Goal: Task Accomplishment & Management: Manage account settings

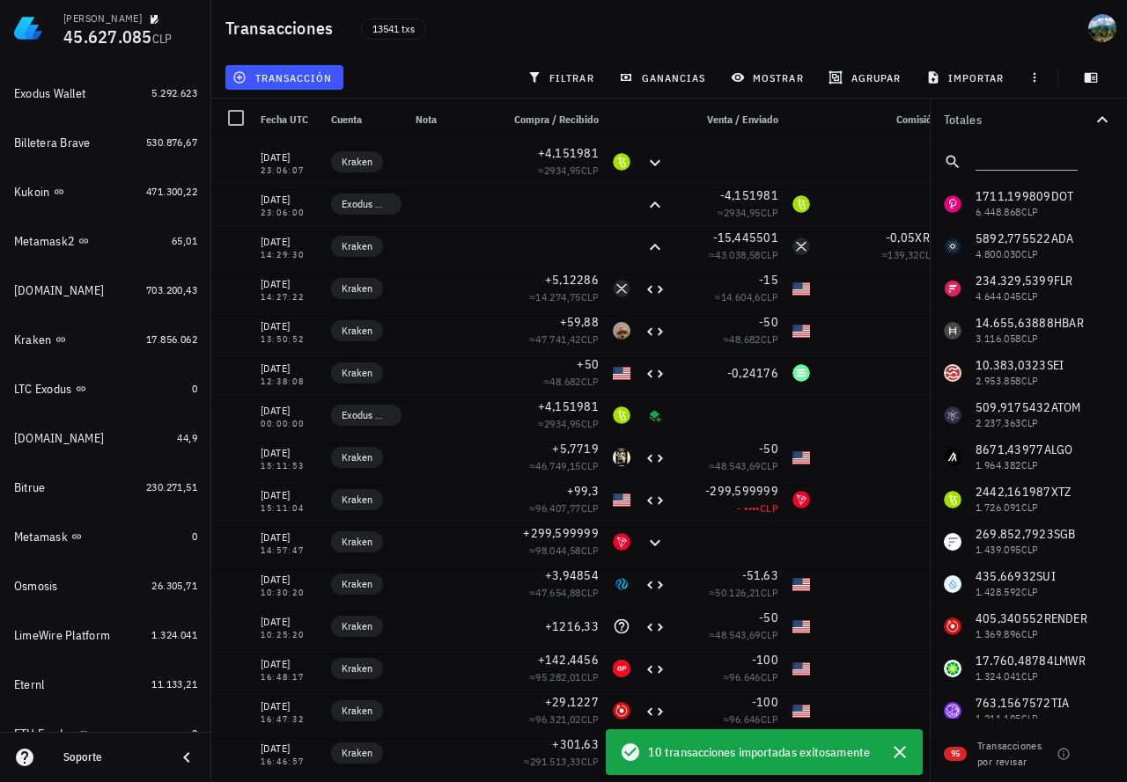
scroll to position [1278, 0]
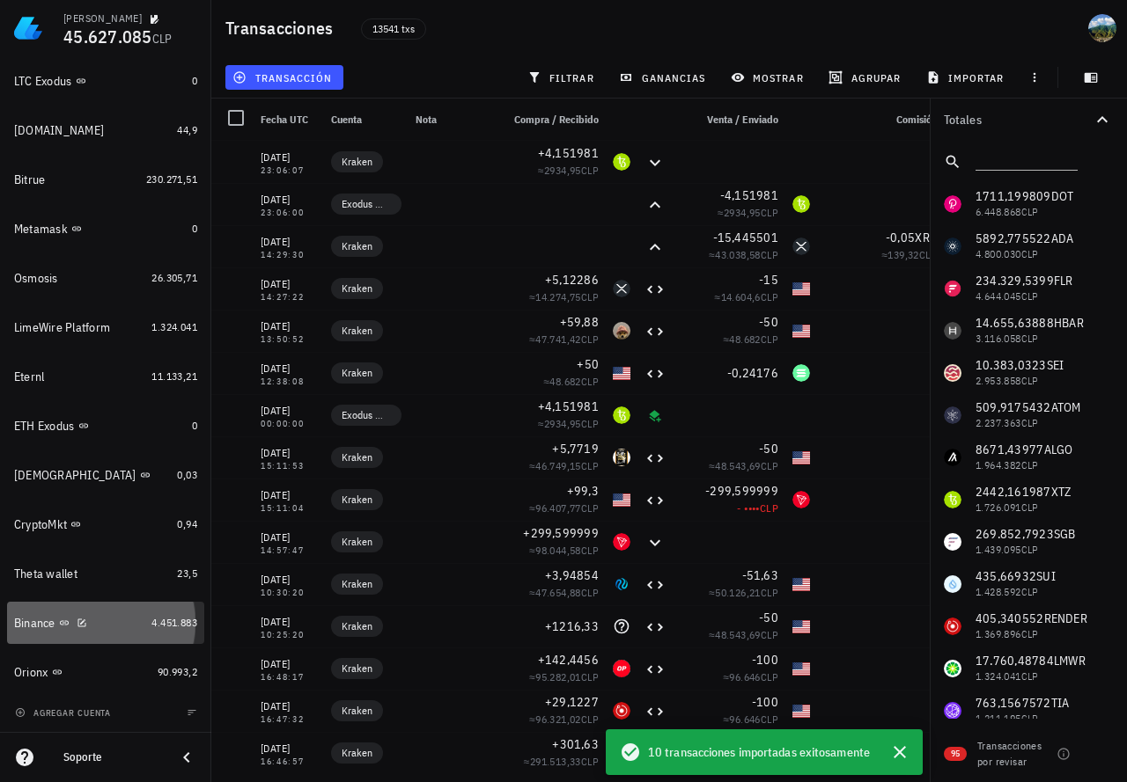
click at [164, 630] on div "4.451.883" at bounding box center [174, 623] width 46 height 18
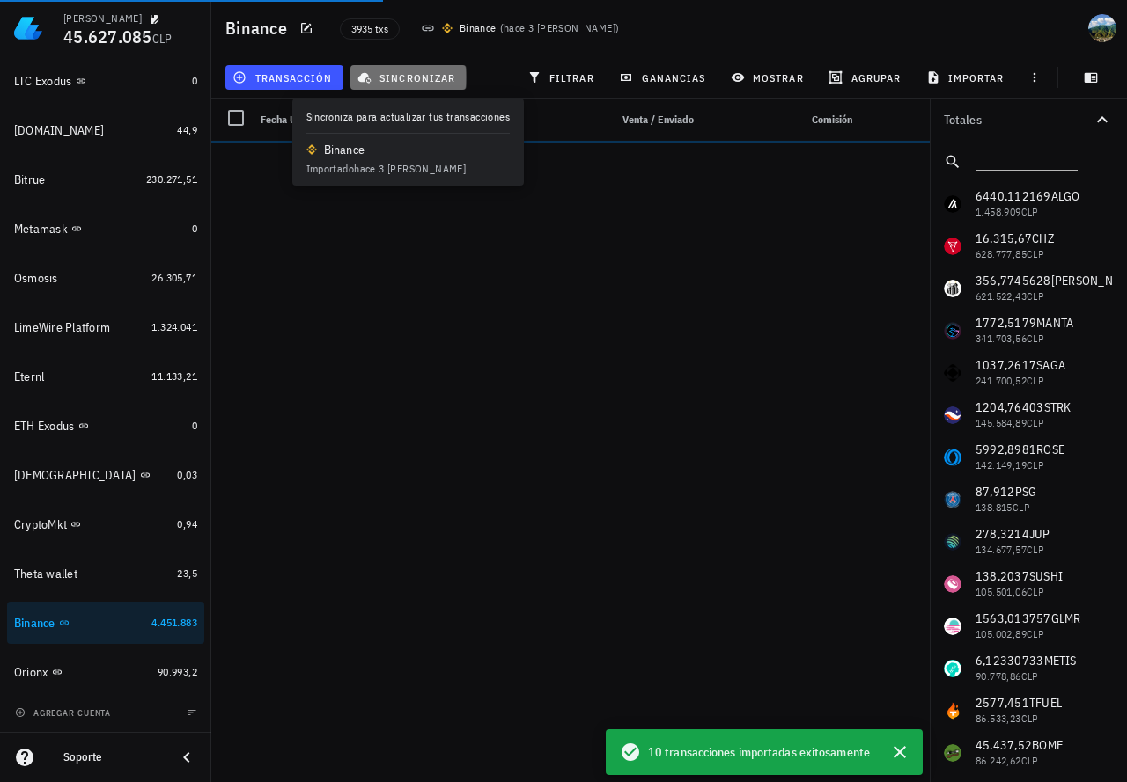
click at [403, 77] on span "sincronizar" at bounding box center [408, 77] width 94 height 14
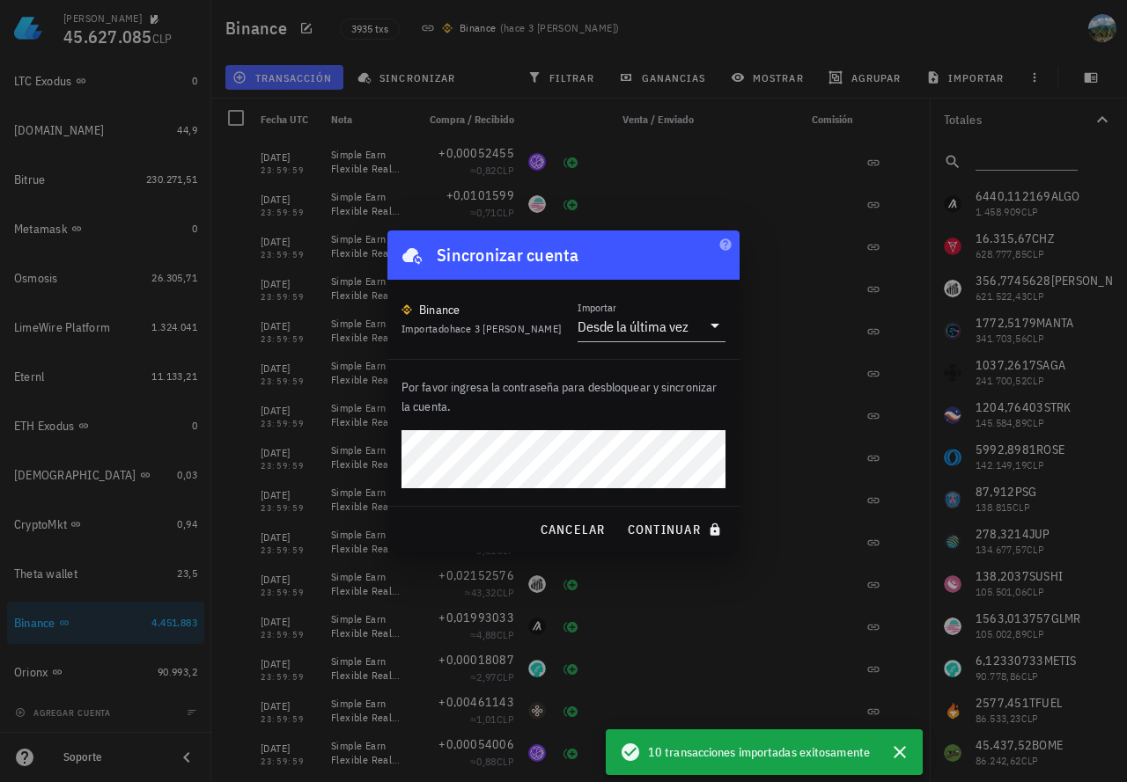
click at [620, 514] on button "continuar" at bounding box center [676, 530] width 113 height 32
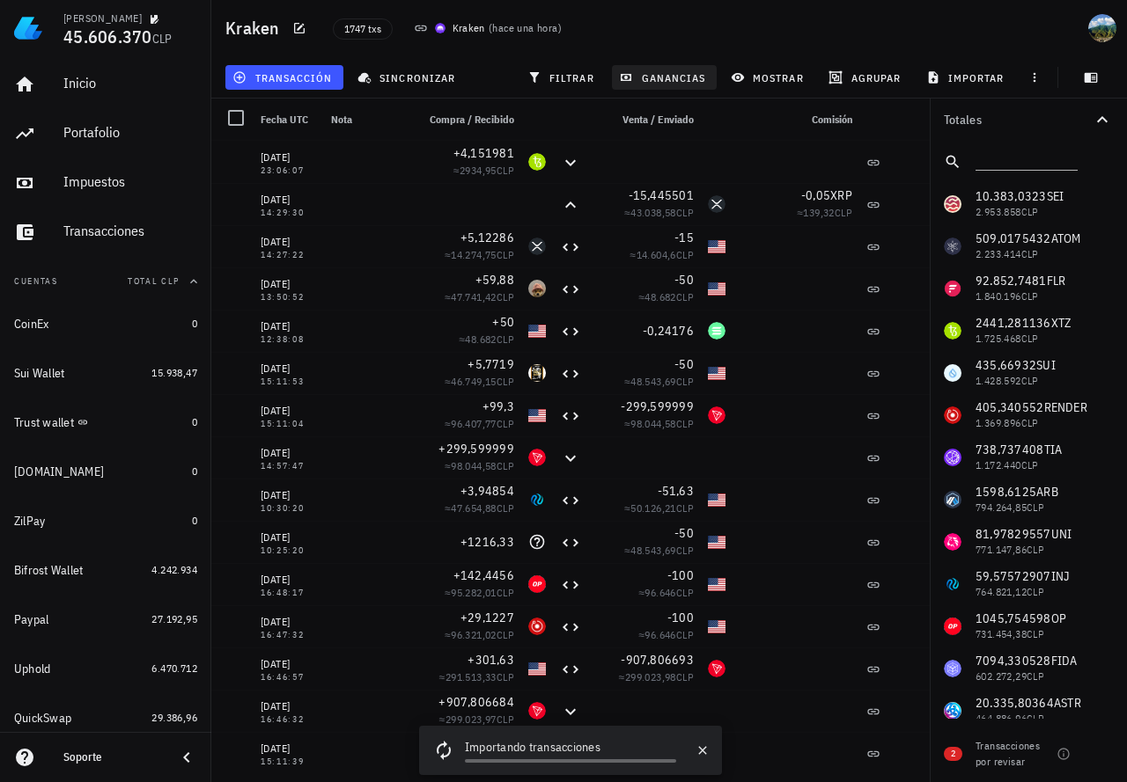
scroll to position [1215, 0]
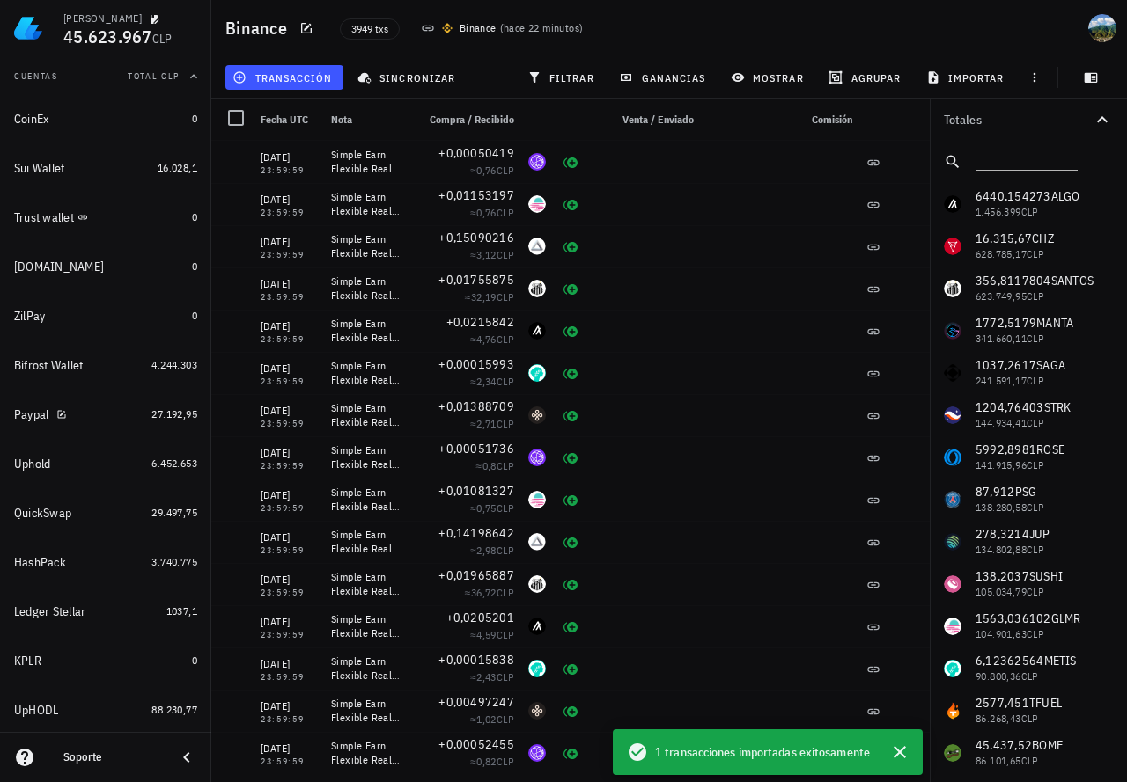
scroll to position [221, 0]
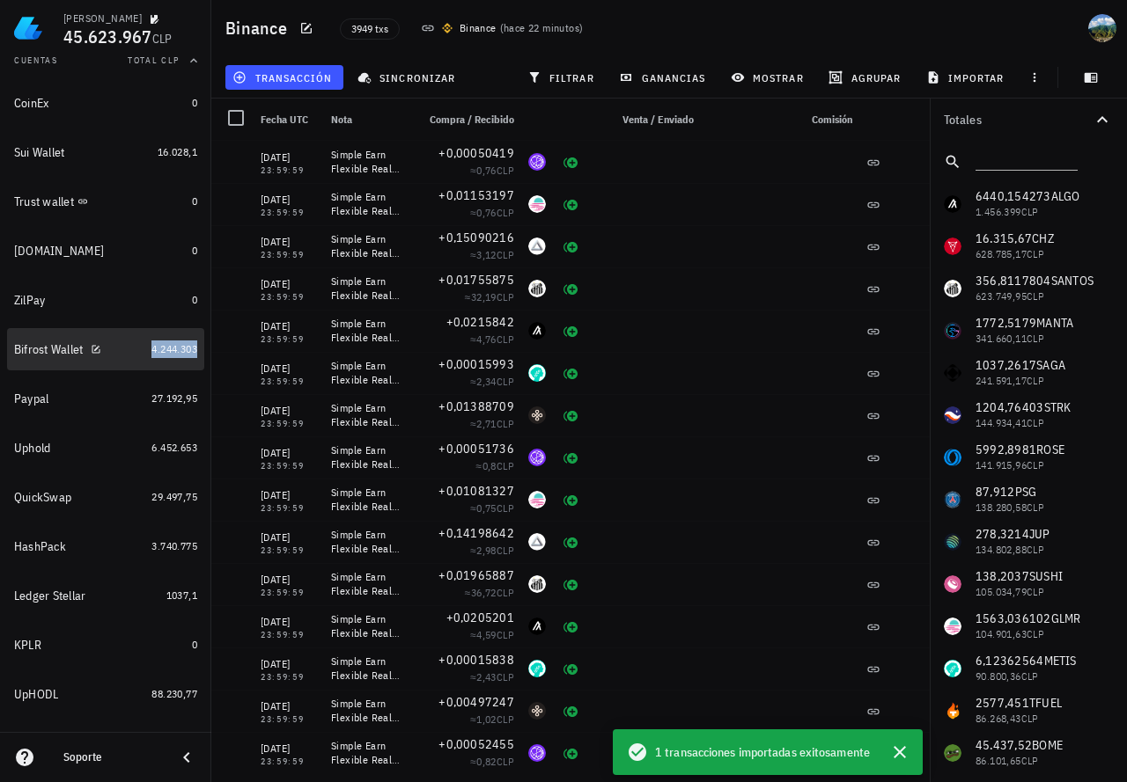
click at [151, 353] on span "4.244.303" at bounding box center [174, 348] width 46 height 13
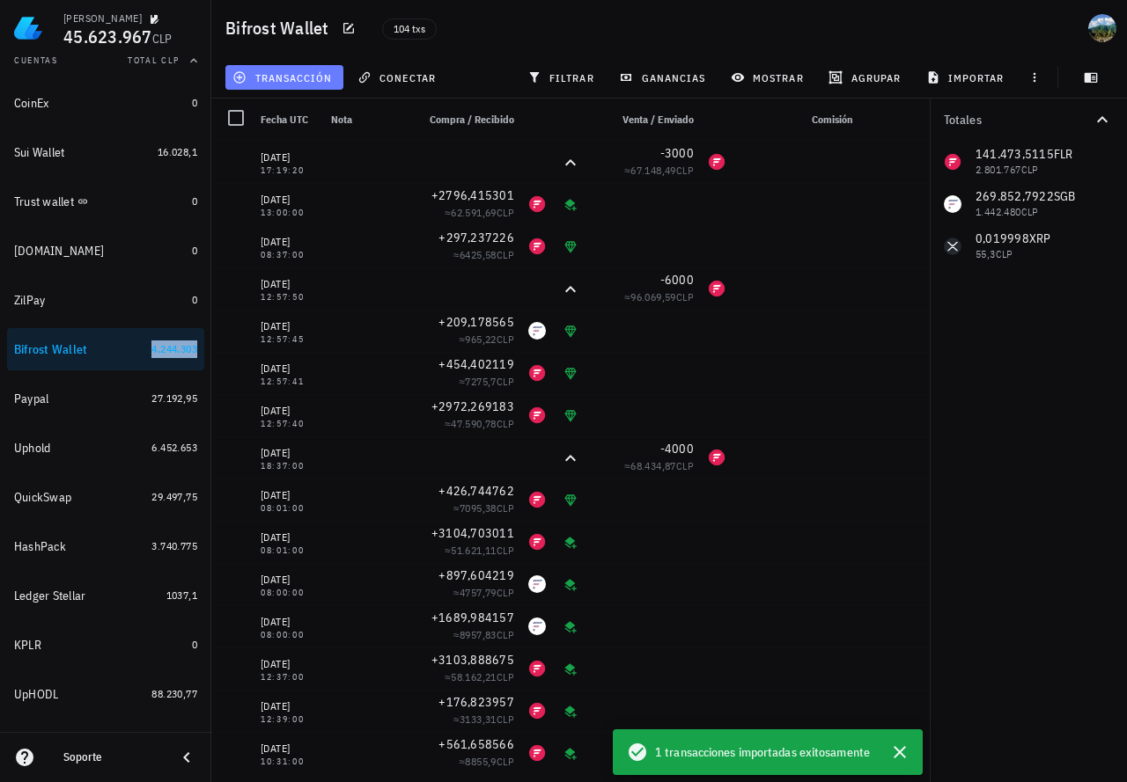
click at [316, 74] on span "transacción" at bounding box center [284, 77] width 96 height 14
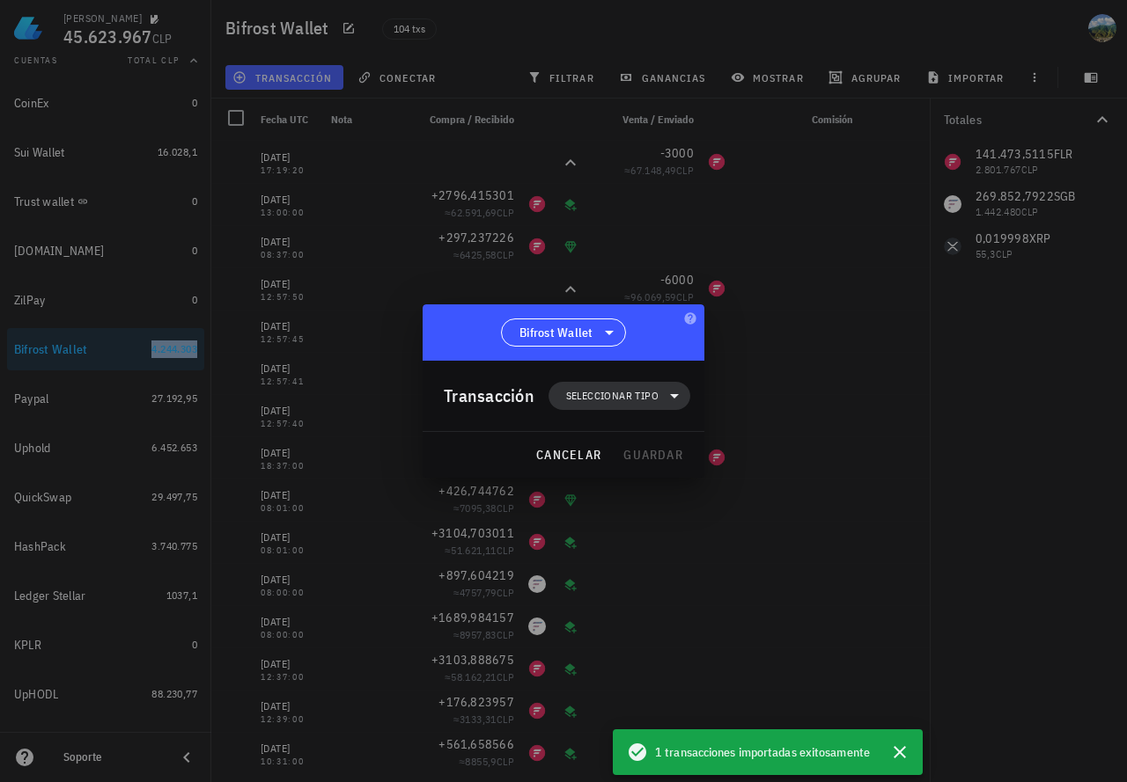
click at [583, 391] on span "Seleccionar tipo" at bounding box center [612, 396] width 92 height 18
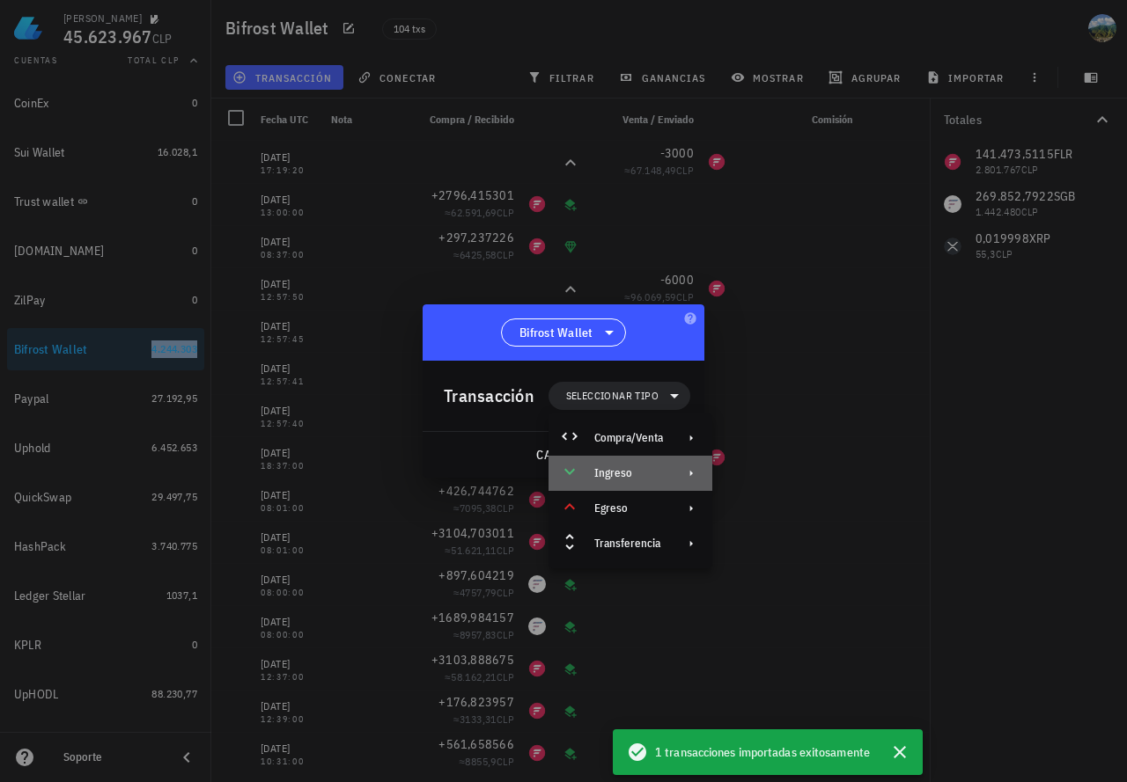
click at [609, 472] on div "Ingreso" at bounding box center [628, 473] width 69 height 14
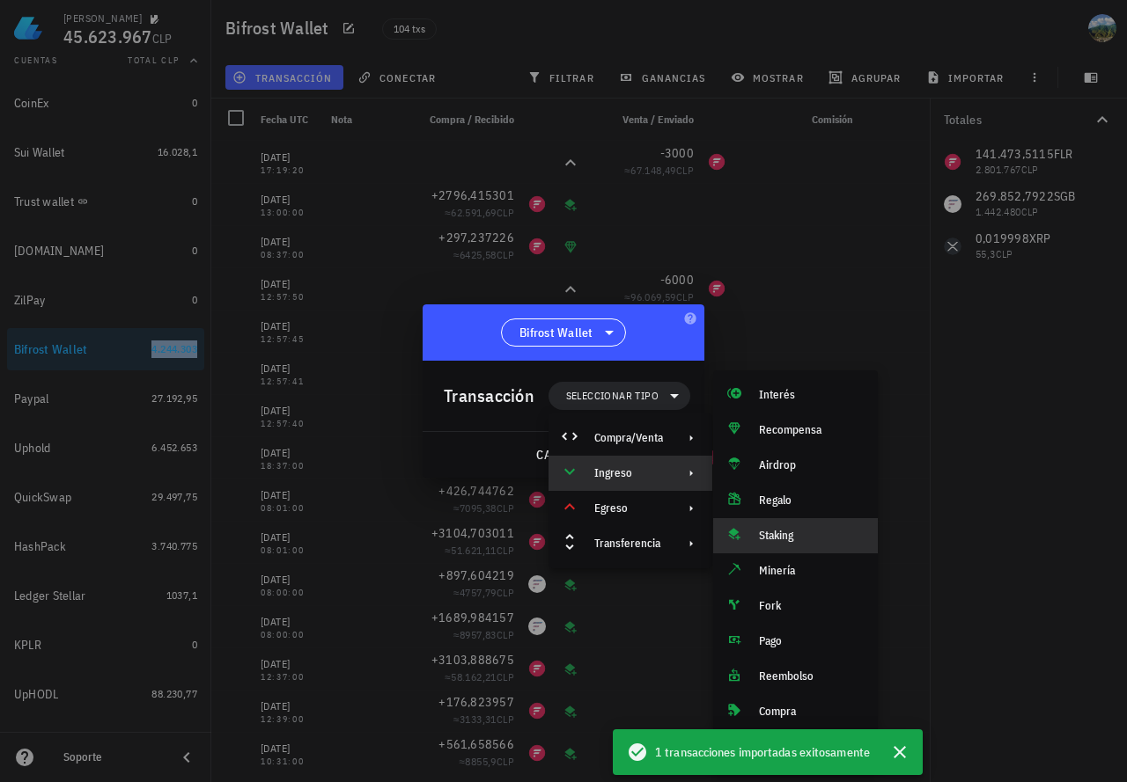
click at [782, 536] on div "Staking" at bounding box center [811, 536] width 105 height 14
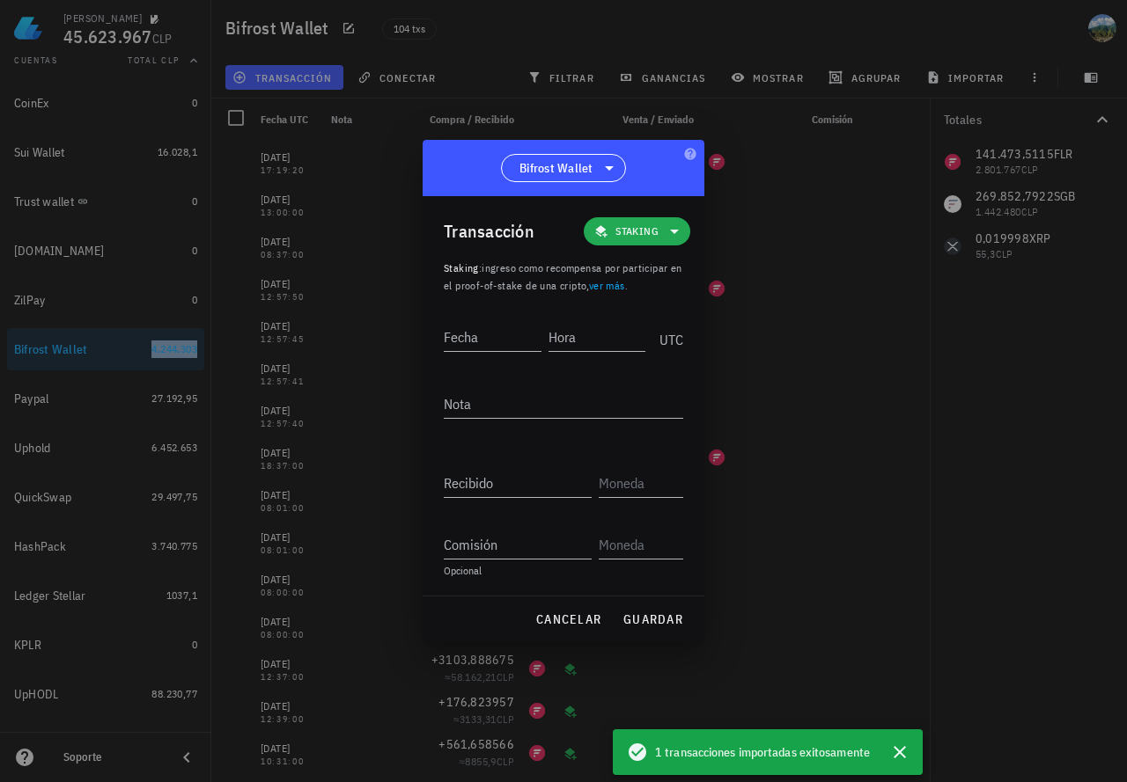
click at [649, 227] on span "Staking" at bounding box center [636, 232] width 43 height 18
click at [674, 378] on div "Transferencia" at bounding box center [663, 379] width 69 height 14
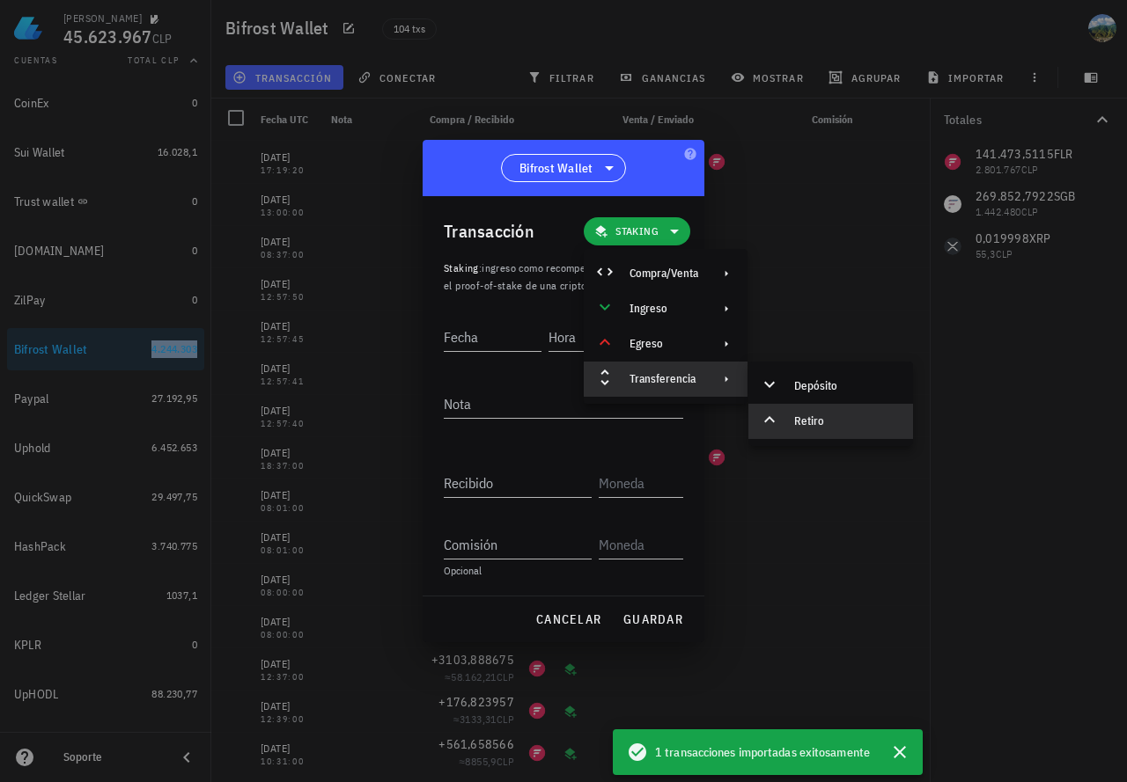
click at [831, 417] on div "Retiro" at bounding box center [846, 422] width 105 height 14
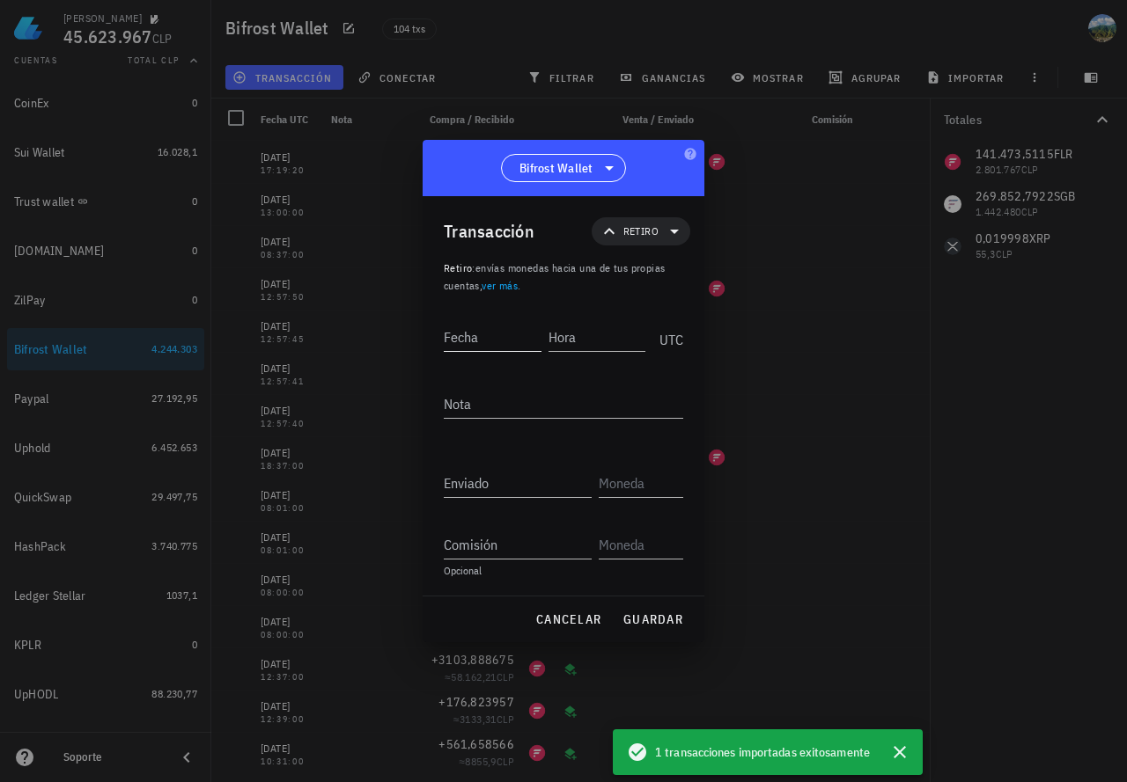
click at [493, 336] on input "Fecha" at bounding box center [493, 337] width 98 height 28
paste input "2025-09-04"
type input "2025-09-04"
click at [589, 341] on input "Hora" at bounding box center [597, 337] width 98 height 28
paste input "00:08:07"
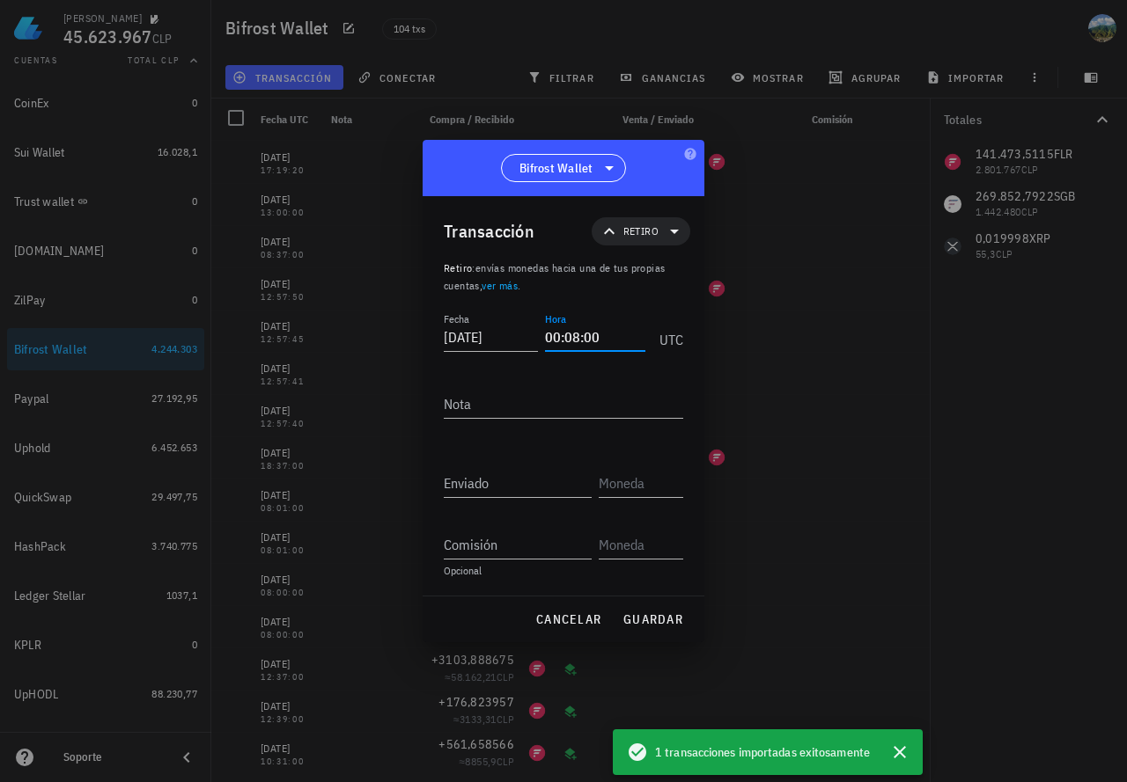
type input "00:08:00"
click at [481, 490] on input "Enviado" at bounding box center [518, 483] width 148 height 28
paste input "3,001"
type input "3,001"
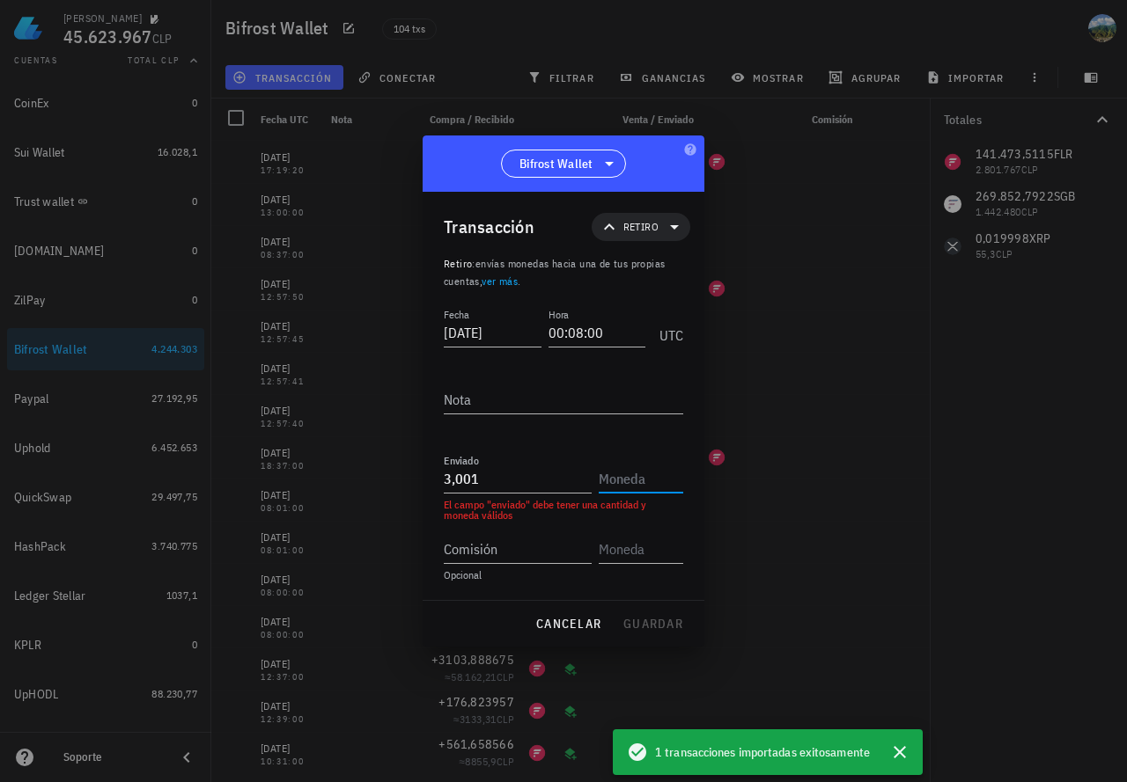
click at [632, 485] on input "text" at bounding box center [638, 479] width 81 height 28
paste input "FLR"
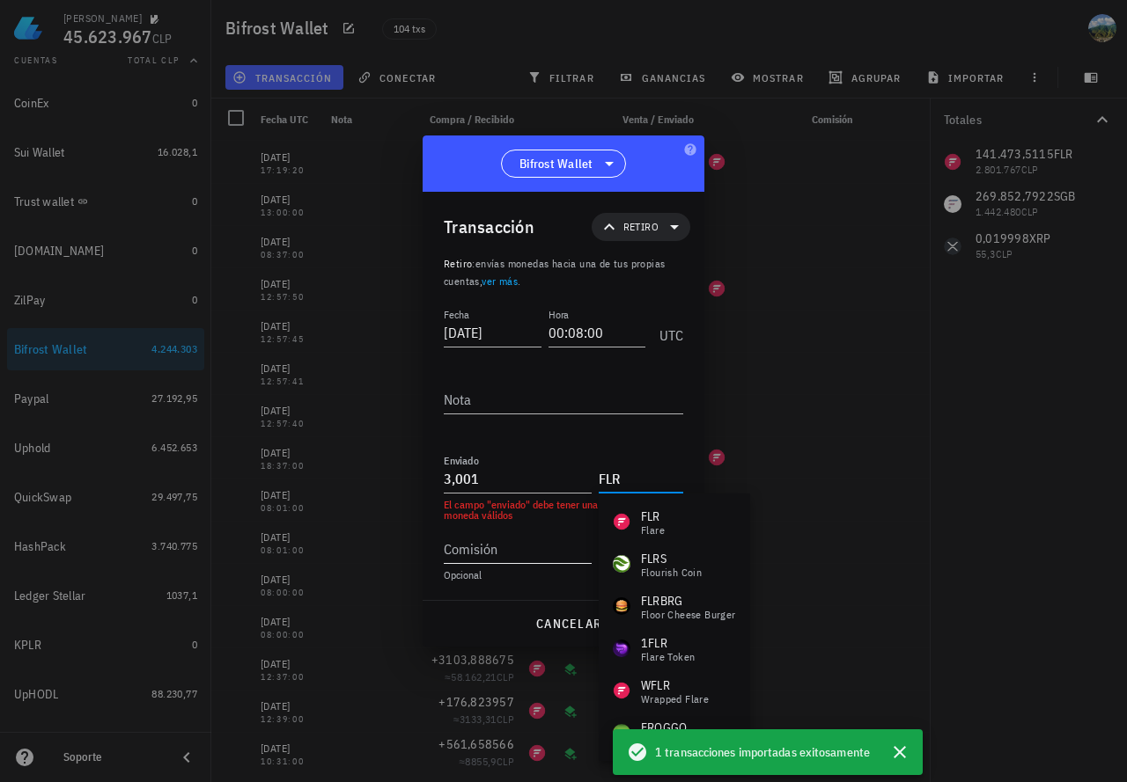
type input "FLR"
click at [513, 556] on input "Comisión" at bounding box center [518, 549] width 148 height 28
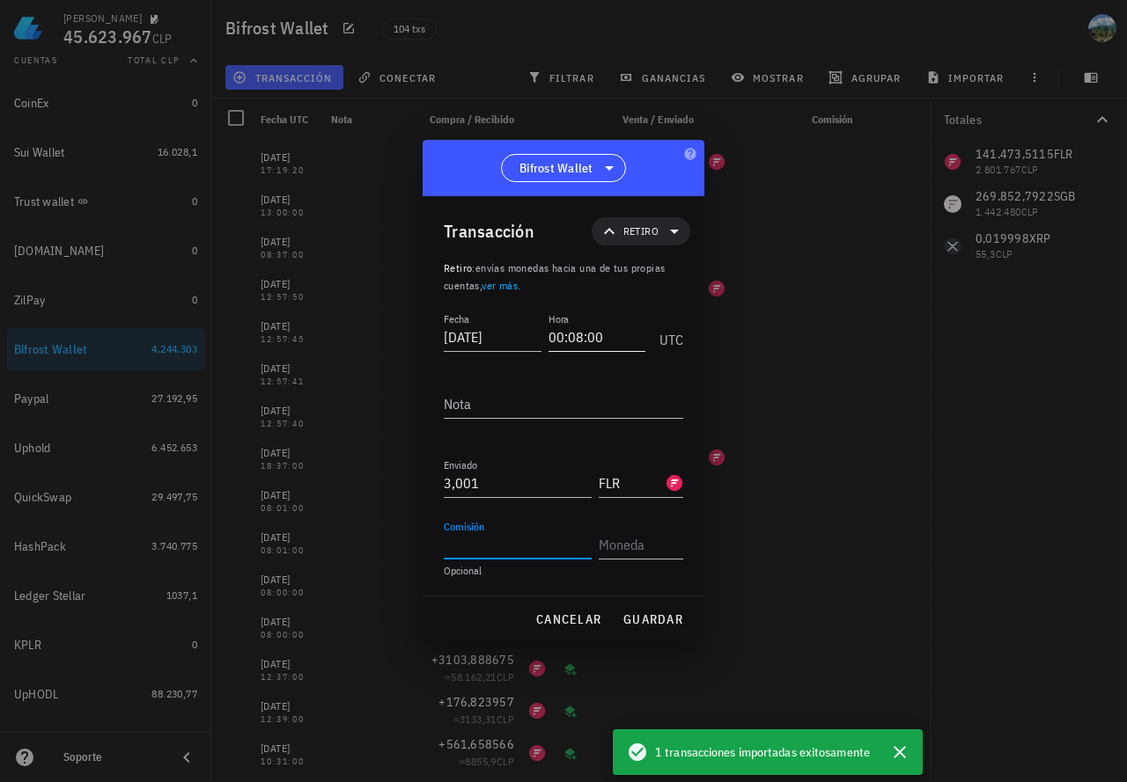
click at [579, 335] on input "00:08:00" at bounding box center [597, 337] width 98 height 28
drag, startPoint x: 584, startPoint y: 334, endPoint x: 600, endPoint y: 333, distance: 15.9
click at [600, 333] on input "00:07:00" at bounding box center [595, 337] width 100 height 28
type input "00:07:58"
click at [636, 612] on span "guardar" at bounding box center [652, 620] width 61 height 16
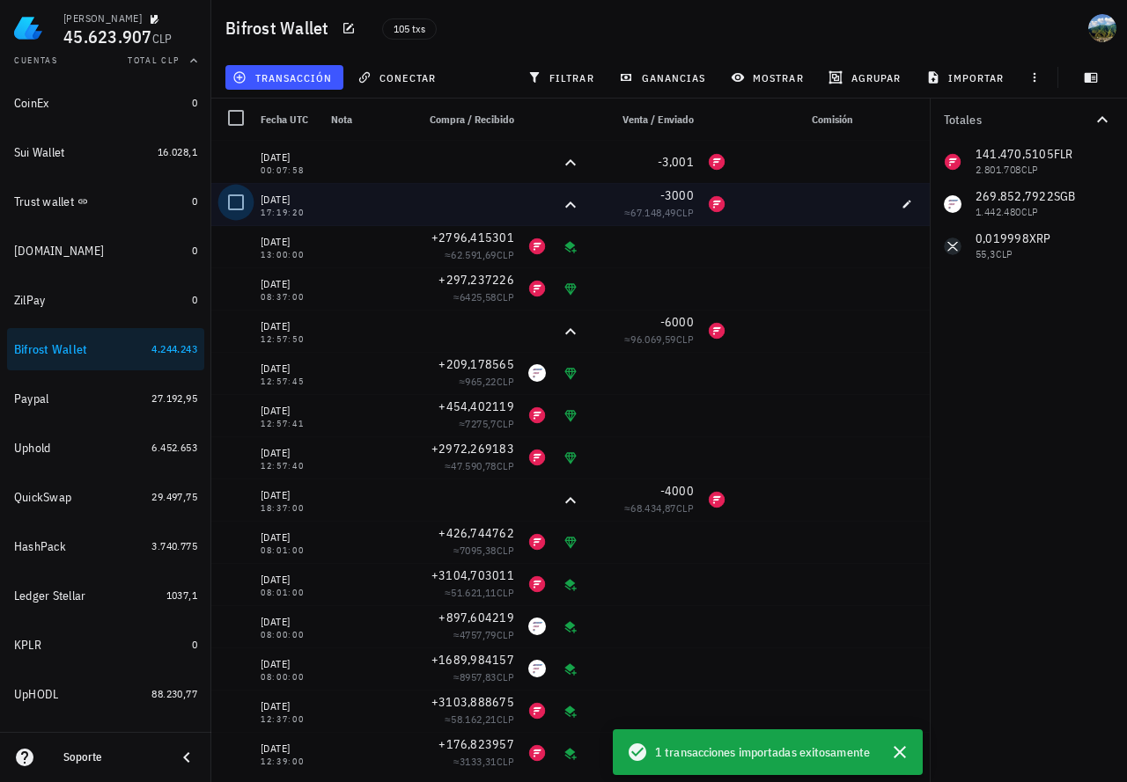
click at [239, 203] on div at bounding box center [236, 202] width 30 height 30
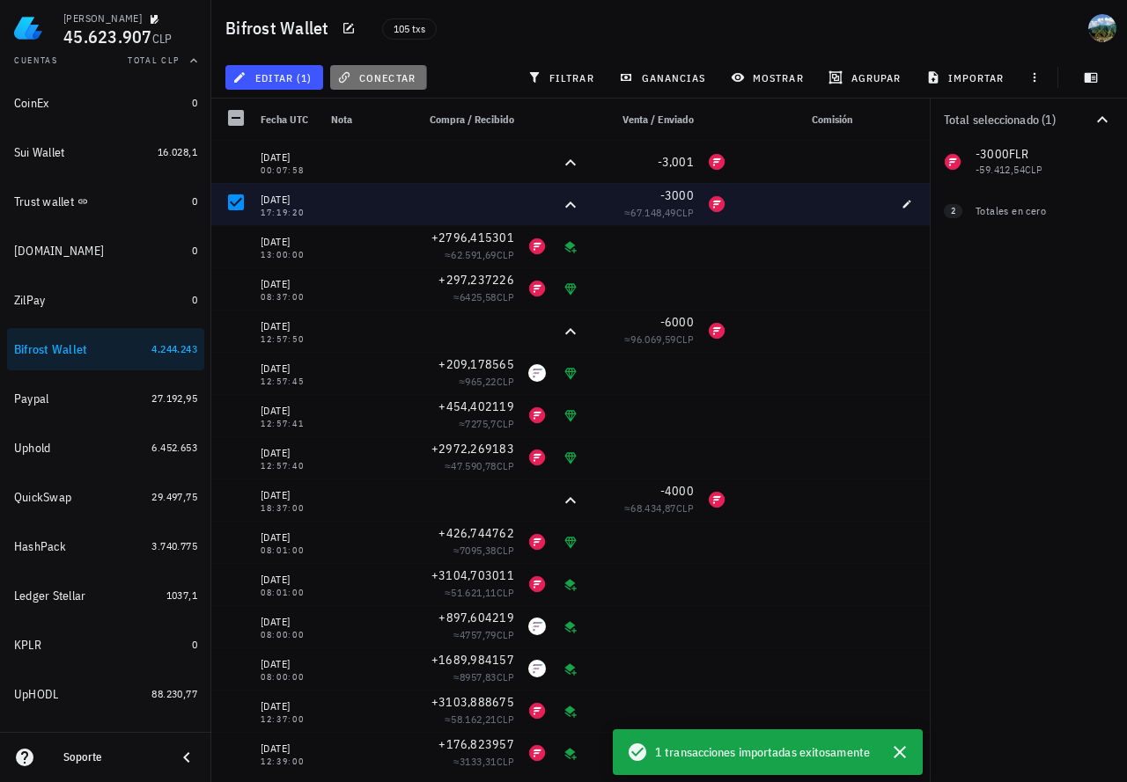
click at [410, 84] on span "conectar" at bounding box center [378, 77] width 75 height 14
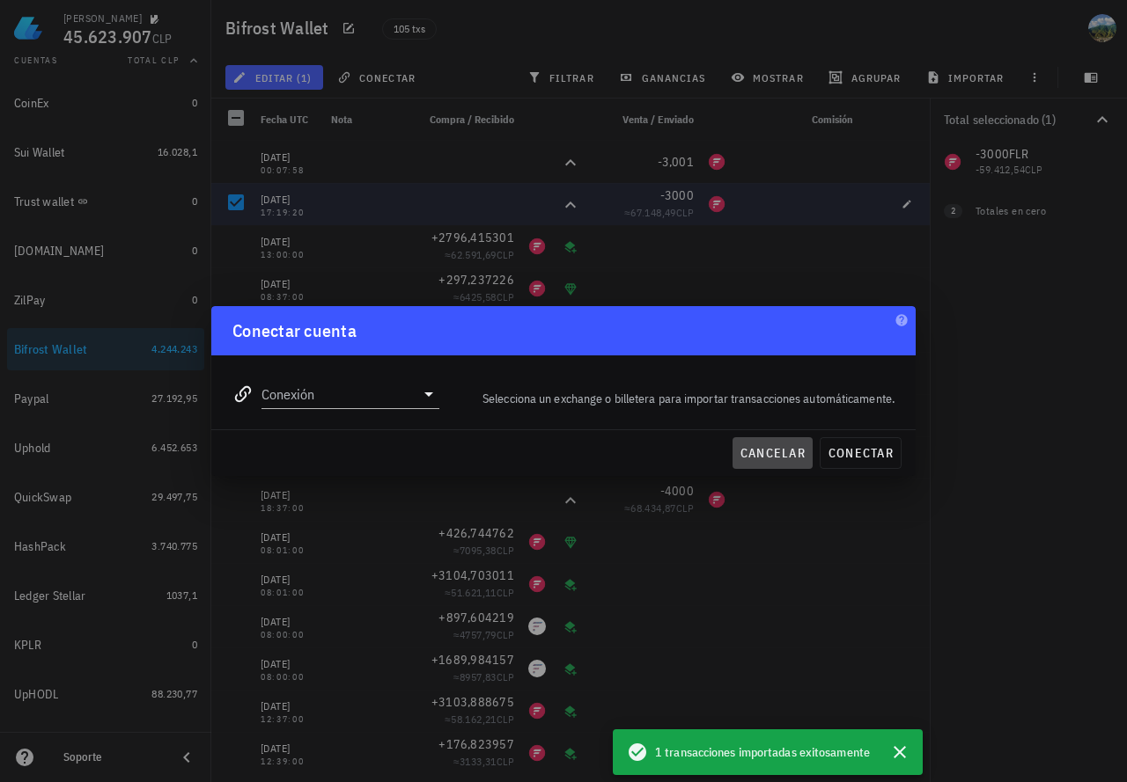
click at [772, 447] on span "cancelar" at bounding box center [772, 453] width 66 height 16
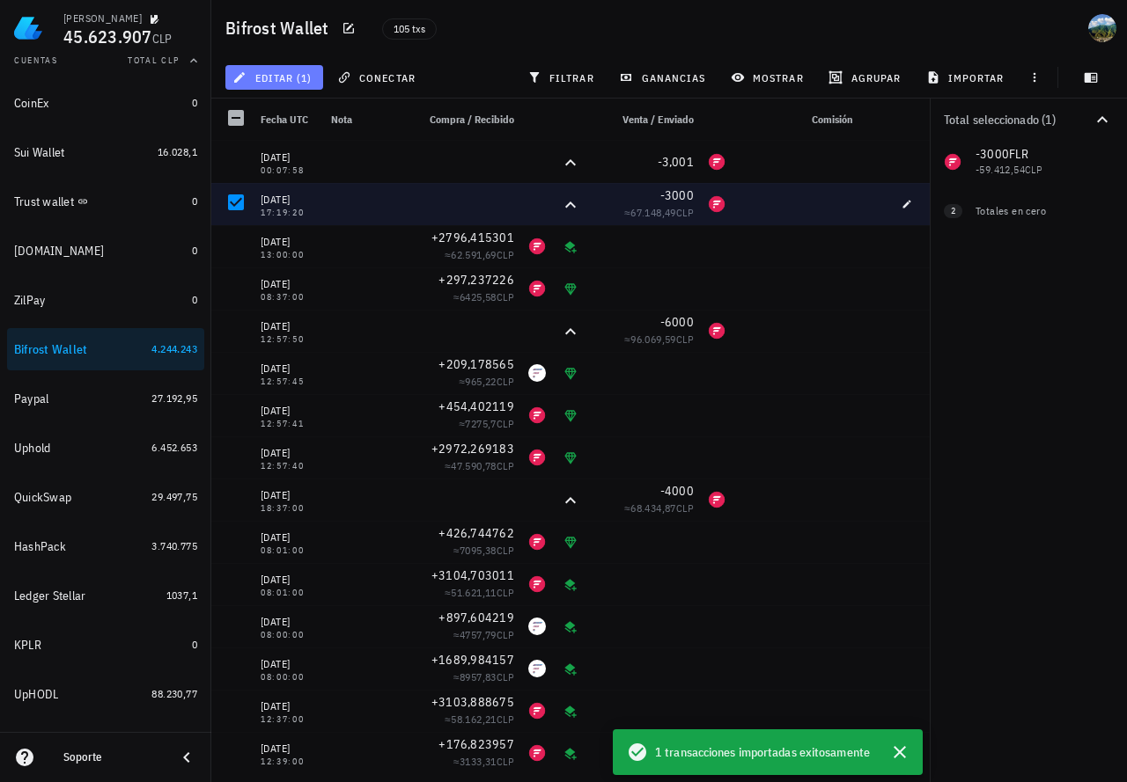
click at [304, 83] on span "editar (1)" at bounding box center [274, 77] width 76 height 14
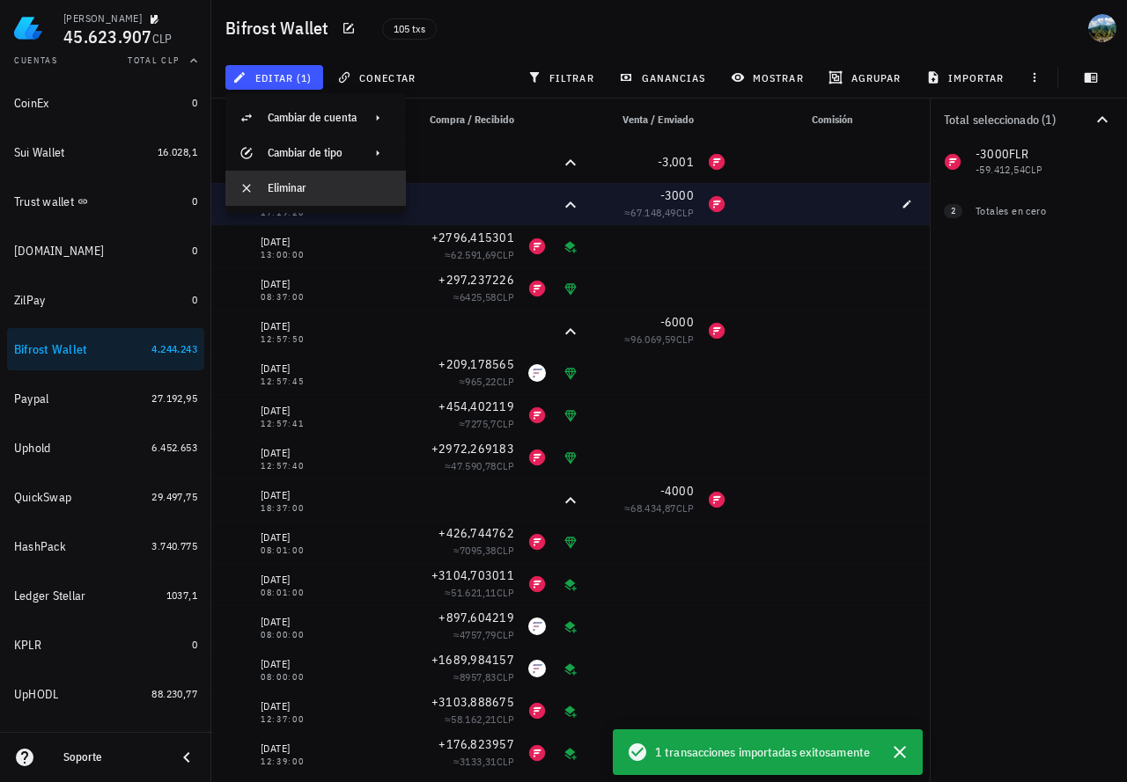
click at [296, 183] on div "Eliminar" at bounding box center [330, 188] width 124 height 14
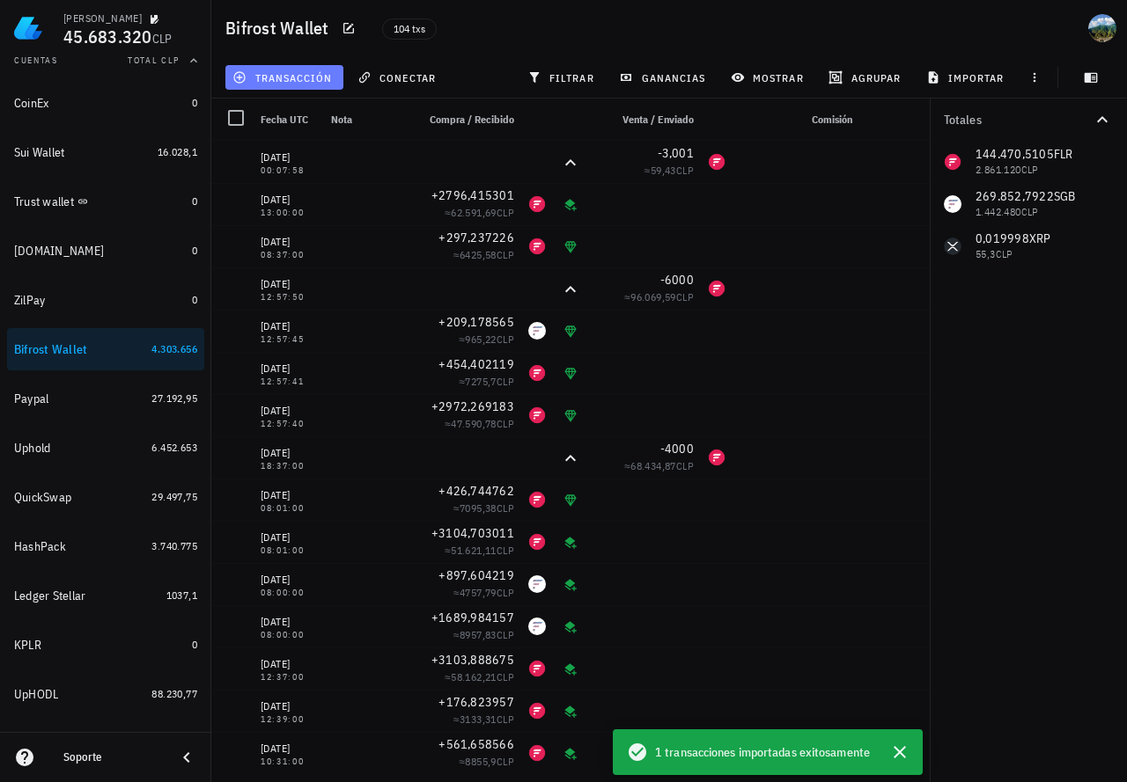
click at [289, 84] on button "transacción" at bounding box center [284, 77] width 118 height 25
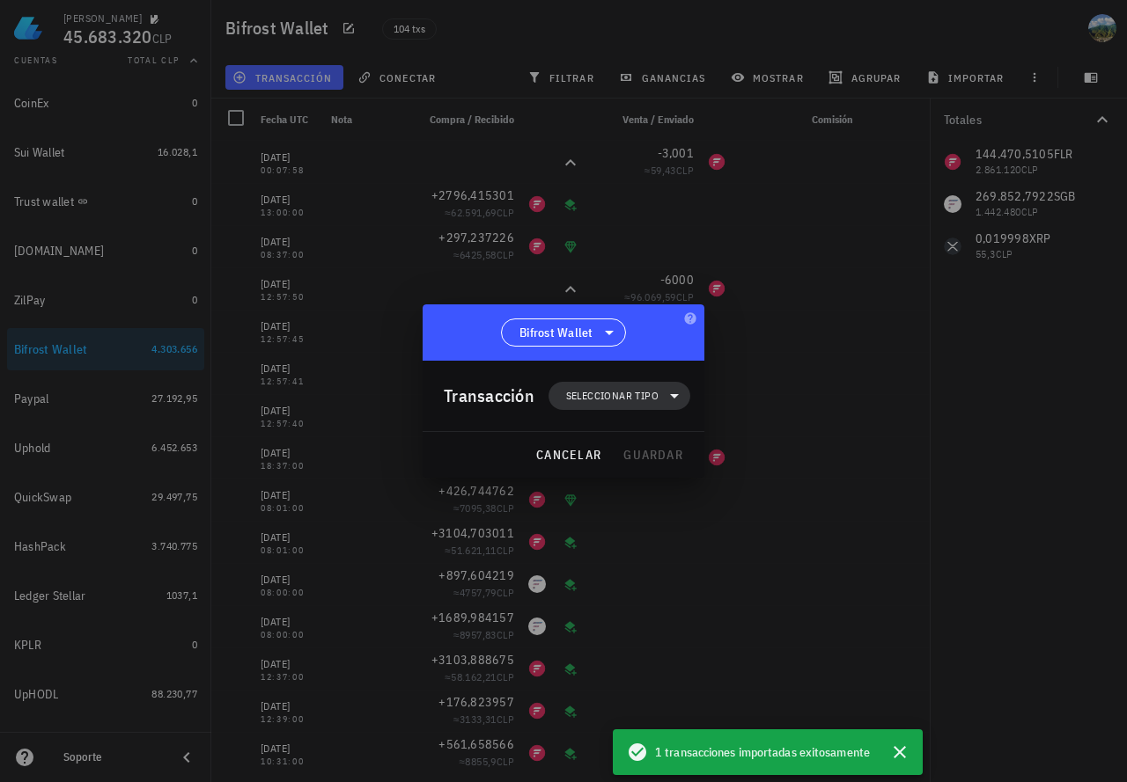
click at [574, 393] on span "Seleccionar tipo" at bounding box center [612, 396] width 92 height 18
click at [612, 479] on div "Ingreso" at bounding box center [628, 473] width 69 height 14
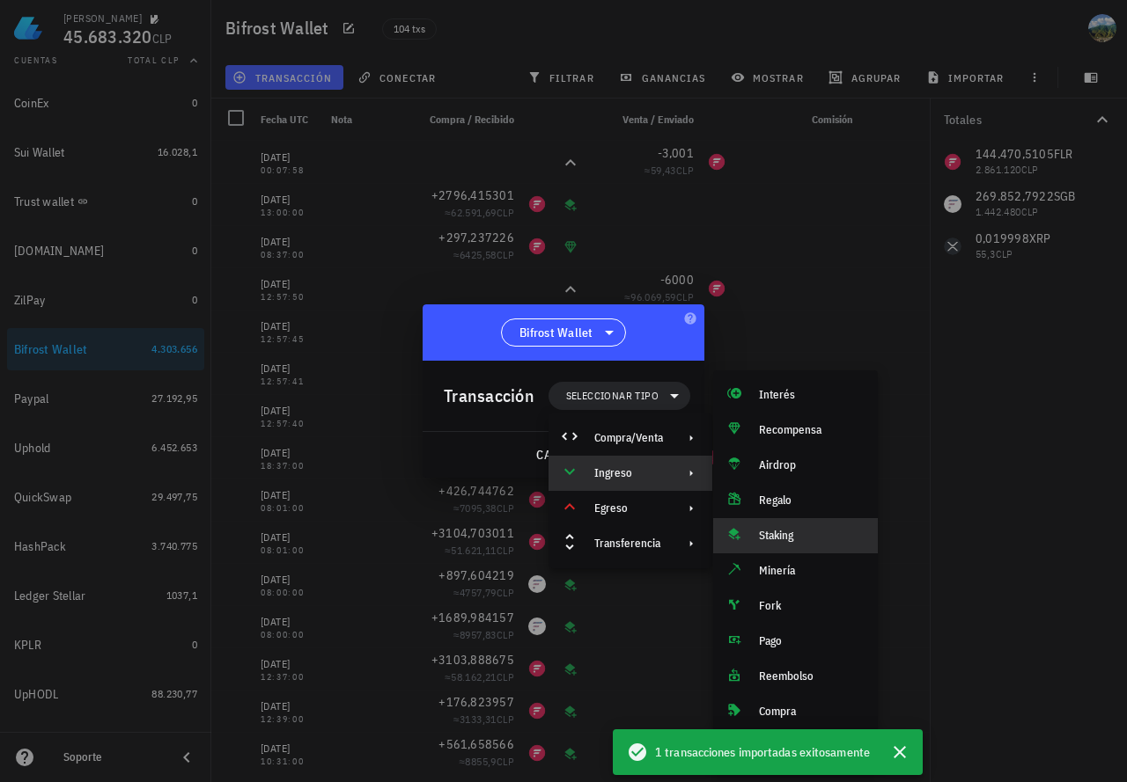
drag, startPoint x: 782, startPoint y: 535, endPoint x: 763, endPoint y: 532, distance: 18.7
click at [781, 535] on div "Staking" at bounding box center [811, 536] width 105 height 14
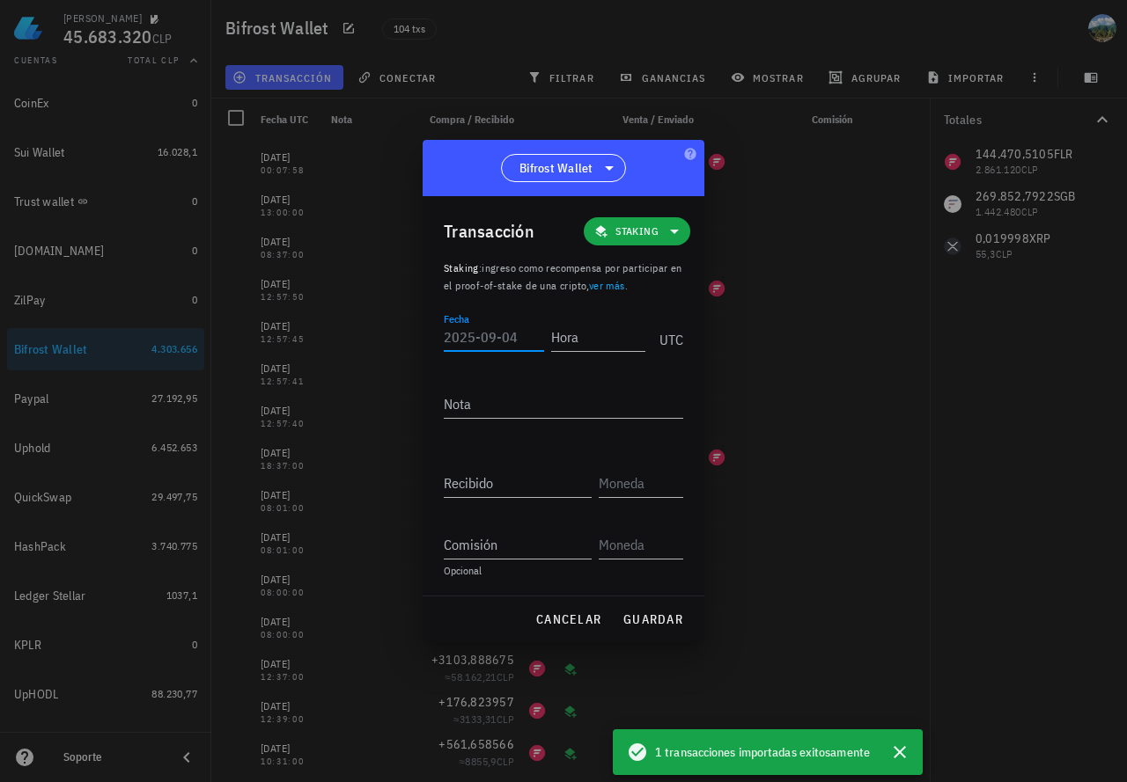
click at [512, 337] on input "Fecha" at bounding box center [494, 337] width 100 height 28
click at [466, 343] on input "Fecha" at bounding box center [493, 337] width 98 height 28
type input "2025-03-09"
click at [576, 338] on input "Hora" at bounding box center [597, 337] width 98 height 28
type input "00:00:00"
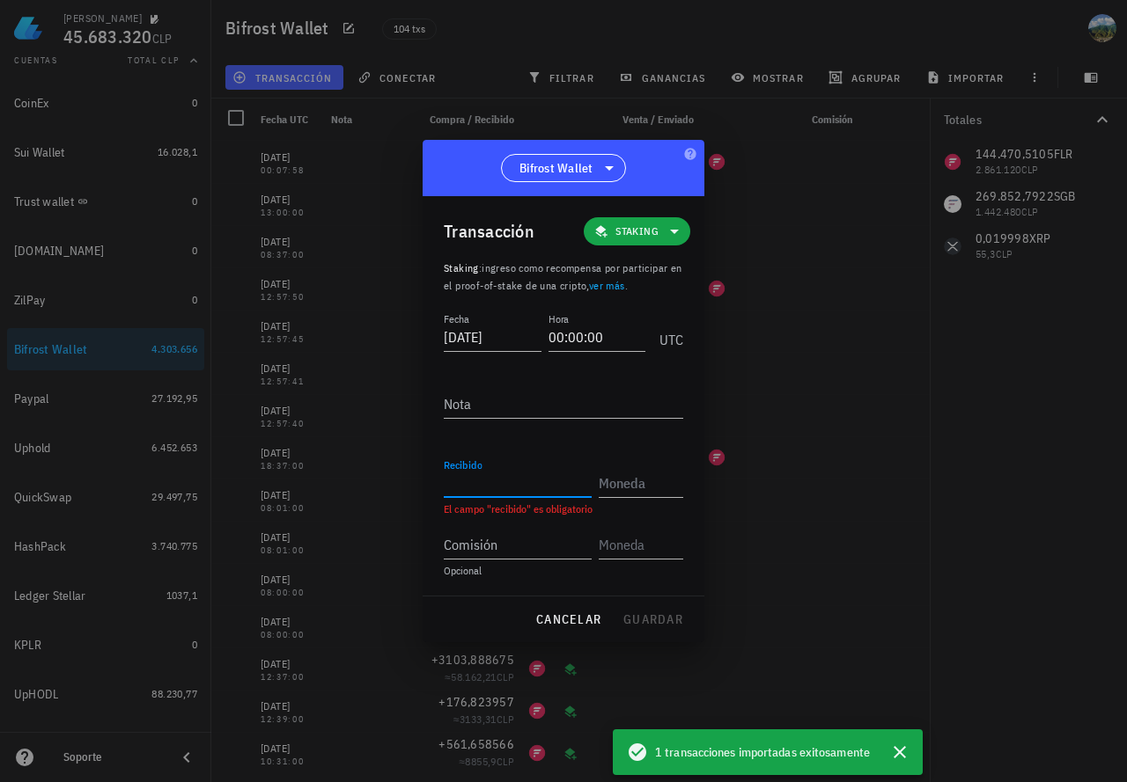
click at [489, 482] on input "Recibido" at bounding box center [518, 483] width 148 height 28
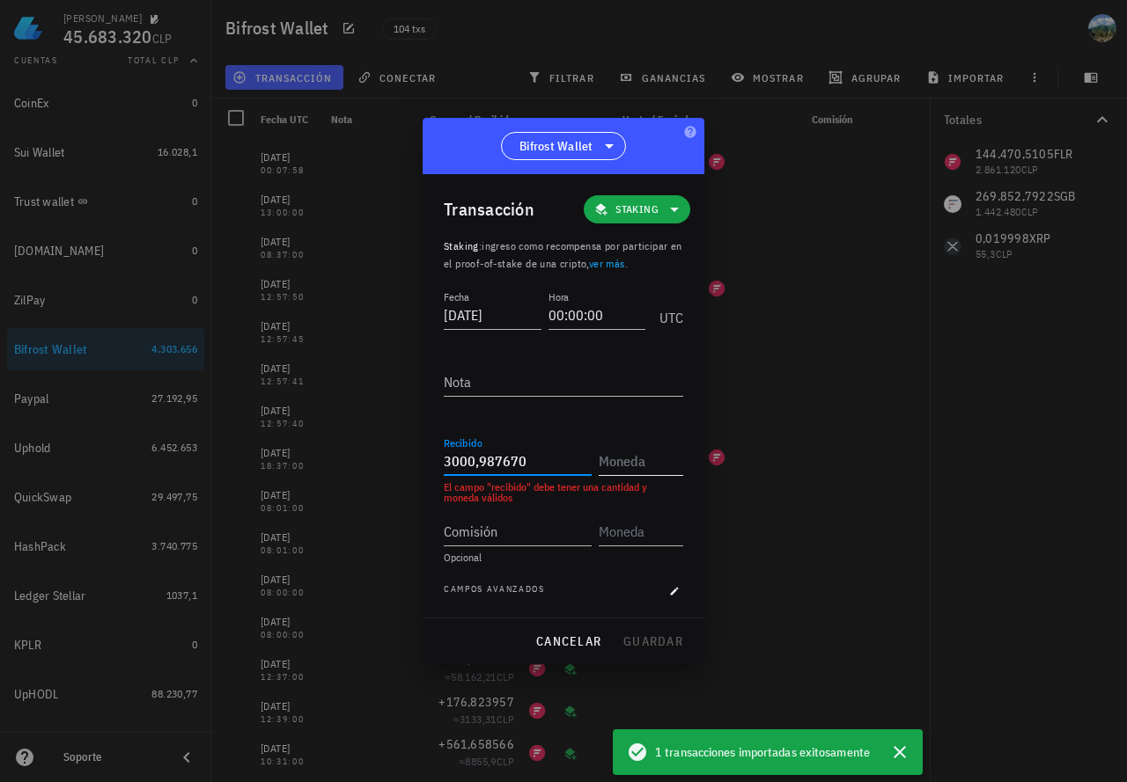
type input "3.000,98767"
click at [642, 462] on input "text" at bounding box center [638, 461] width 81 height 28
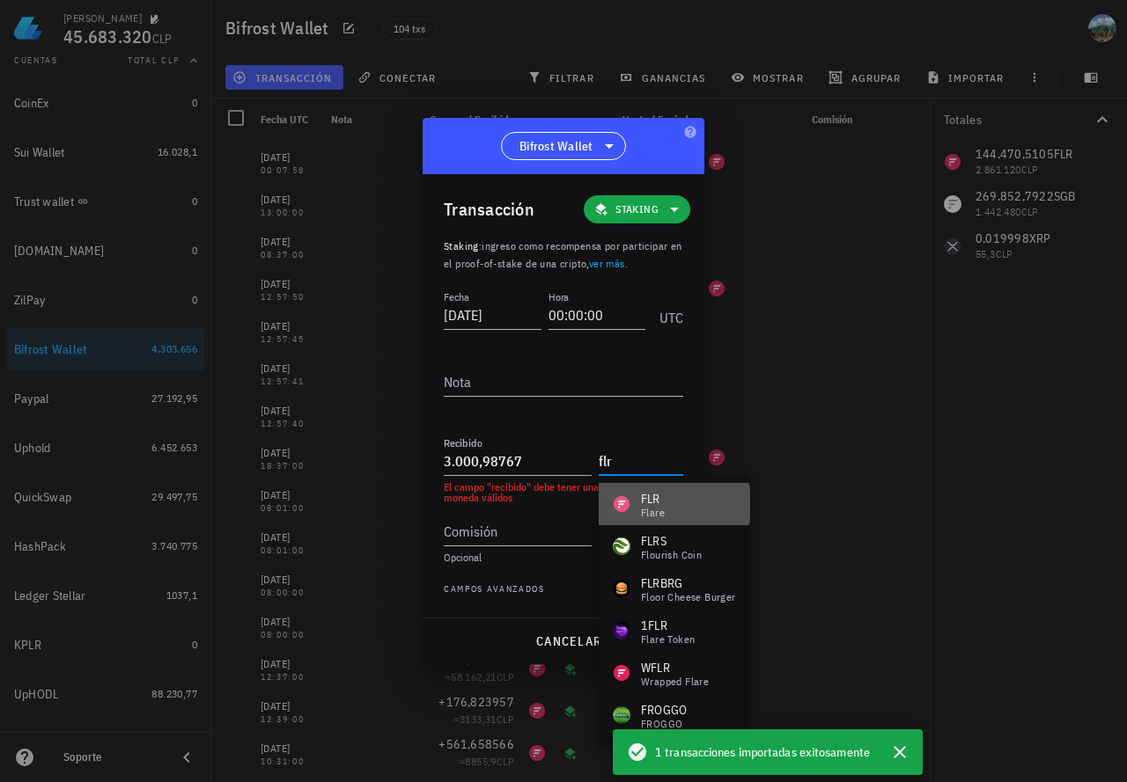
click at [658, 499] on div "FLR" at bounding box center [653, 499] width 24 height 18
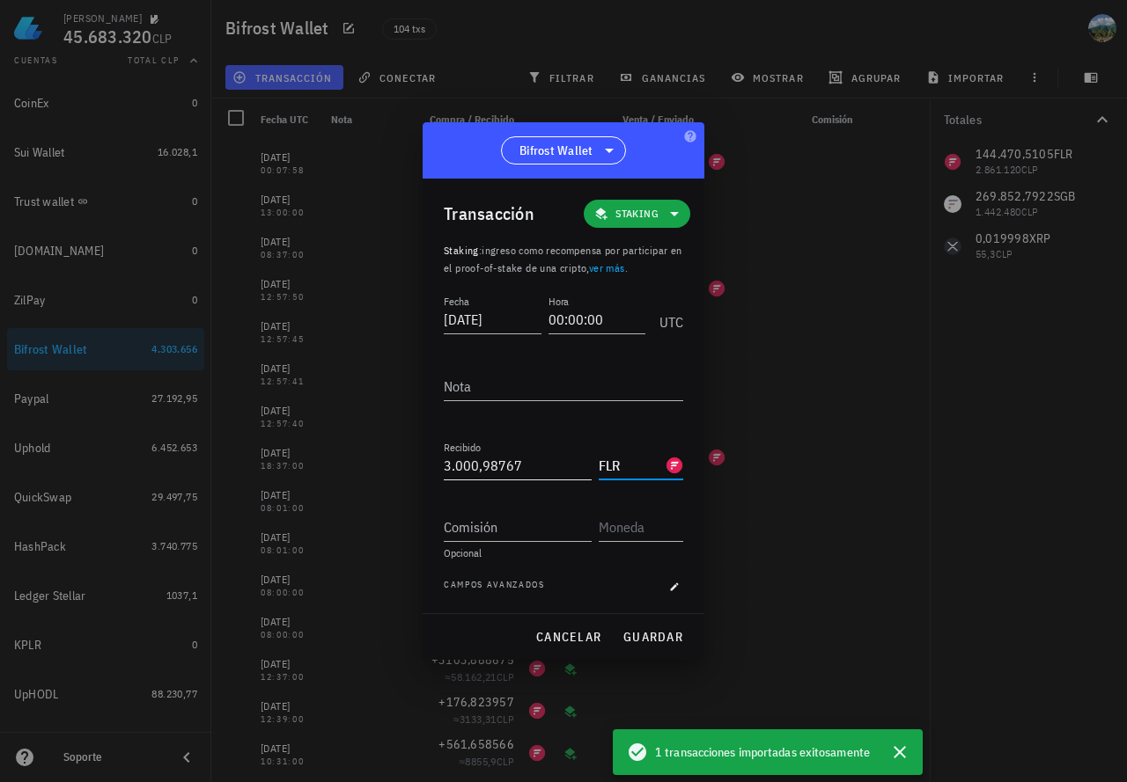
type input "FLR"
click at [532, 463] on input "3000,98767" at bounding box center [518, 465] width 148 height 28
type input "3.000,98767"
click at [650, 635] on span "guardar" at bounding box center [652, 637] width 61 height 16
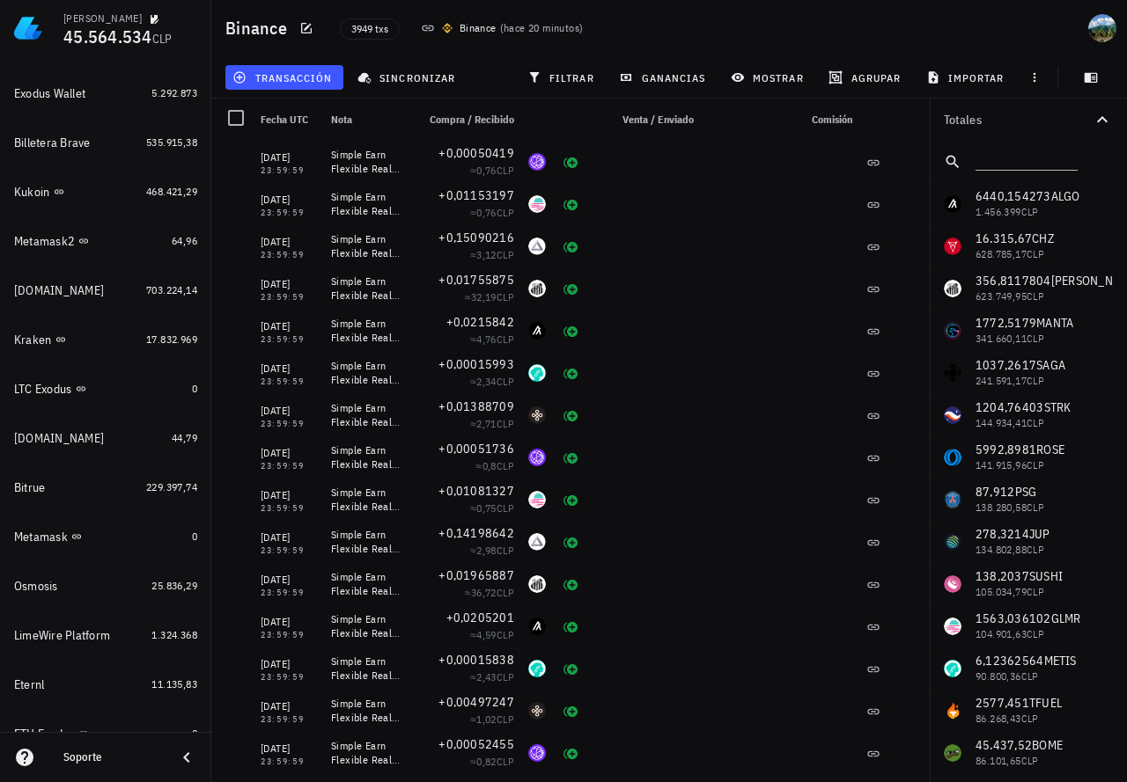
scroll to position [934, 0]
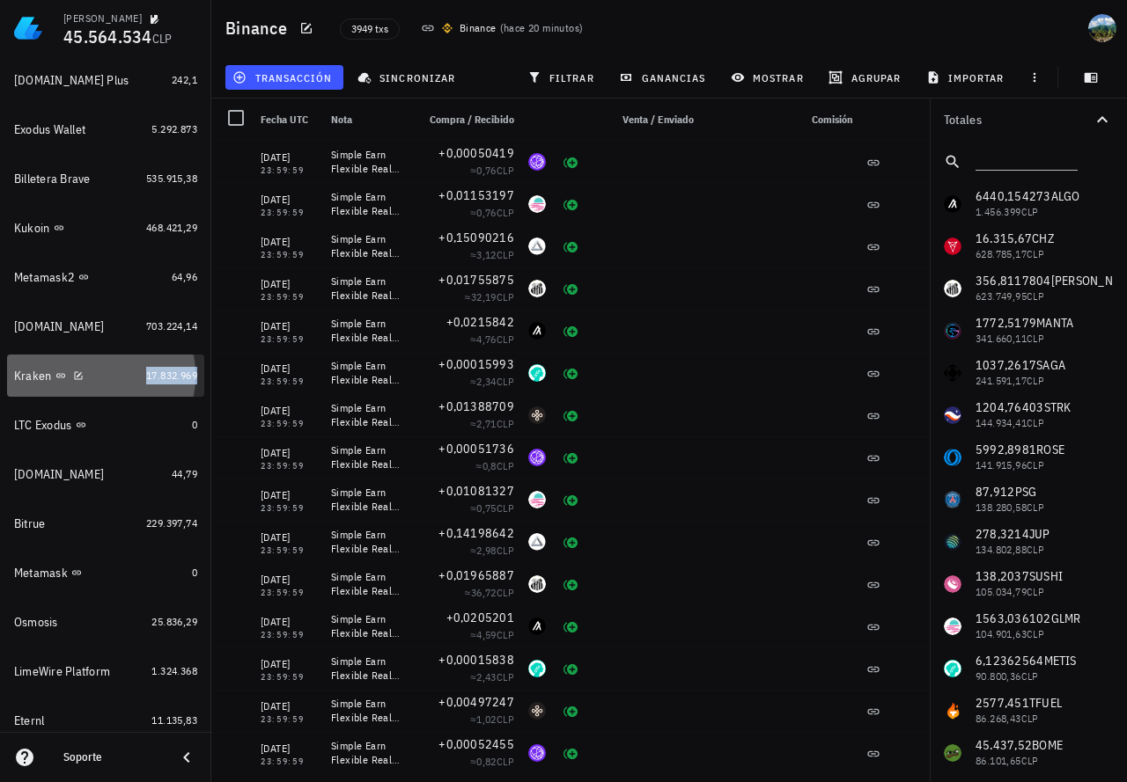
click at [148, 375] on span "17.832.969" at bounding box center [171, 375] width 51 height 13
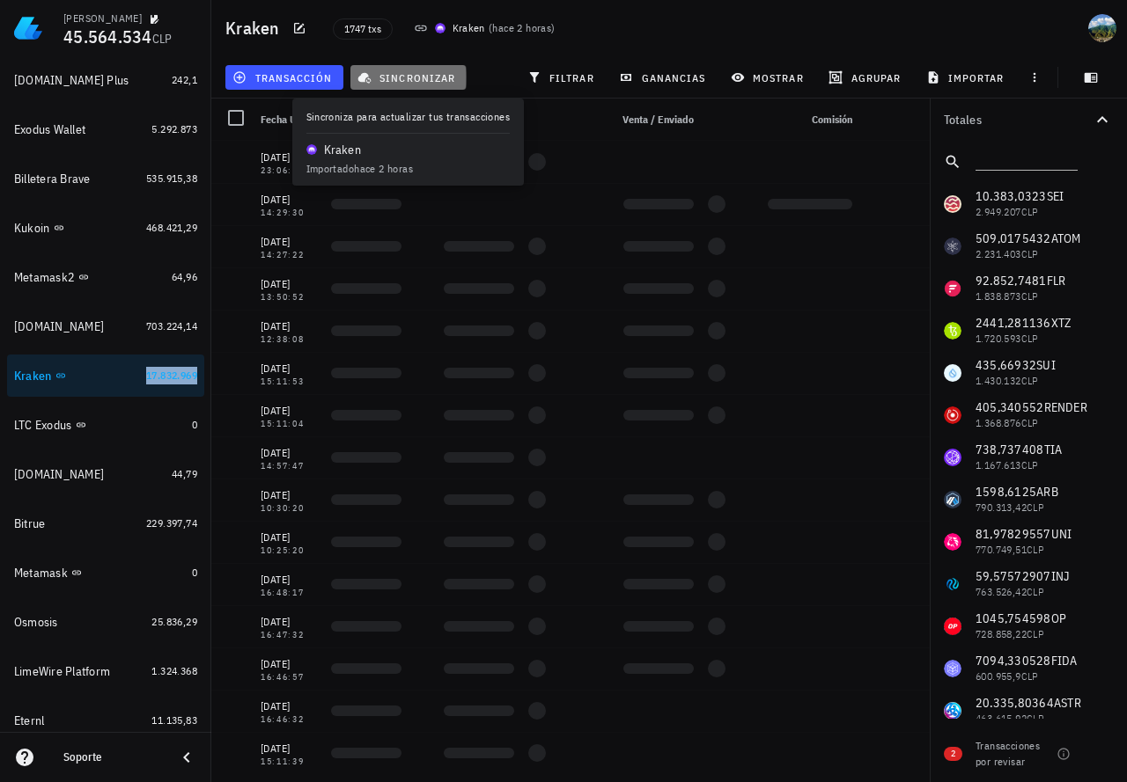
click at [429, 75] on span "sincronizar" at bounding box center [408, 77] width 94 height 14
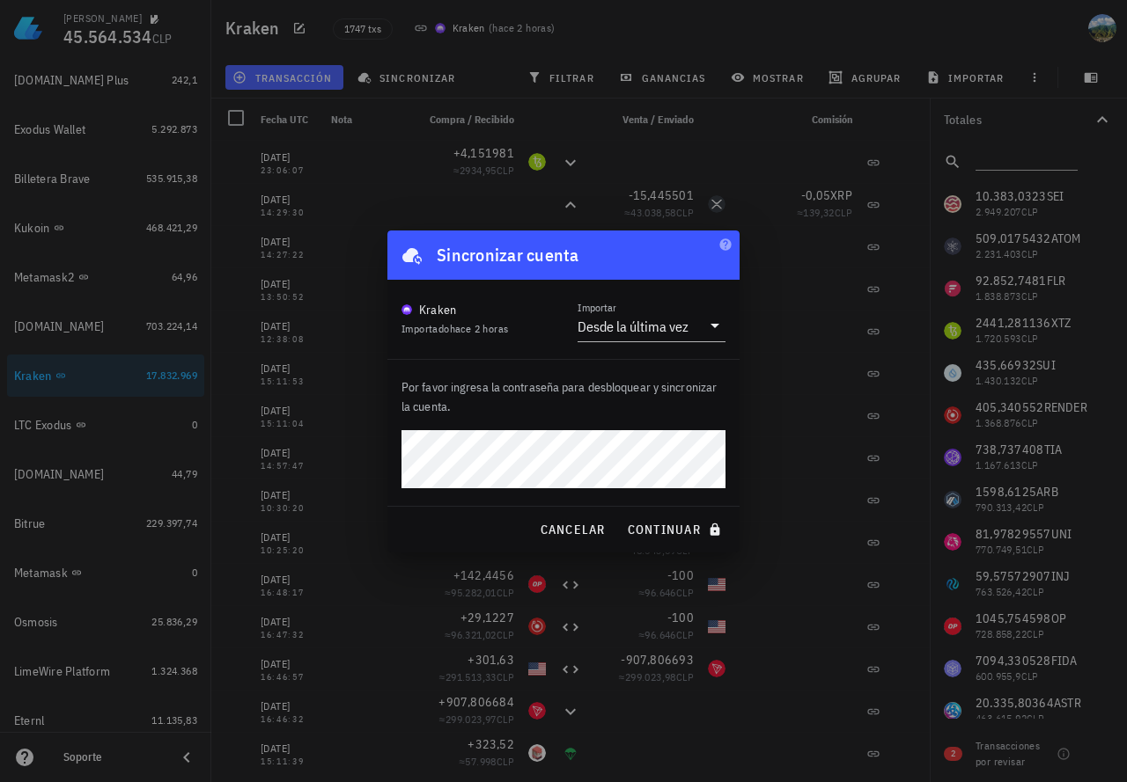
click at [620, 514] on button "continuar" at bounding box center [676, 530] width 113 height 32
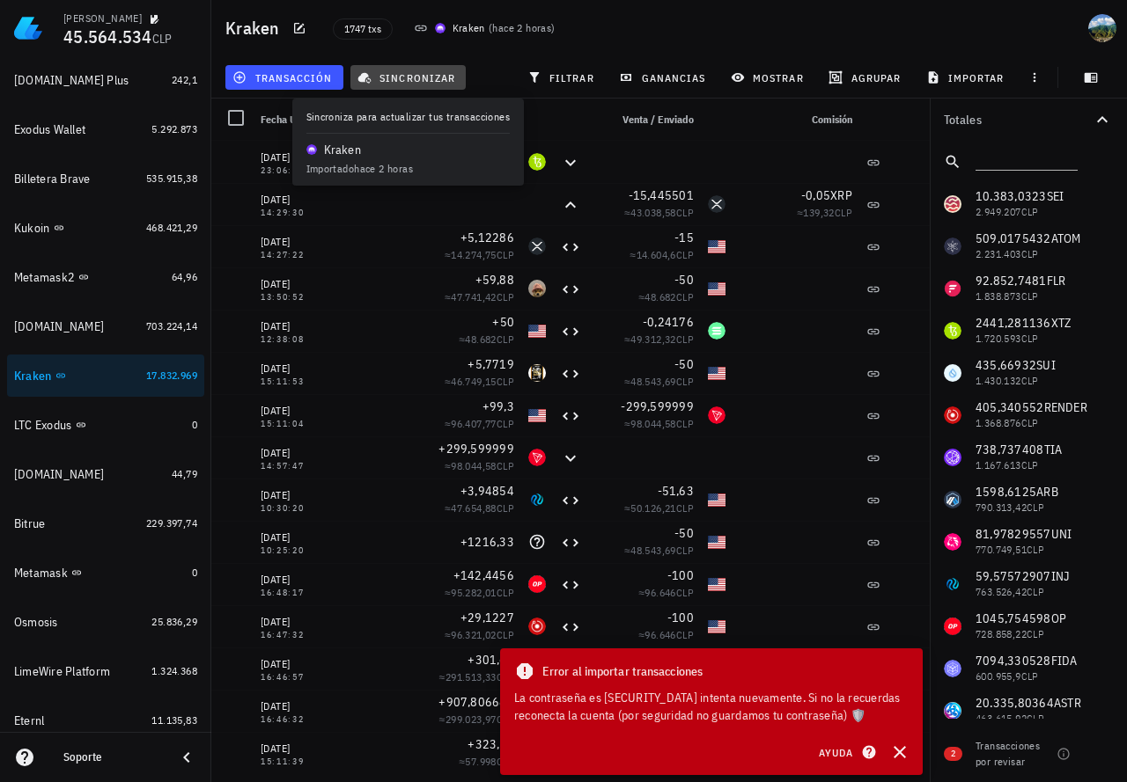
click at [405, 71] on span "sincronizar" at bounding box center [408, 77] width 94 height 14
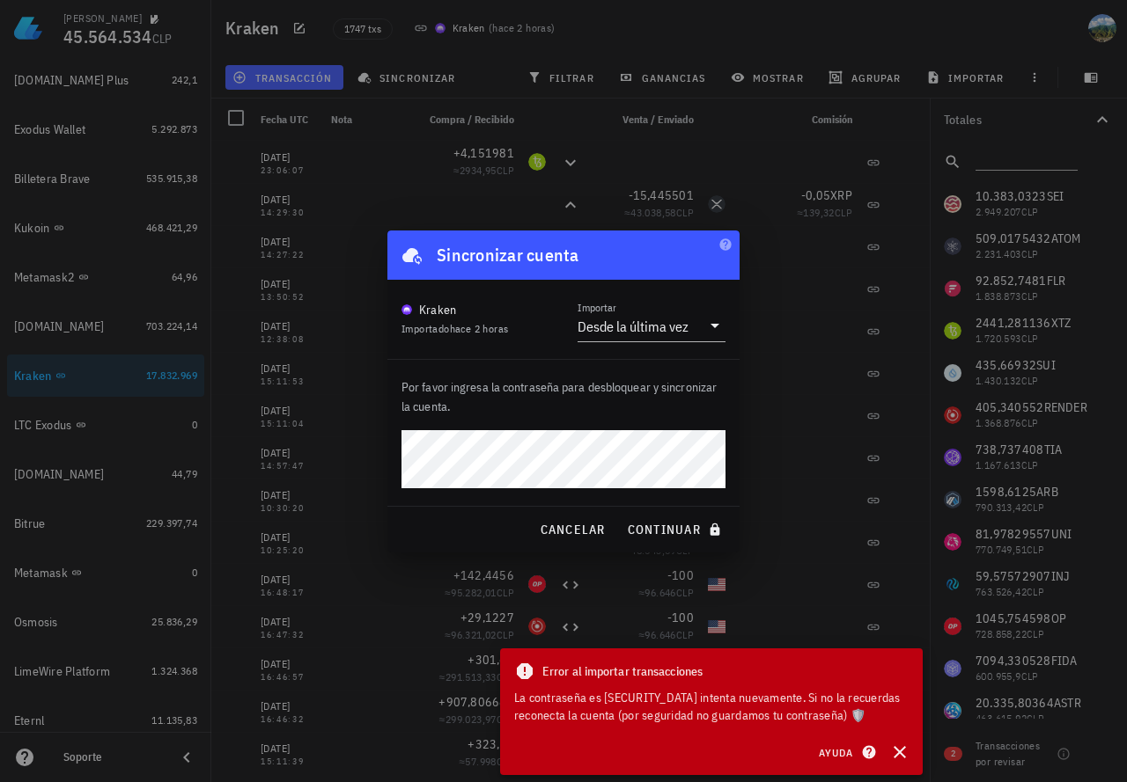
click at [620, 514] on button "continuar" at bounding box center [676, 530] width 113 height 32
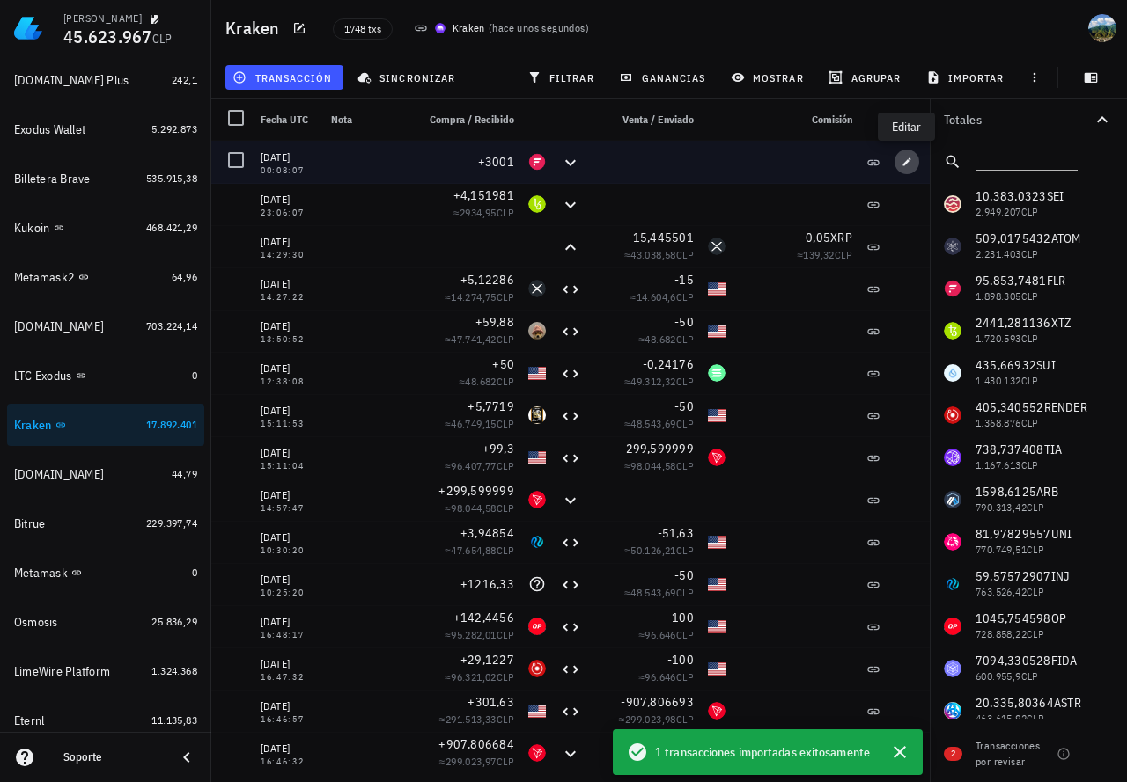
click at [904, 161] on icon "button" at bounding box center [906, 162] width 11 height 11
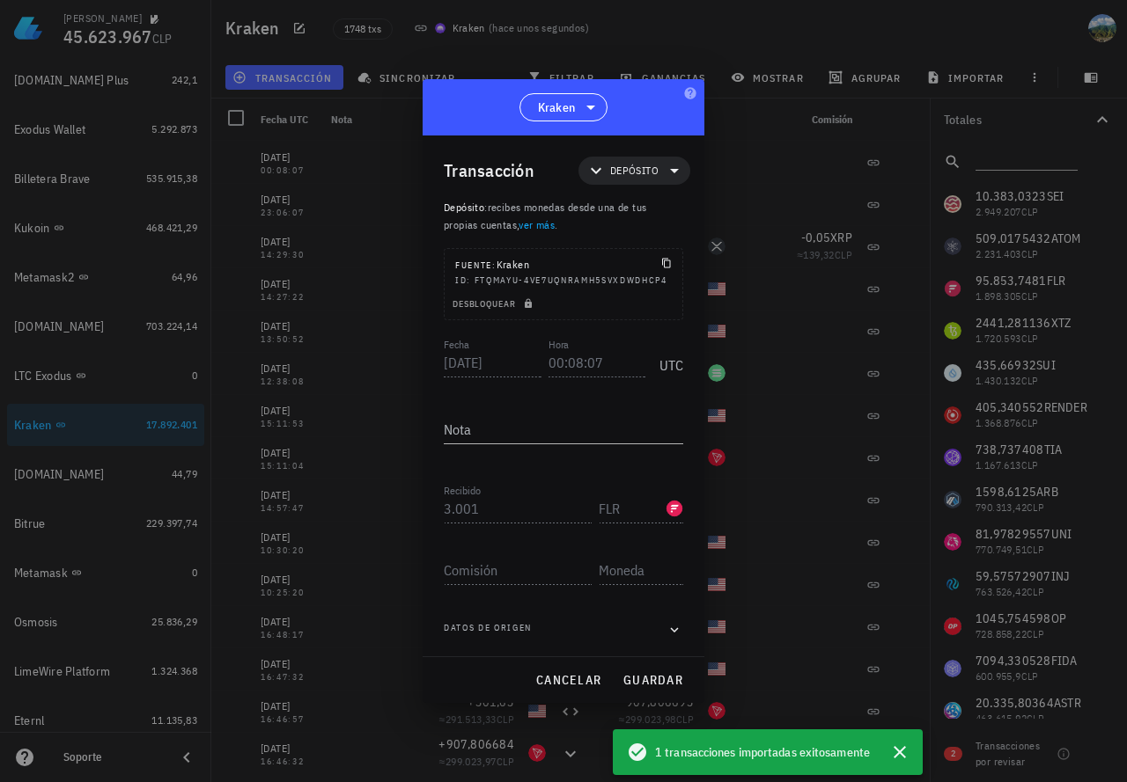
click at [415, 360] on div "Martín 45.623.967 CLP Inicio Portafolio Impuestos Transacciones Cuentas Total C…" at bounding box center [563, 391] width 1127 height 782
click at [419, 505] on div "Martín 45.623.967 CLP Inicio Portafolio Impuestos Transacciones Cuentas Total C…" at bounding box center [563, 391] width 1127 height 782
click at [598, 507] on div "Recibido 3.001 FLR" at bounding box center [563, 502] width 239 height 42
click at [579, 680] on span "cancelar" at bounding box center [568, 680] width 66 height 16
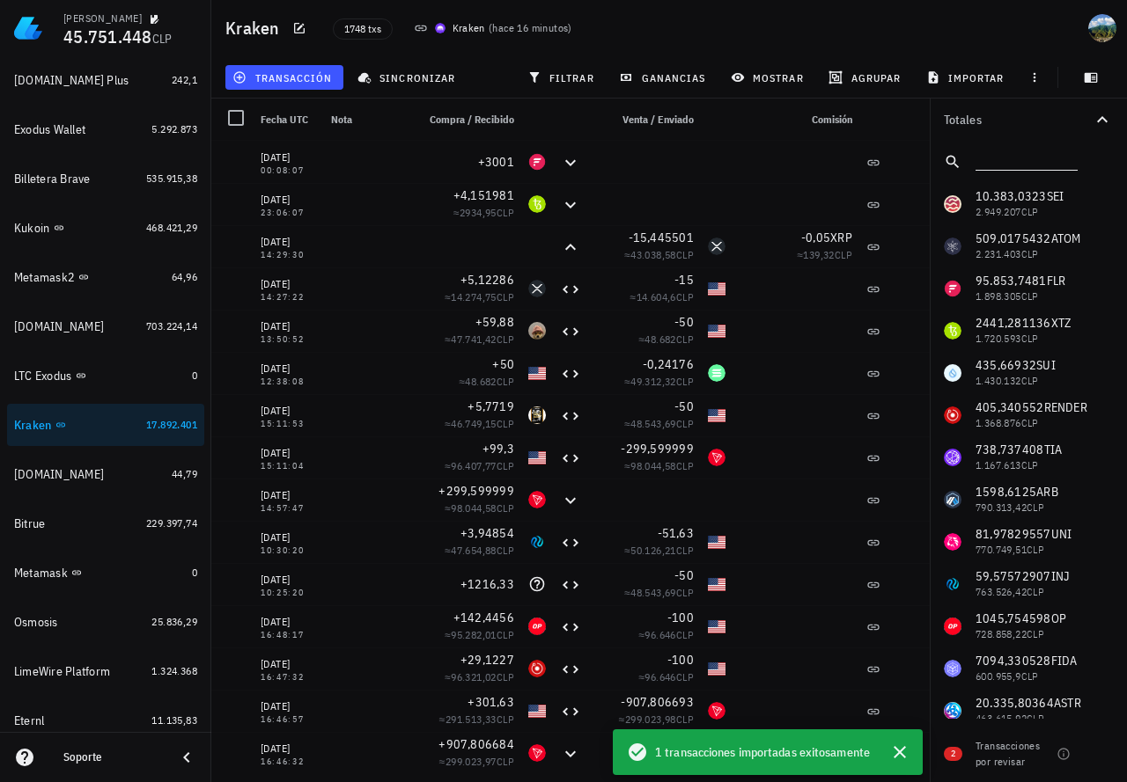
click at [996, 168] on input "text" at bounding box center [1024, 158] width 99 height 23
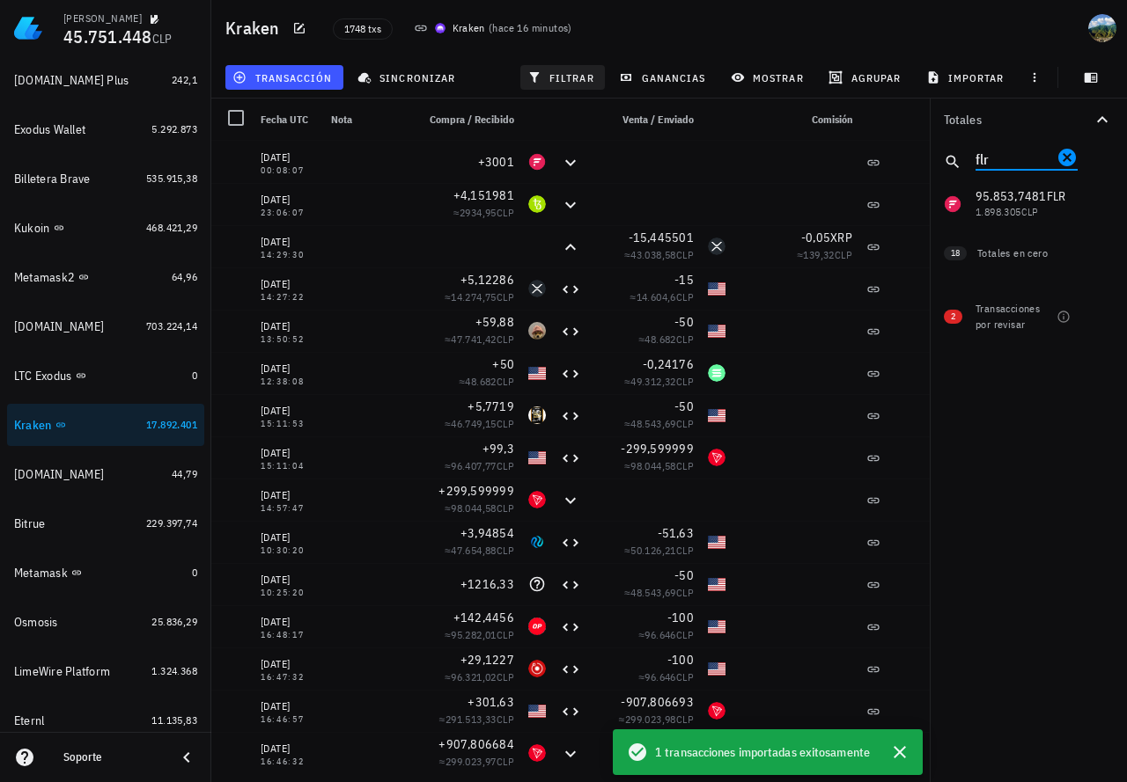
type input "flr"
click at [543, 84] on span "filtrar" at bounding box center [562, 77] width 63 height 14
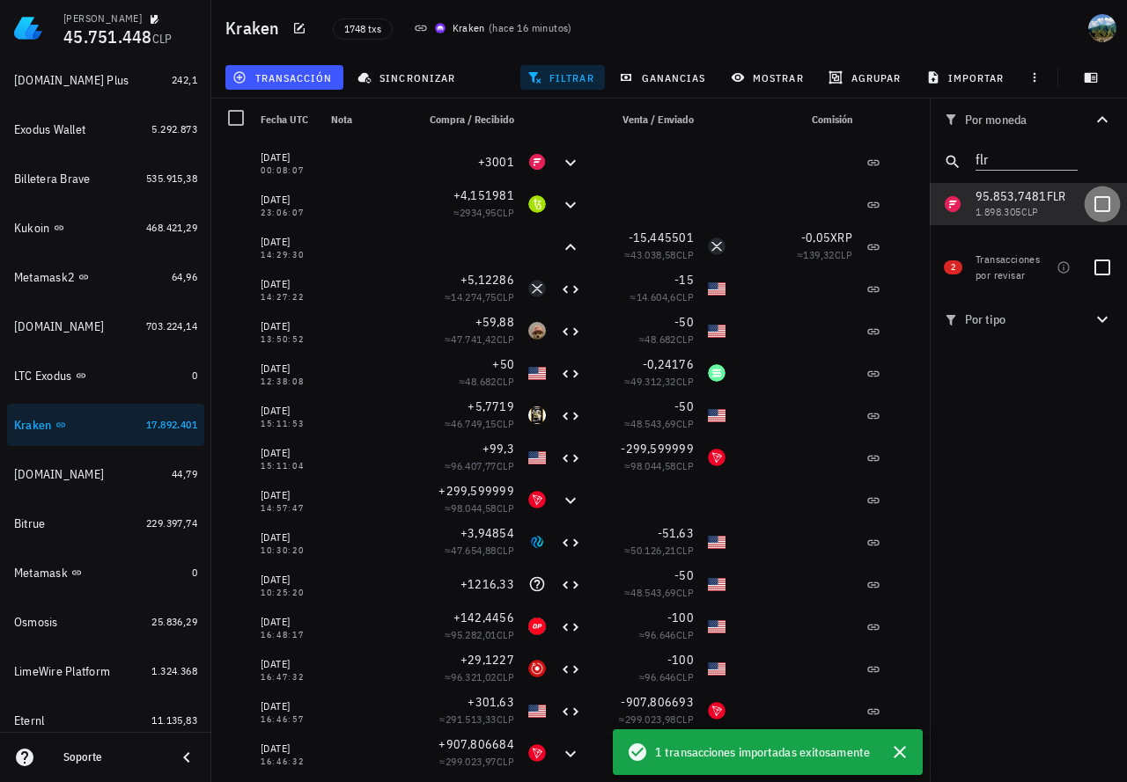
click at [1099, 200] on div at bounding box center [1102, 204] width 30 height 30
checkbox input "true"
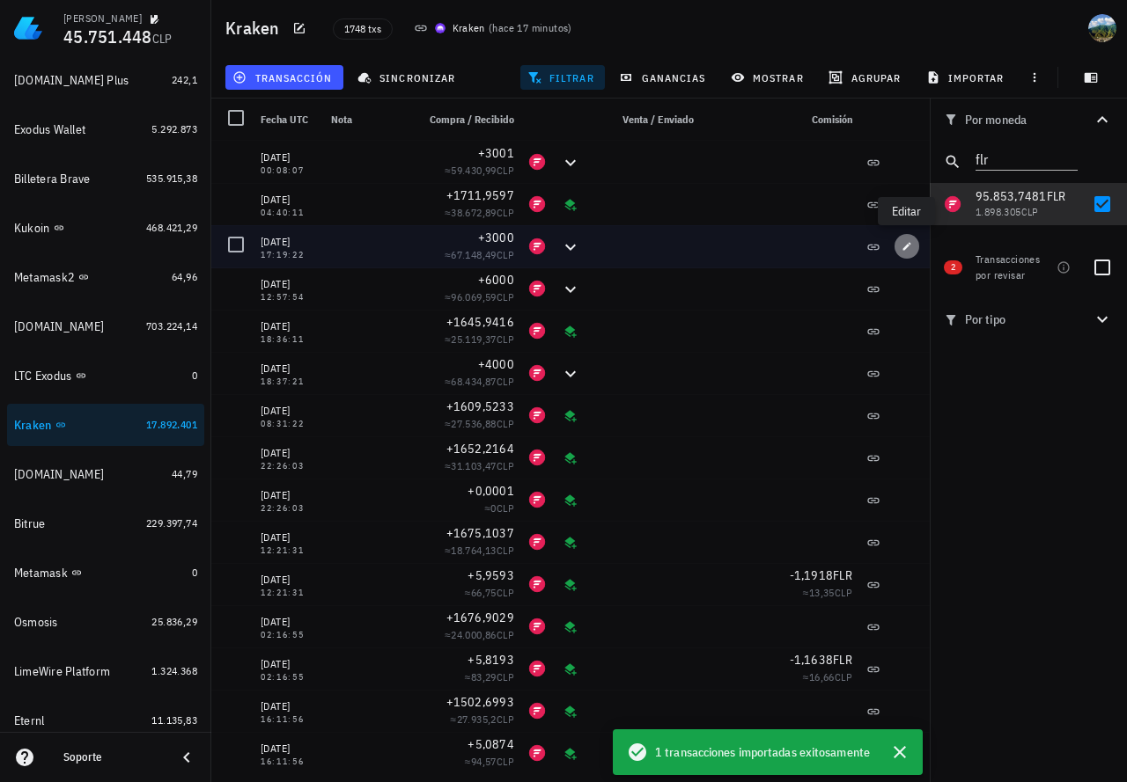
click at [908, 249] on icon "button" at bounding box center [906, 246] width 11 height 11
type input "2025-08-04"
type input "17:19:22"
type input "3.000"
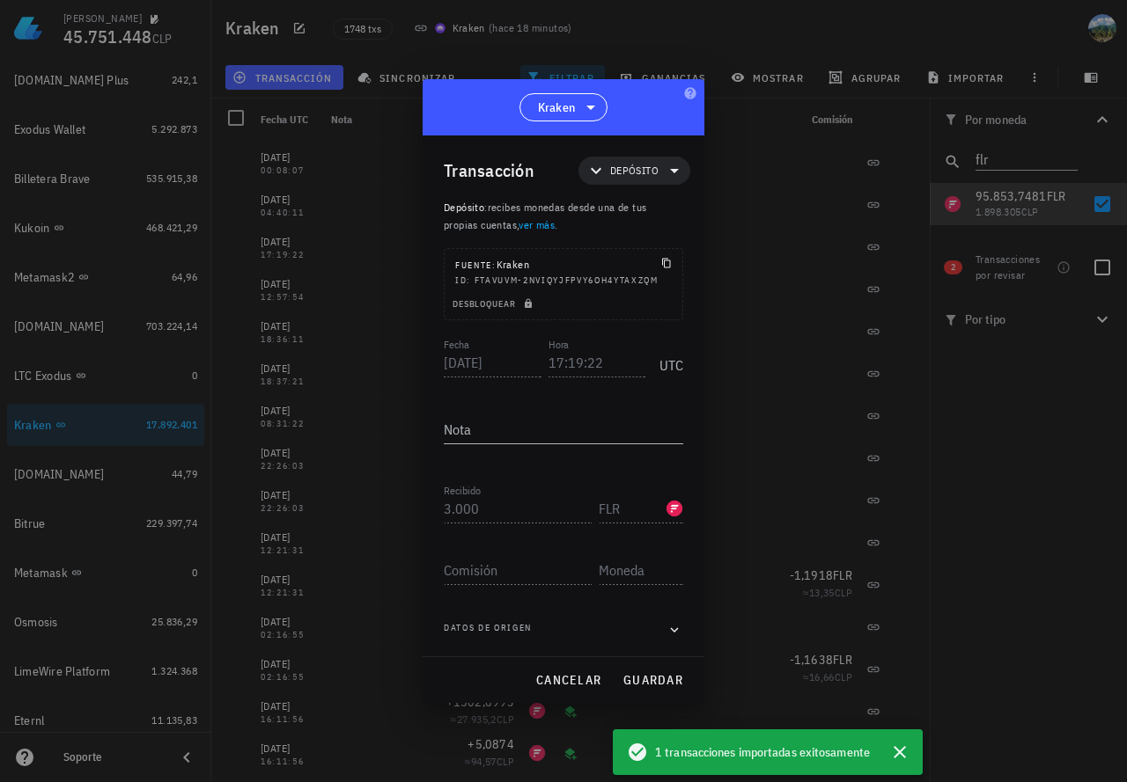
click at [439, 361] on div "Transacción Depósito Depósito : recibes monedas desde una de tus propias cuenta…" at bounding box center [563, 396] width 282 height 521
click at [532, 363] on div "Fecha 2025-08-04 Hora 17:19:22 UTC" at bounding box center [563, 358] width 239 height 48
click at [431, 505] on div "Transacción Depósito Depósito : recibes monedas desde una de tus propias cuenta…" at bounding box center [563, 396] width 282 height 521
click at [569, 680] on span "cancelar" at bounding box center [568, 680] width 66 height 16
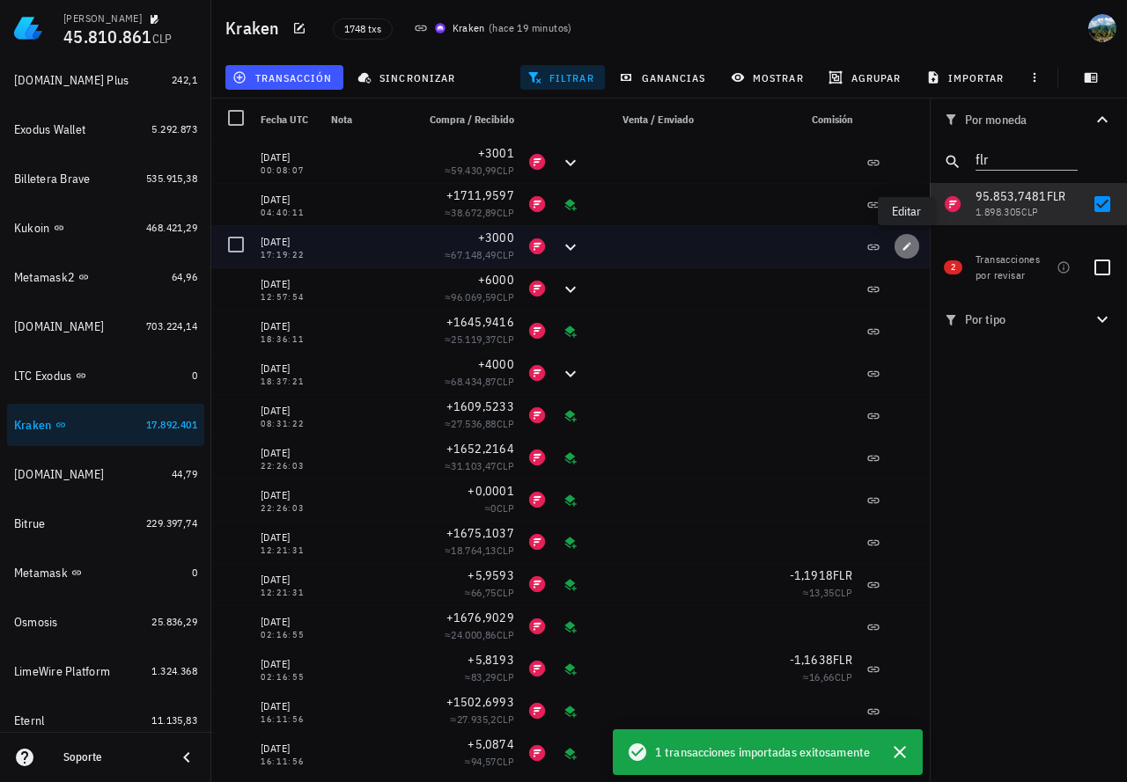
click at [902, 247] on icon "button" at bounding box center [906, 246] width 11 height 11
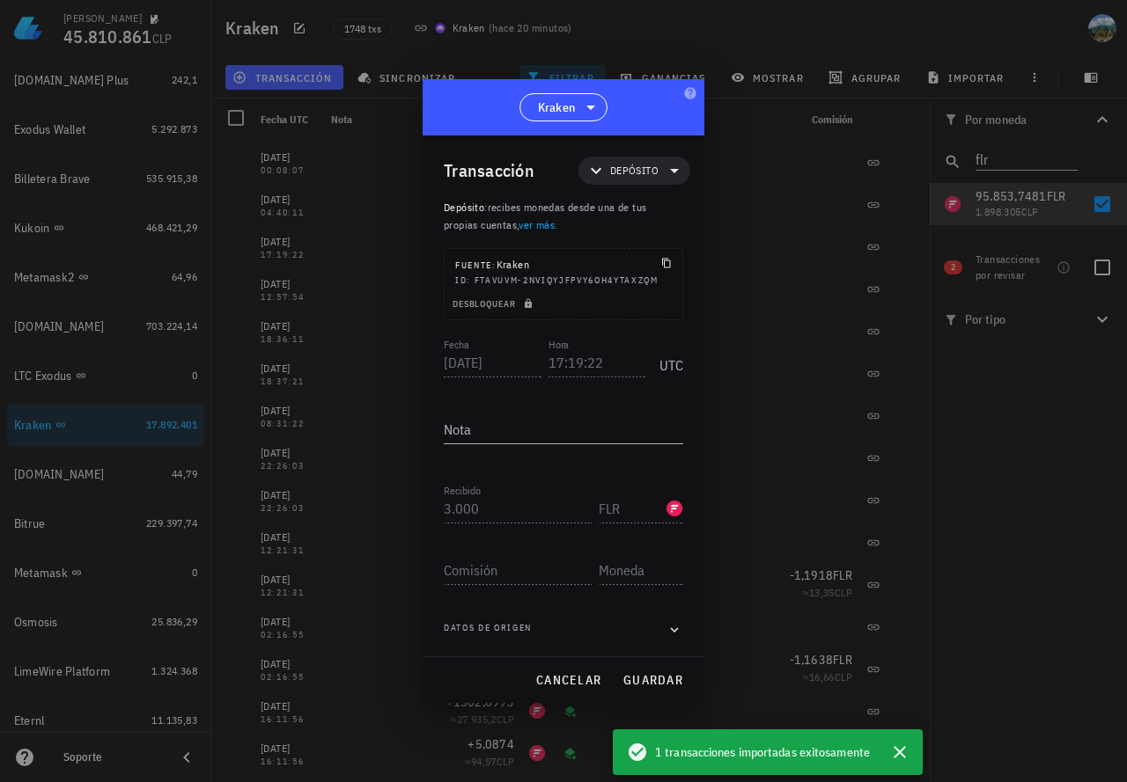
click at [538, 367] on div "Fecha 2025-08-04 Hora 17:19:22 UTC" at bounding box center [563, 358] width 239 height 48
click at [581, 679] on span "cancelar" at bounding box center [568, 680] width 66 height 16
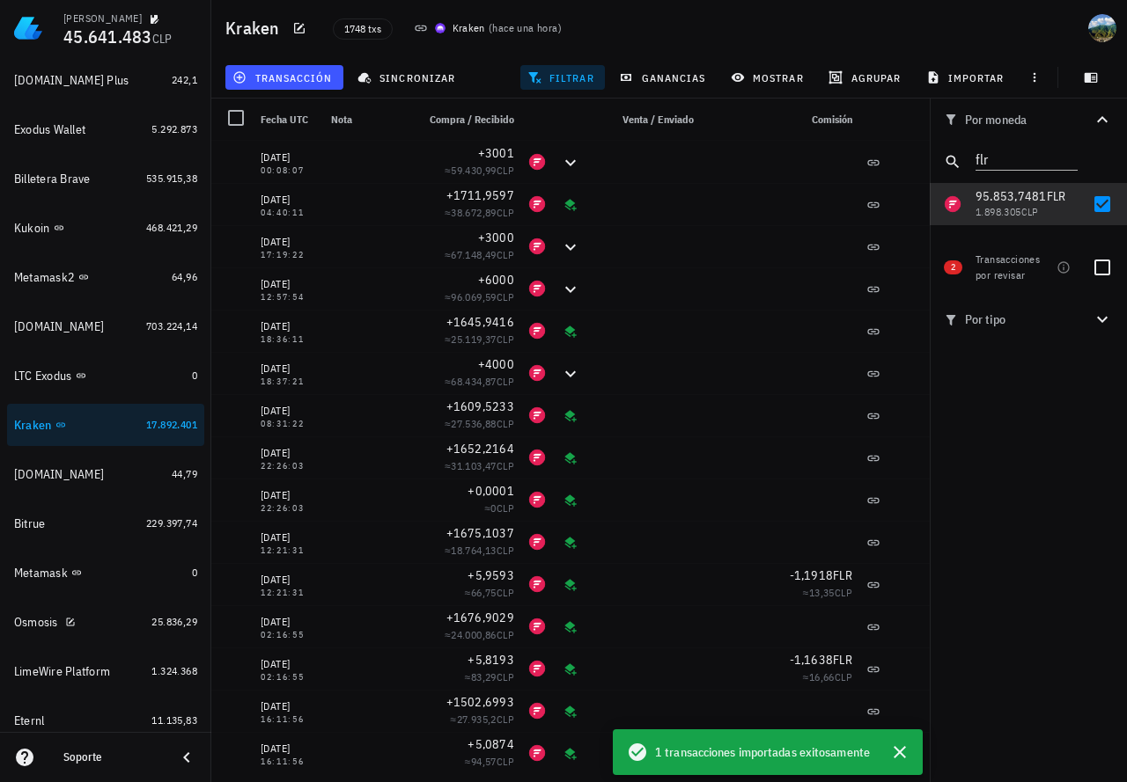
scroll to position [1278, 0]
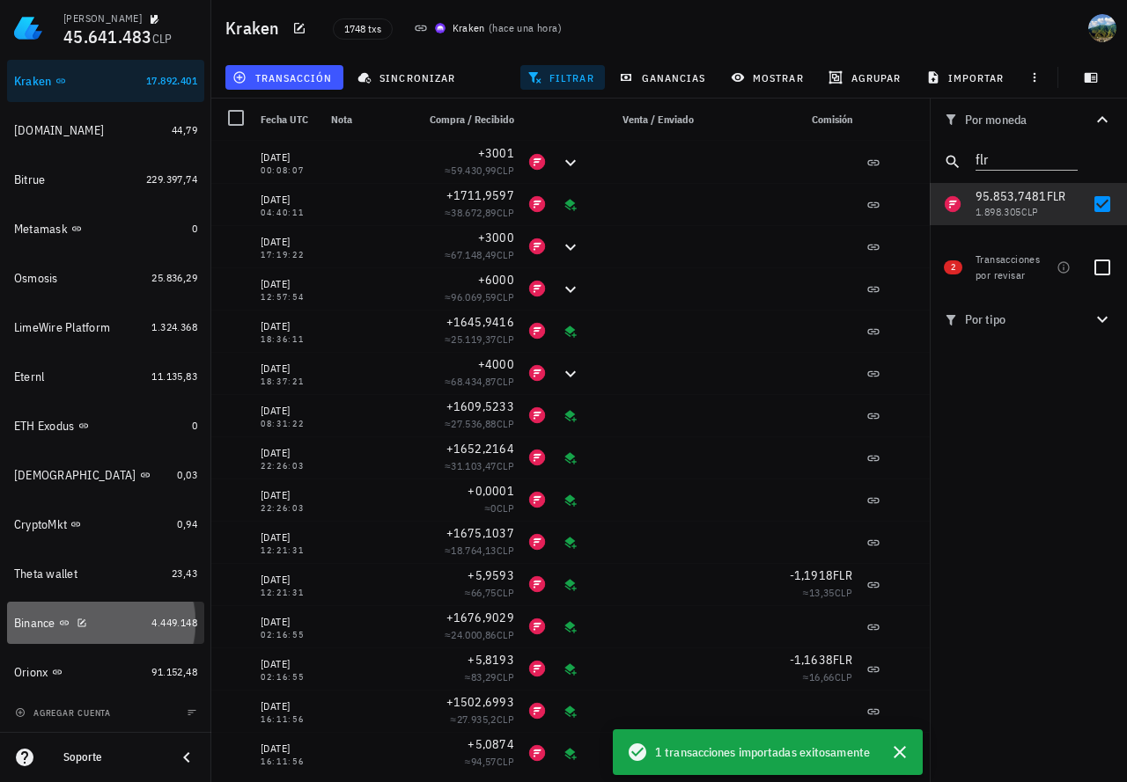
click at [153, 614] on div "4.449.148" at bounding box center [174, 623] width 46 height 18
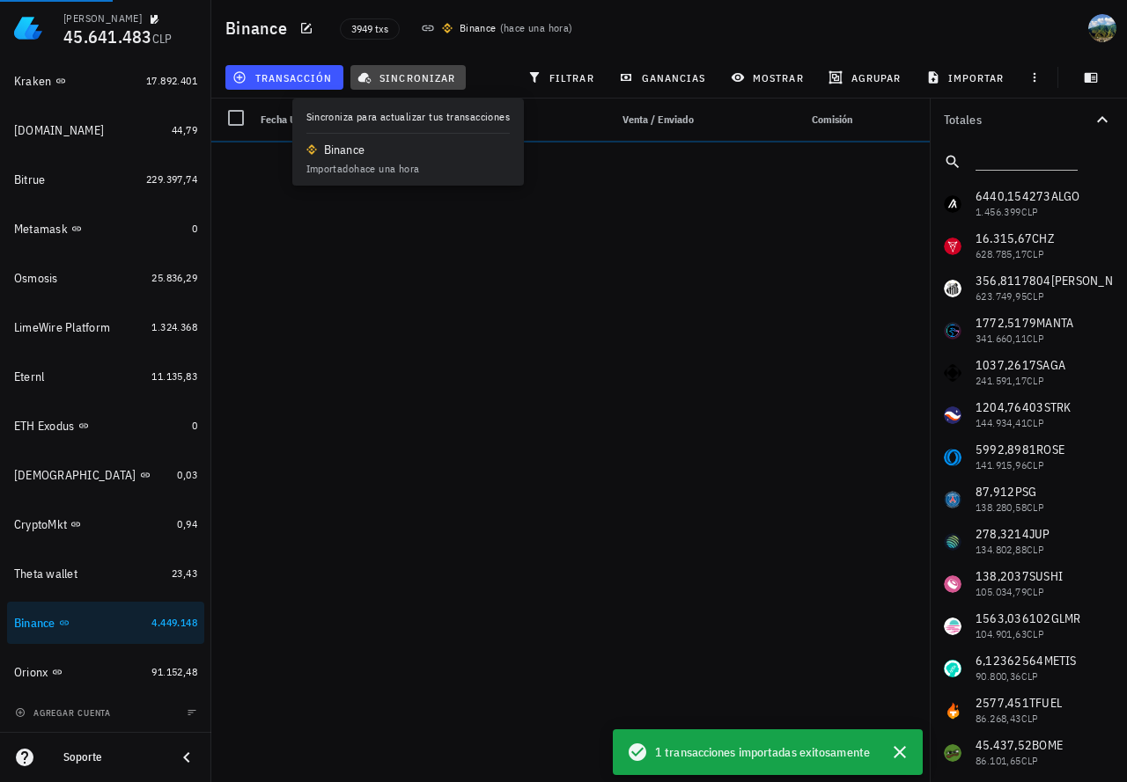
click at [386, 71] on span "sincronizar" at bounding box center [408, 77] width 94 height 14
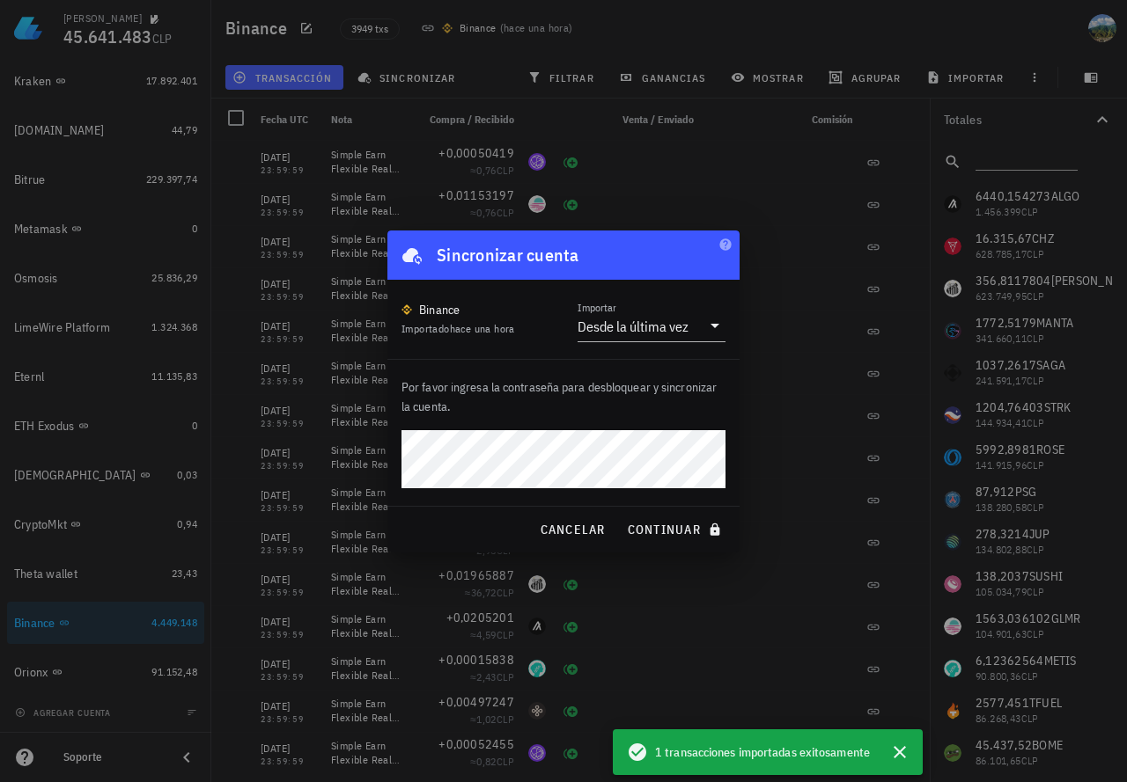
click at [620, 514] on button "continuar" at bounding box center [676, 530] width 113 height 32
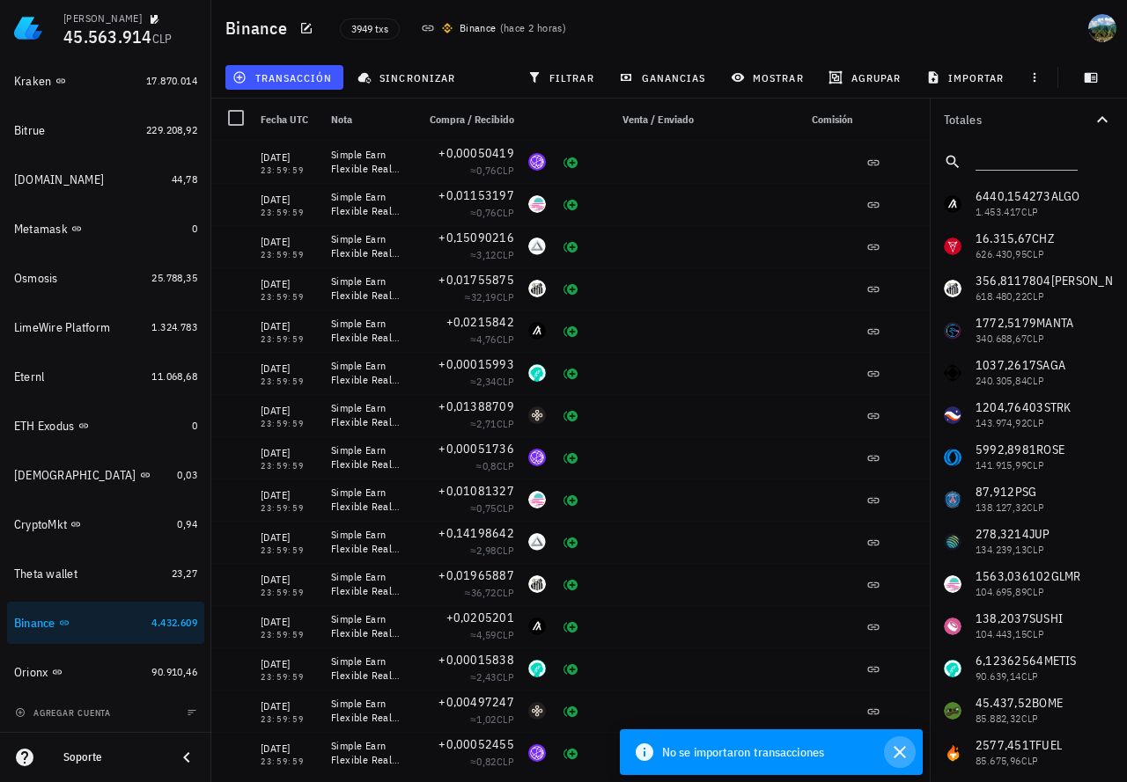
click at [897, 753] on icon "button" at bounding box center [899, 752] width 21 height 21
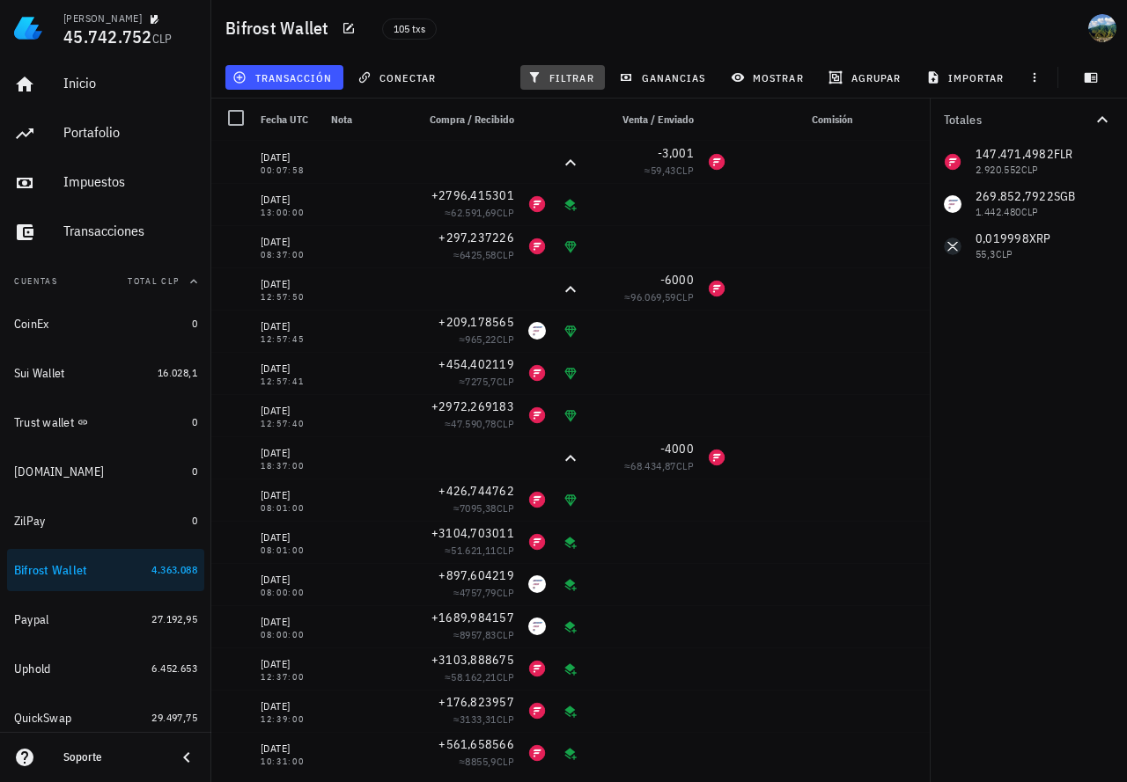
click at [537, 77] on icon "button" at bounding box center [534, 77] width 14 height 14
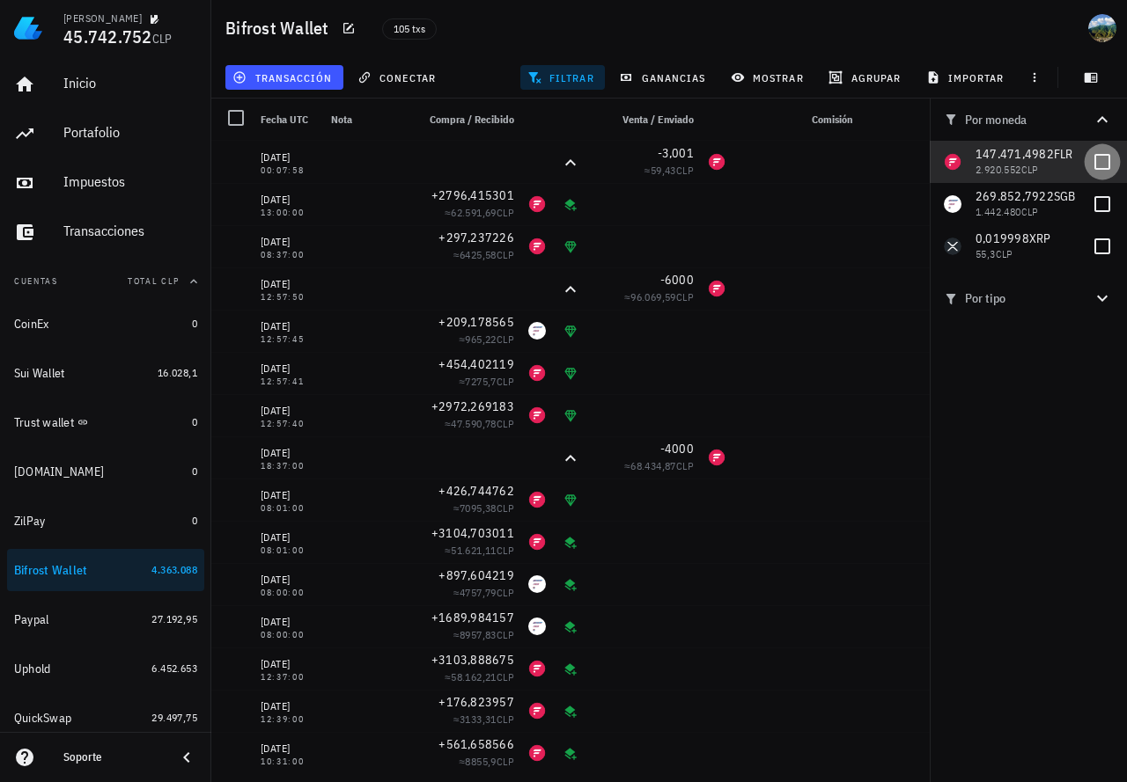
click at [1101, 166] on div at bounding box center [1102, 162] width 30 height 30
checkbox input "true"
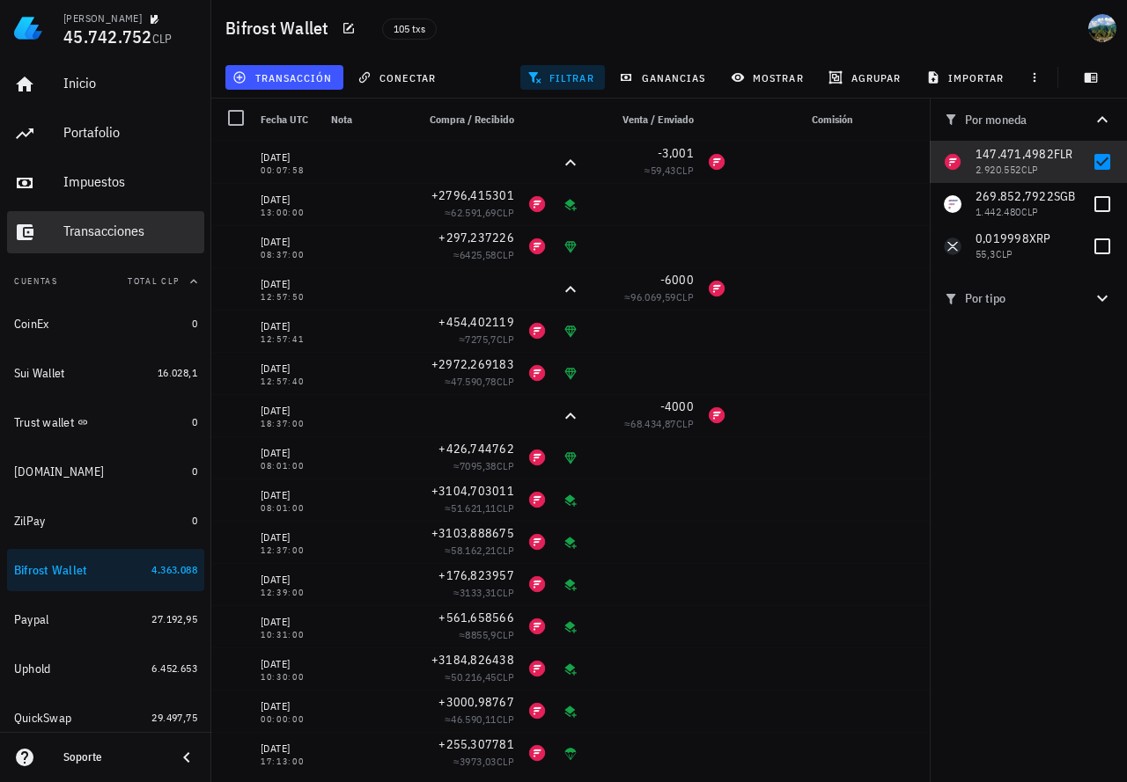
click at [115, 224] on div "Transacciones" at bounding box center [130, 231] width 134 height 17
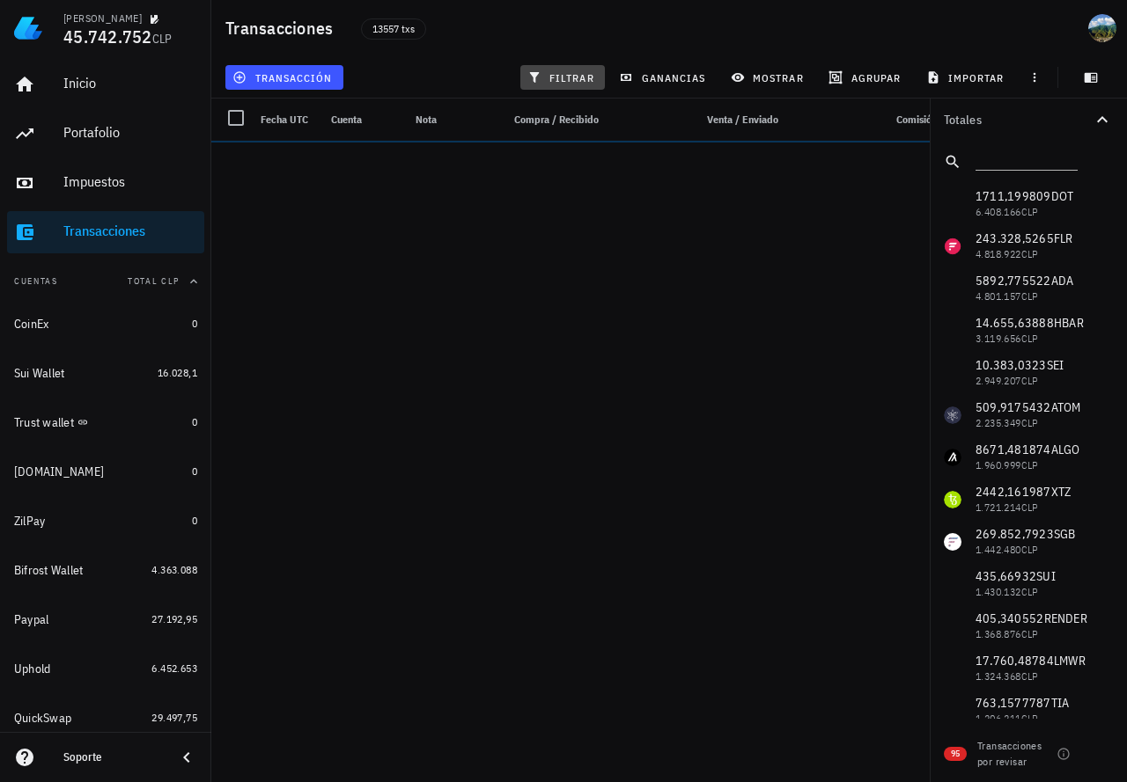
click at [555, 79] on span "filtrar" at bounding box center [562, 77] width 63 height 14
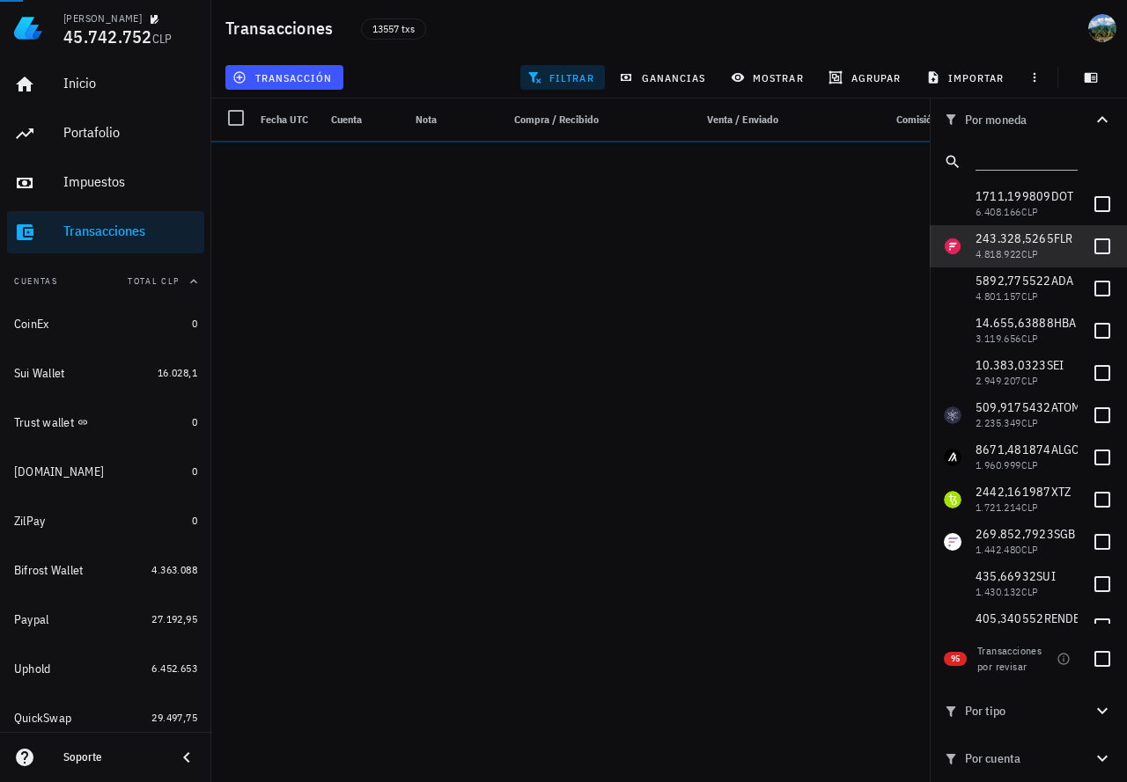
click at [1087, 251] on div at bounding box center [1102, 246] width 30 height 30
checkbox input "true"
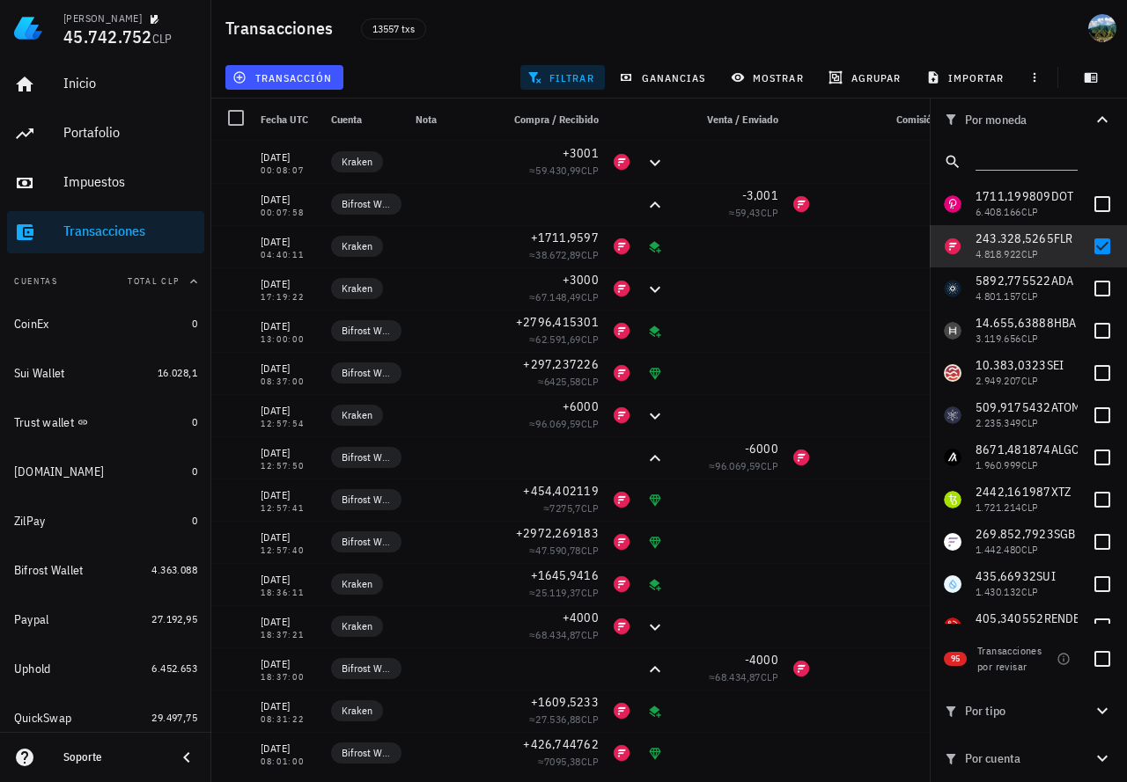
click at [187, 756] on icon at bounding box center [186, 757] width 6 height 11
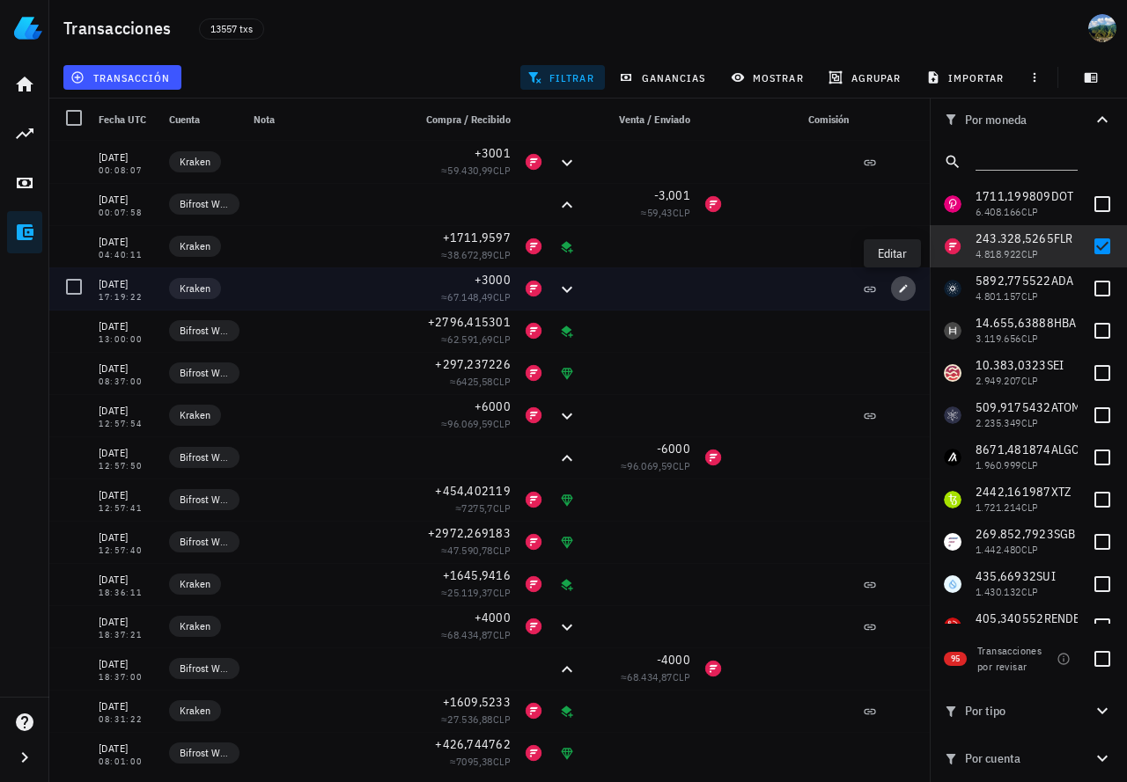
click at [898, 289] on icon "button" at bounding box center [903, 288] width 11 height 11
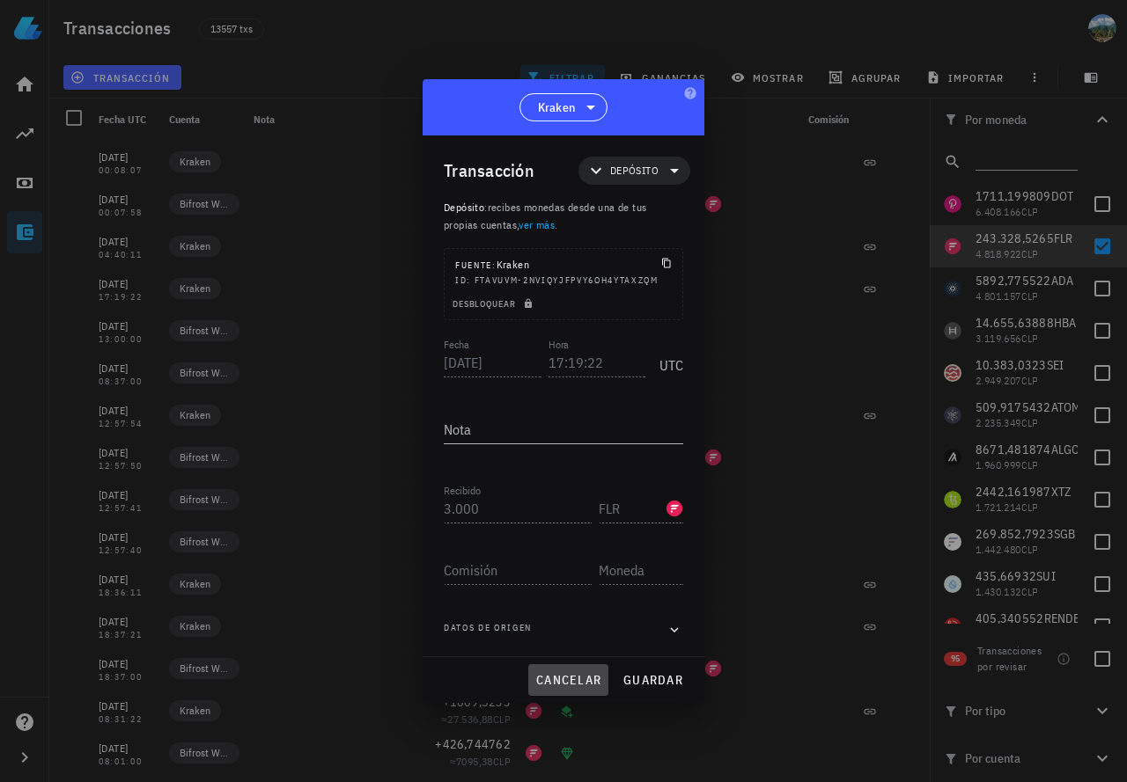
click at [577, 677] on span "cancelar" at bounding box center [568, 680] width 66 height 16
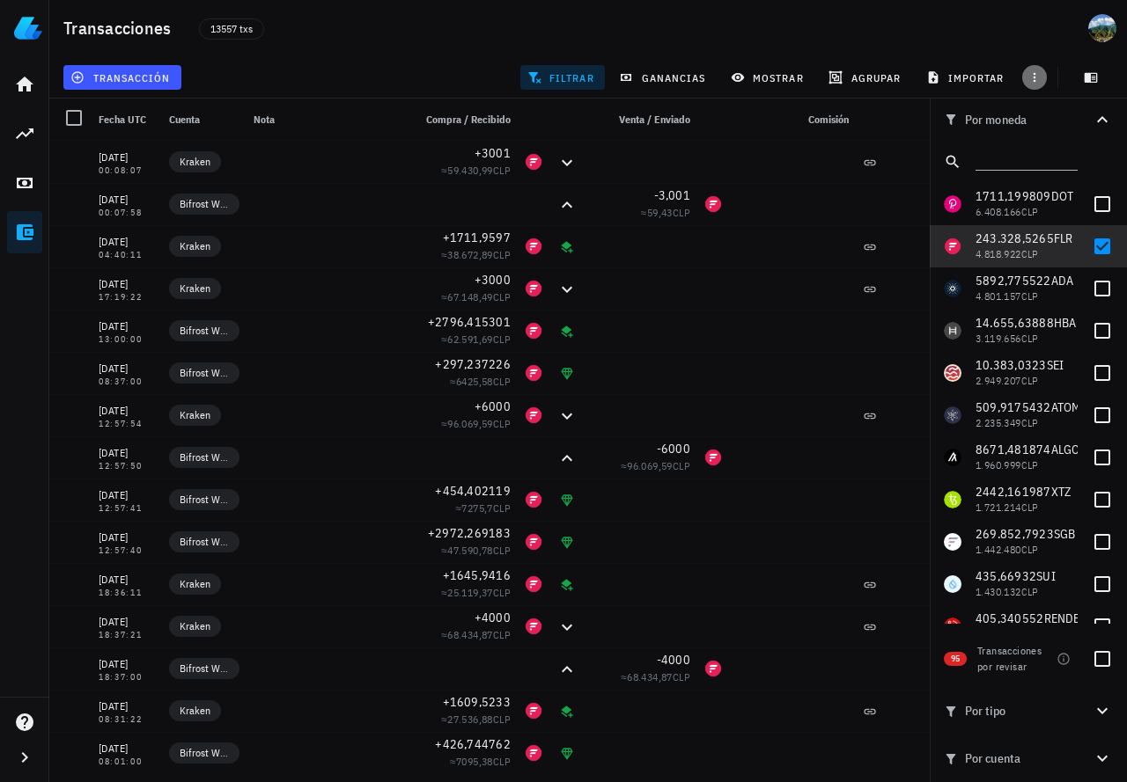
click at [1031, 83] on icon "button" at bounding box center [1034, 77] width 14 height 14
click at [1088, 78] on icon "button" at bounding box center [1090, 78] width 13 height 10
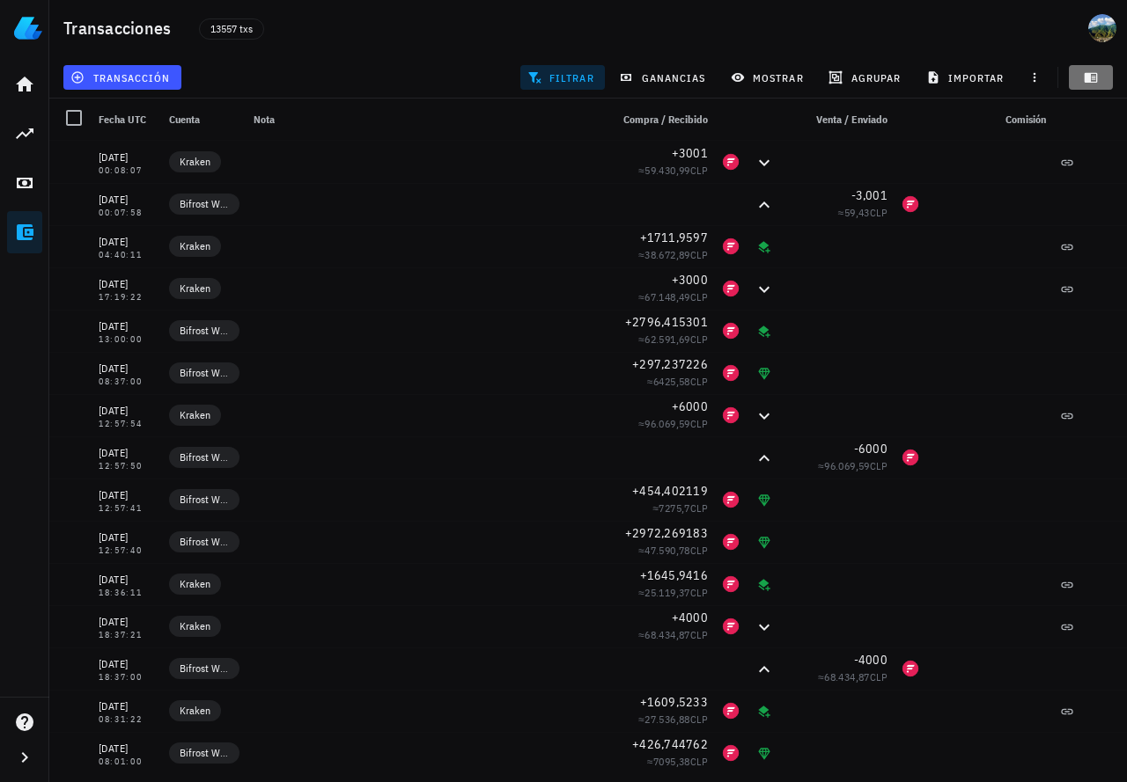
click at [1088, 78] on icon "button" at bounding box center [1090, 78] width 13 height 10
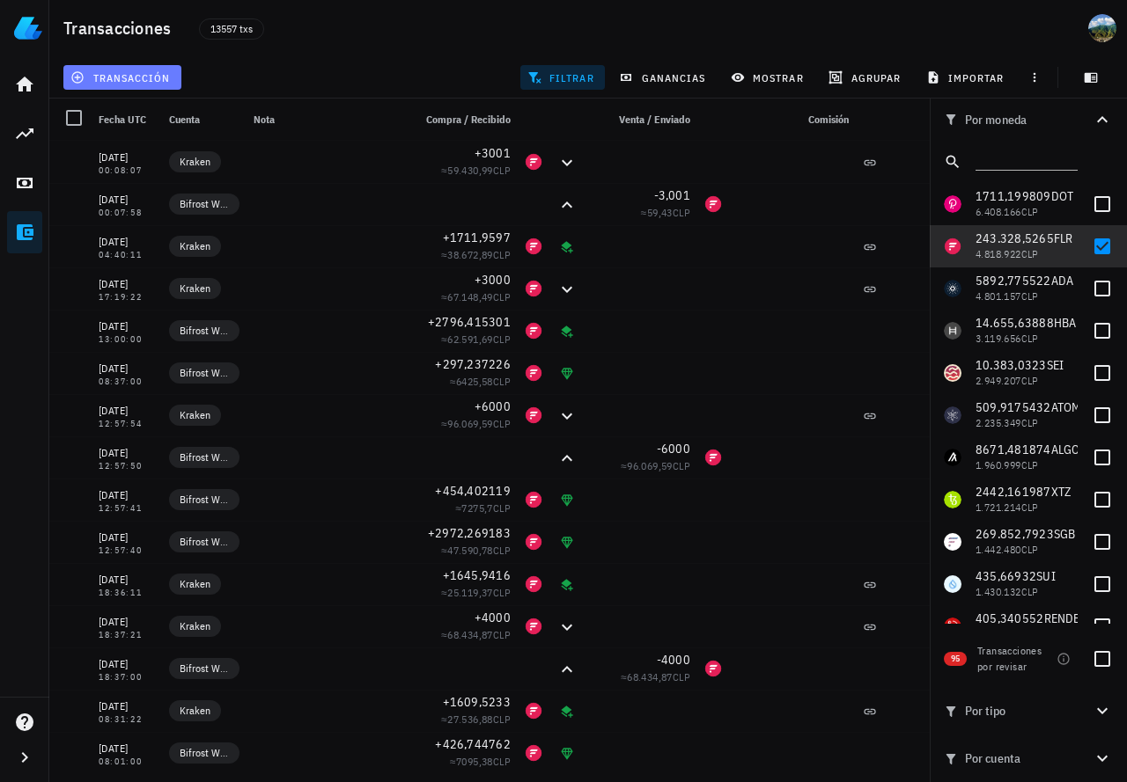
click at [150, 85] on button "transacción" at bounding box center [122, 77] width 118 height 25
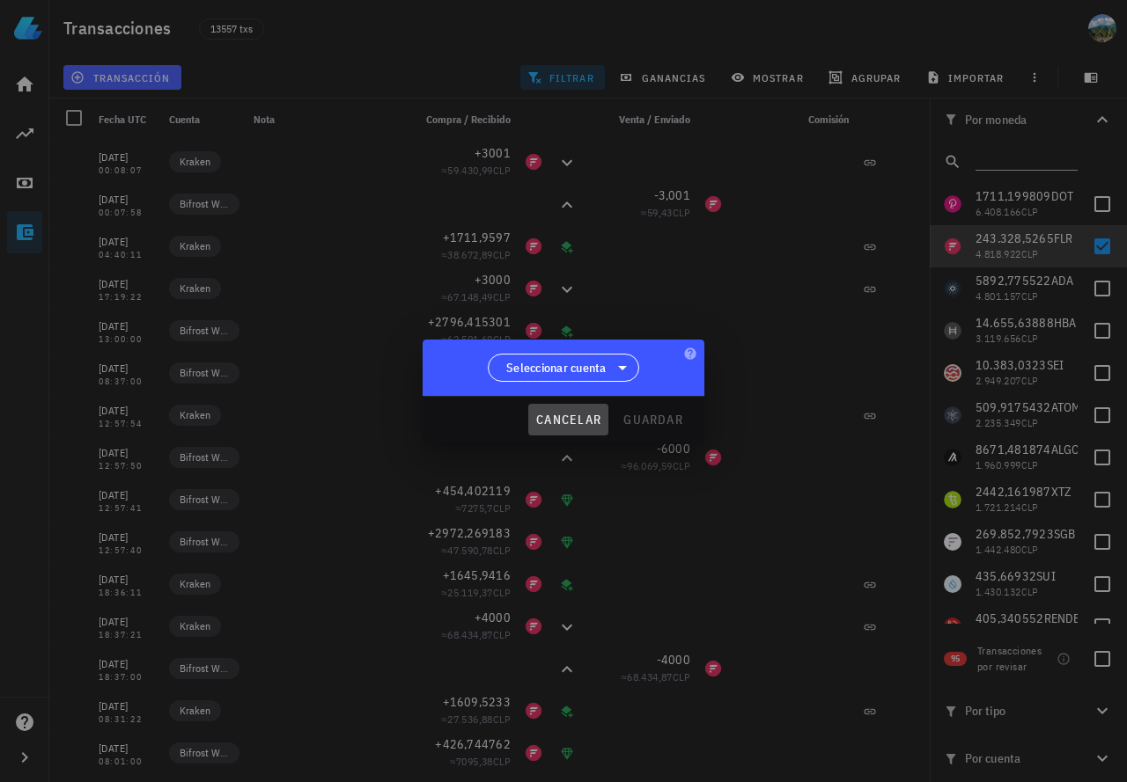
click at [561, 419] on span "cancelar" at bounding box center [568, 420] width 66 height 16
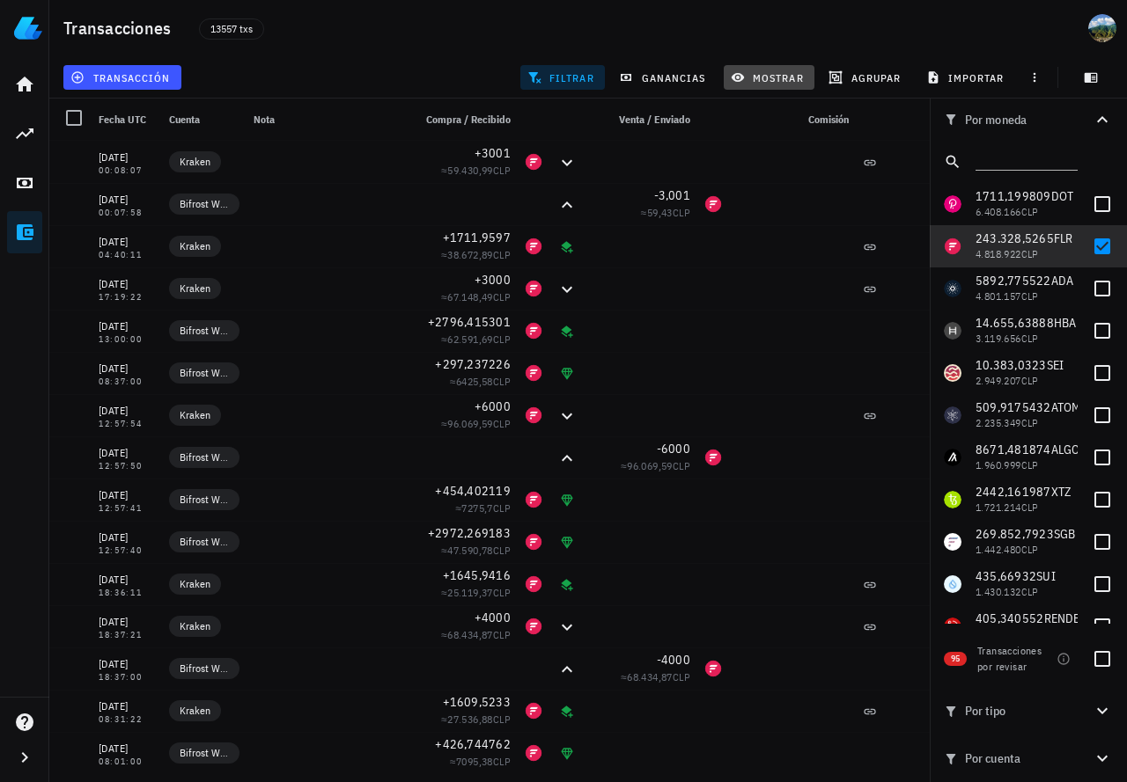
click at [764, 77] on span "mostrar" at bounding box center [769, 77] width 70 height 14
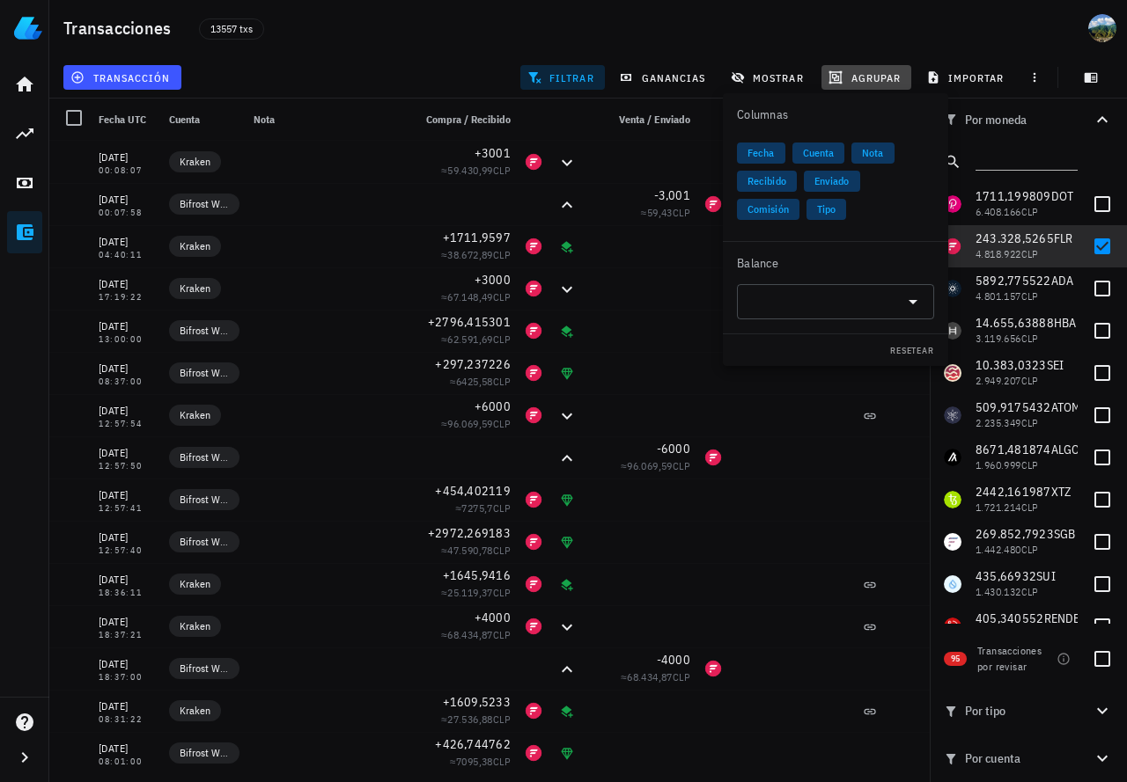
click at [892, 79] on span "agrupar" at bounding box center [866, 77] width 69 height 14
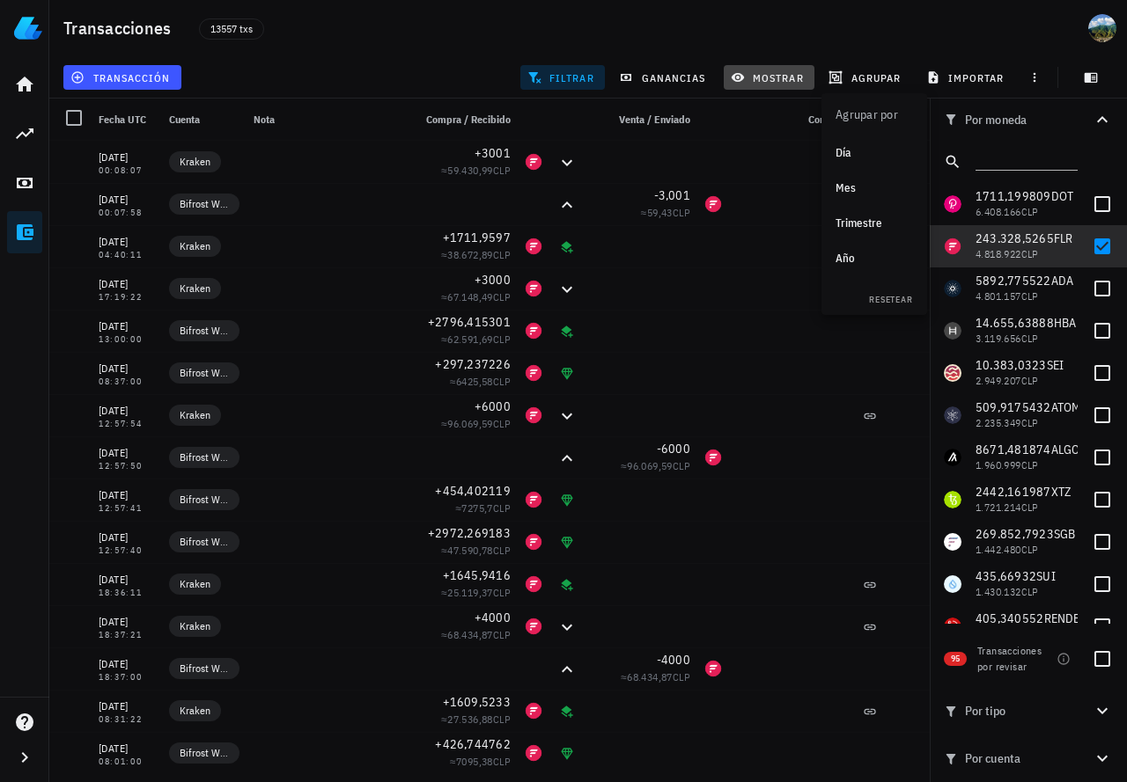
click at [783, 77] on span "mostrar" at bounding box center [769, 77] width 70 height 14
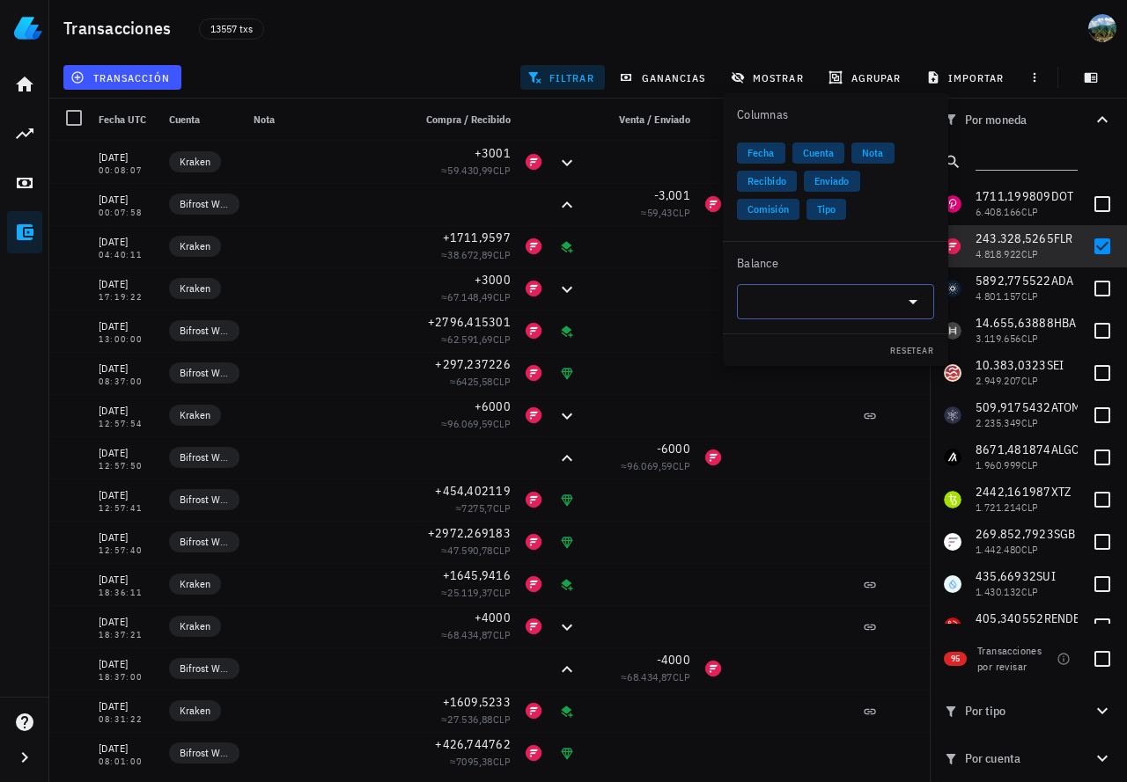
click at [884, 297] on input "text" at bounding box center [821, 302] width 148 height 28
click at [820, 344] on div "FLR" at bounding box center [835, 344] width 197 height 35
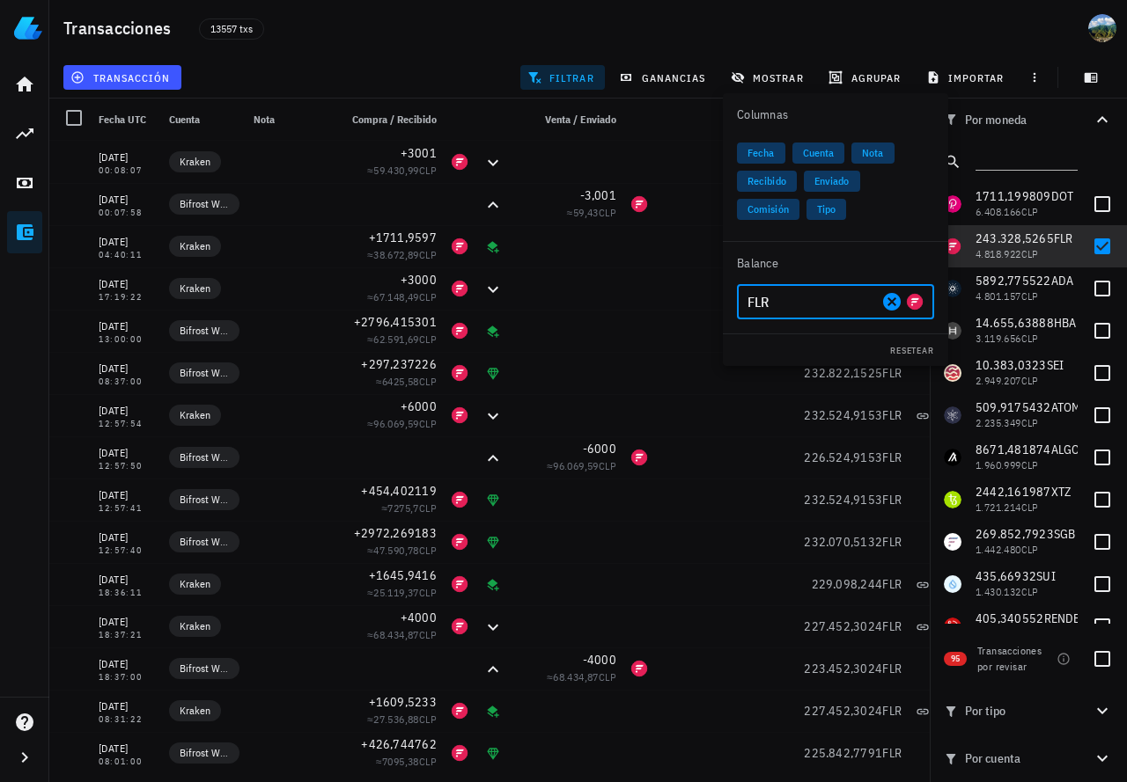
type input "FLR"
click at [520, 35] on div "13557 txs" at bounding box center [435, 28] width 495 height 44
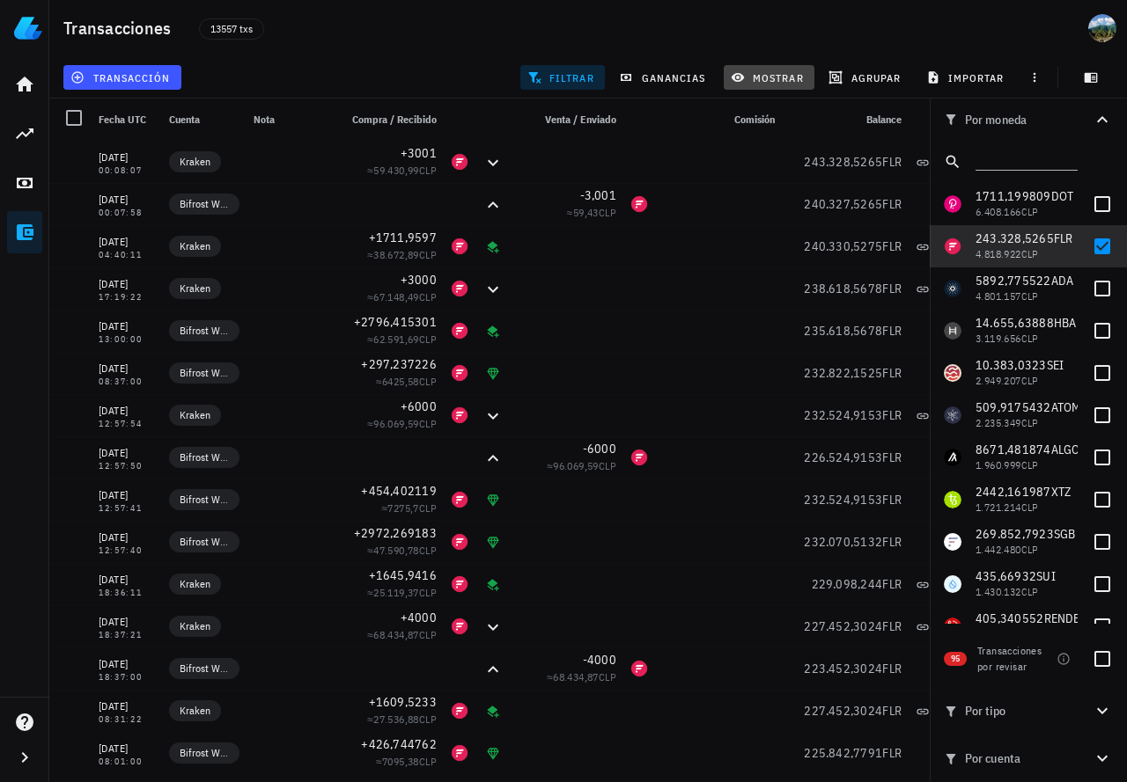
click at [767, 77] on span "mostrar" at bounding box center [769, 77] width 70 height 14
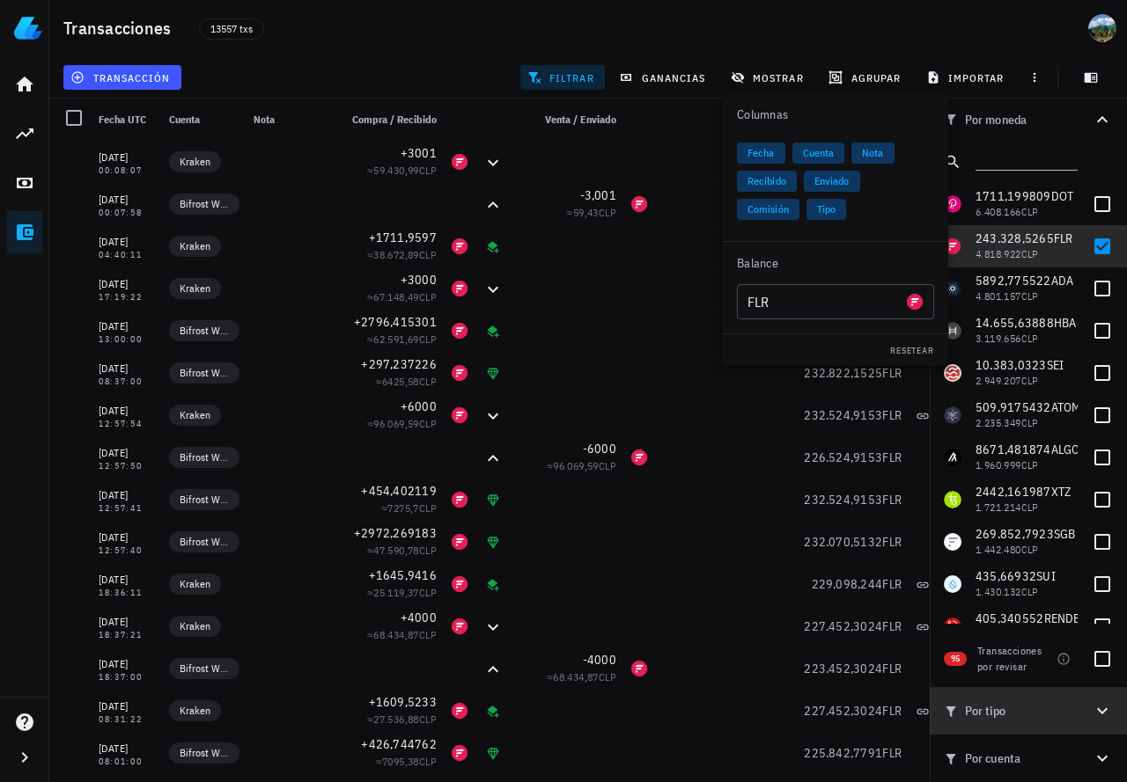
click at [1100, 715] on icon "button" at bounding box center [1101, 711] width 21 height 21
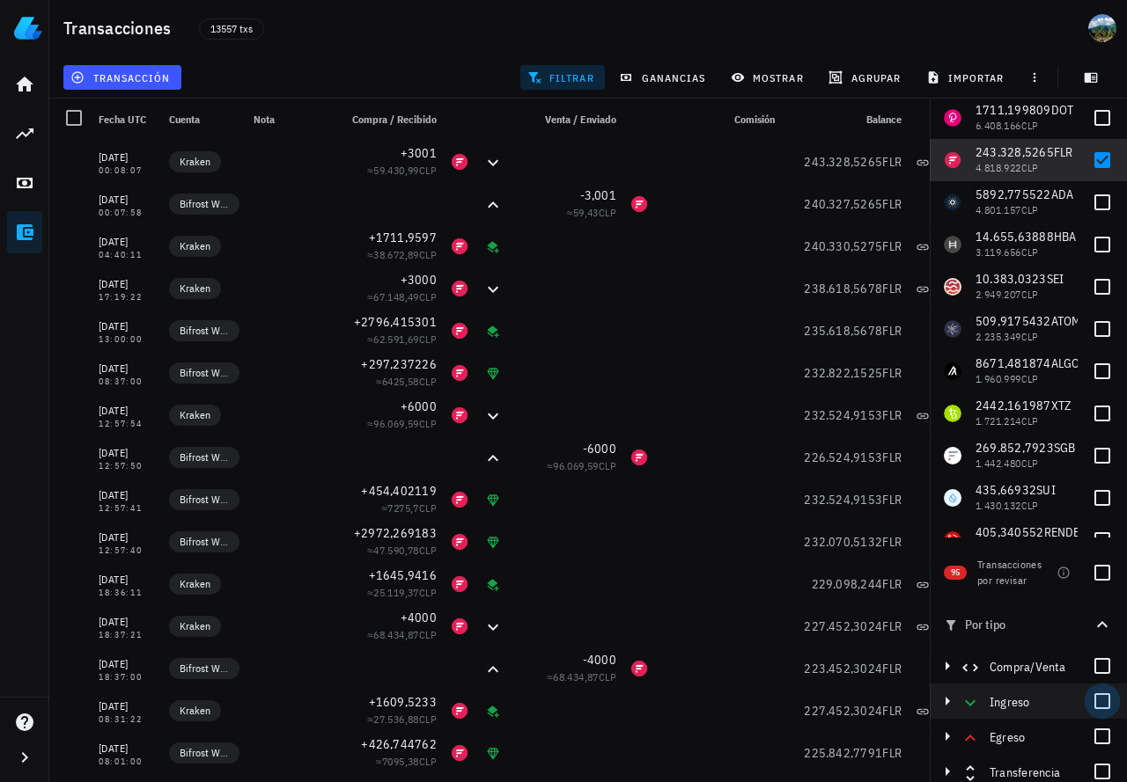
scroll to position [88, 0]
click at [1102, 701] on div at bounding box center [1102, 700] width 30 height 30
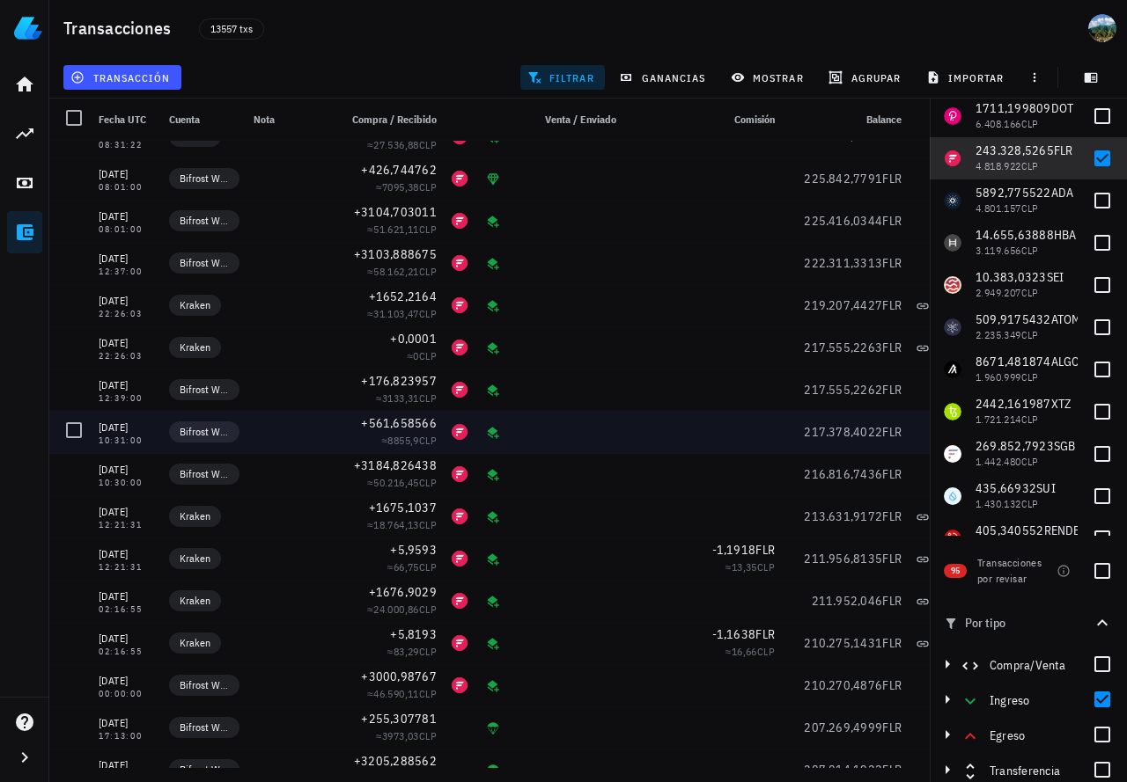
scroll to position [440, 0]
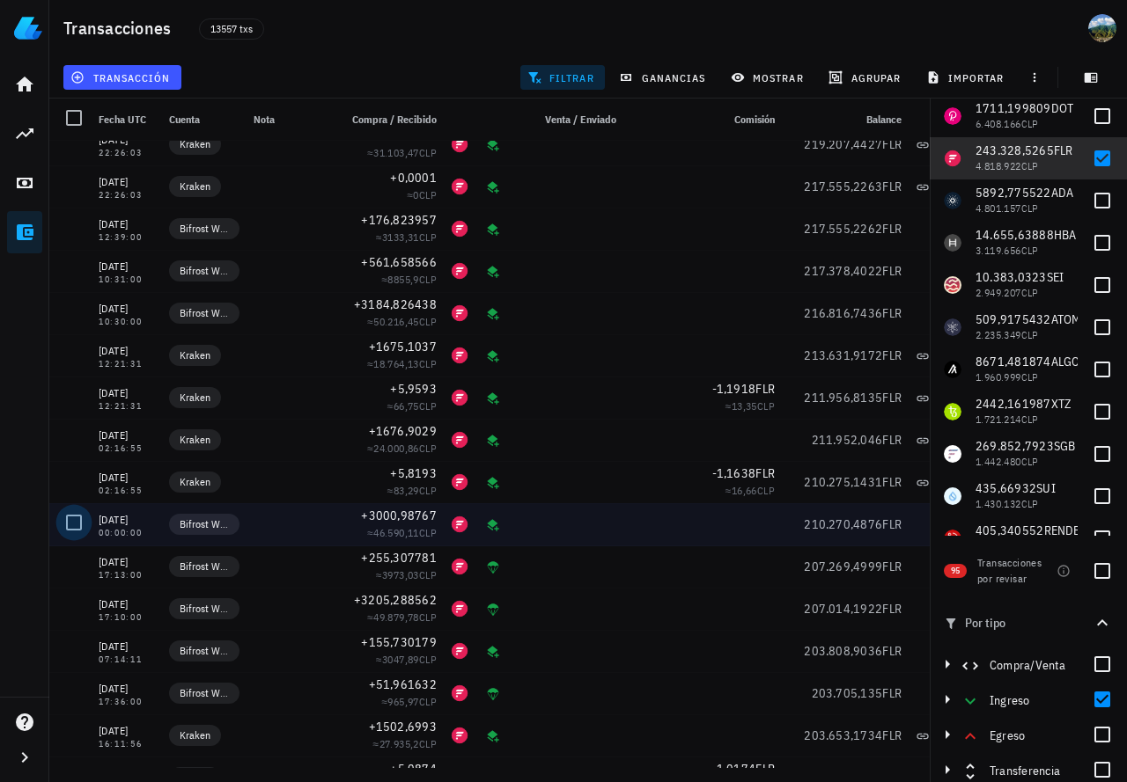
click at [74, 520] on div at bounding box center [74, 523] width 30 height 30
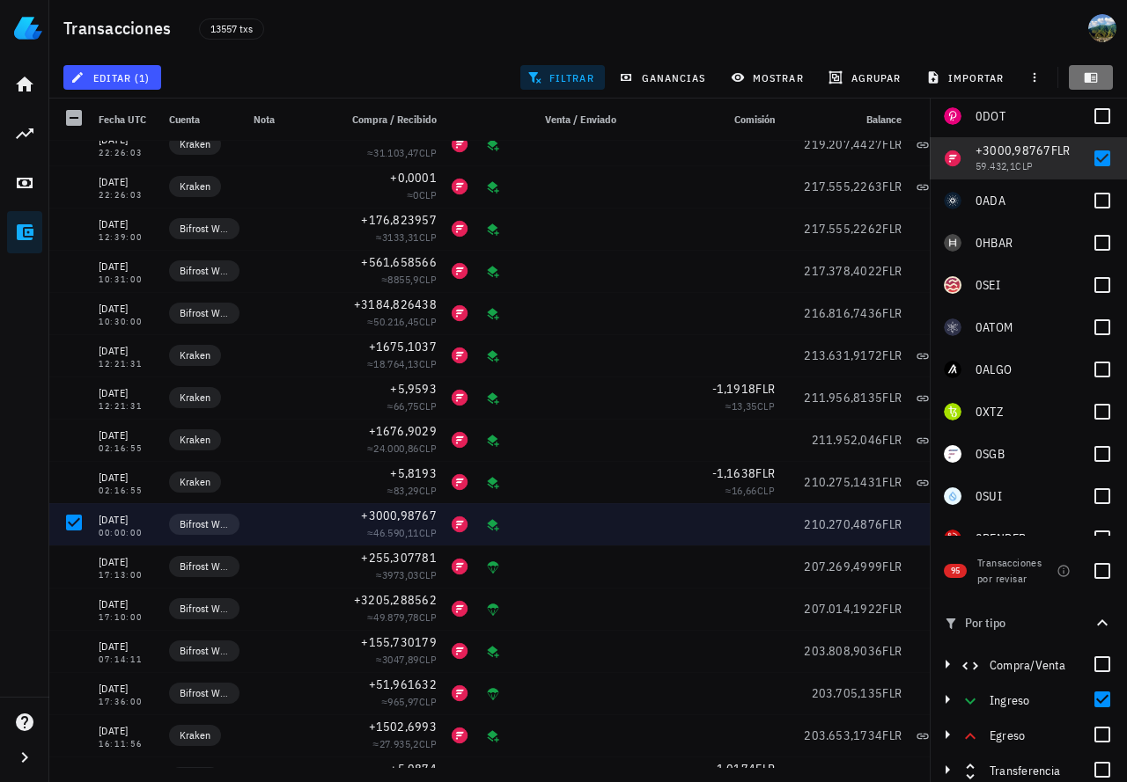
click at [1090, 70] on button "button" at bounding box center [1090, 77] width 44 height 25
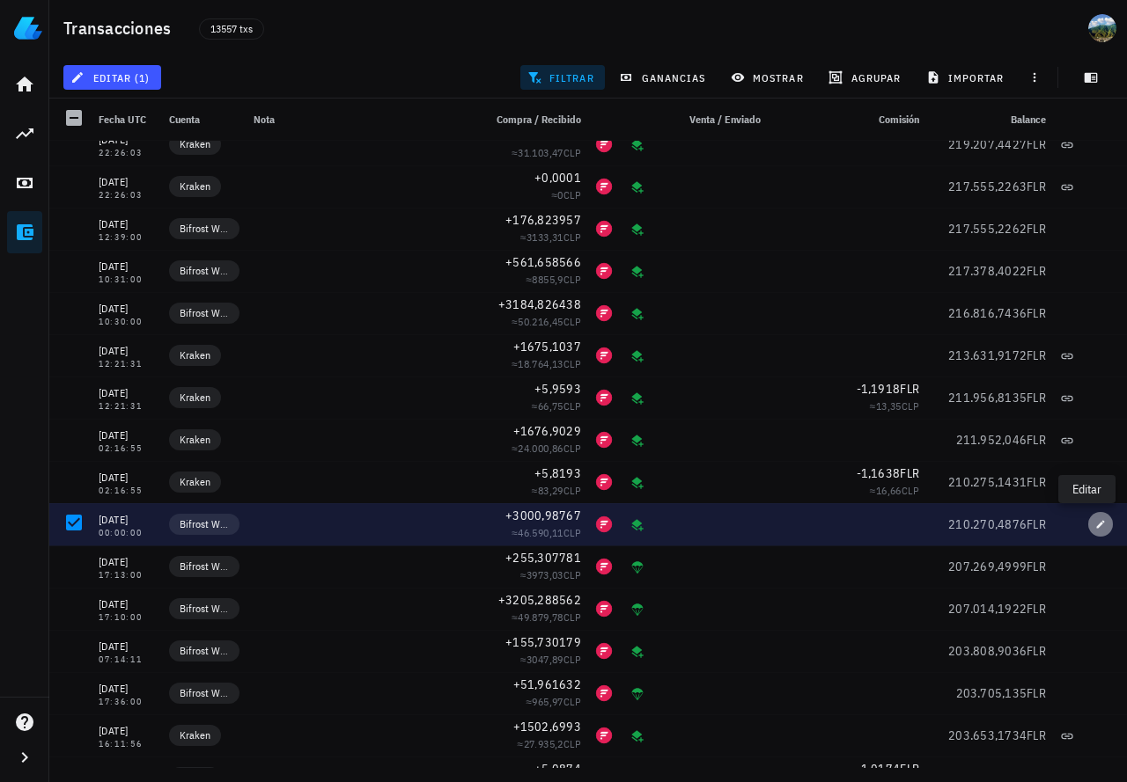
click at [1095, 526] on icon "button" at bounding box center [1100, 524] width 11 height 11
type input "2025-03-09"
type input "00:00:00"
type input "3.000,98767"
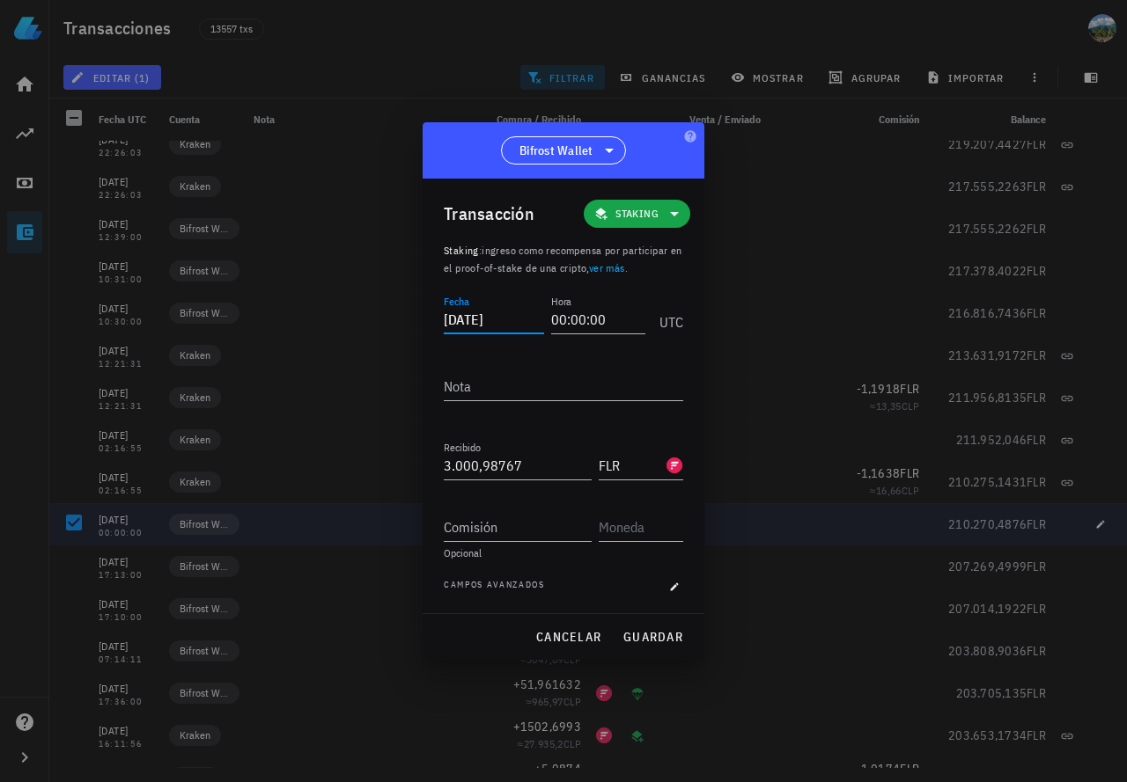
click at [492, 316] on input "2025-03-09" at bounding box center [494, 319] width 100 height 28
drag, startPoint x: 503, startPoint y: 319, endPoint x: 536, endPoint y: 319, distance: 32.6
click at [536, 319] on input "2025-09-10" at bounding box center [494, 319] width 100 height 28
click at [513, 391] on textarea "Nota" at bounding box center [563, 386] width 239 height 28
click at [638, 636] on span "guardar" at bounding box center [652, 637] width 61 height 16
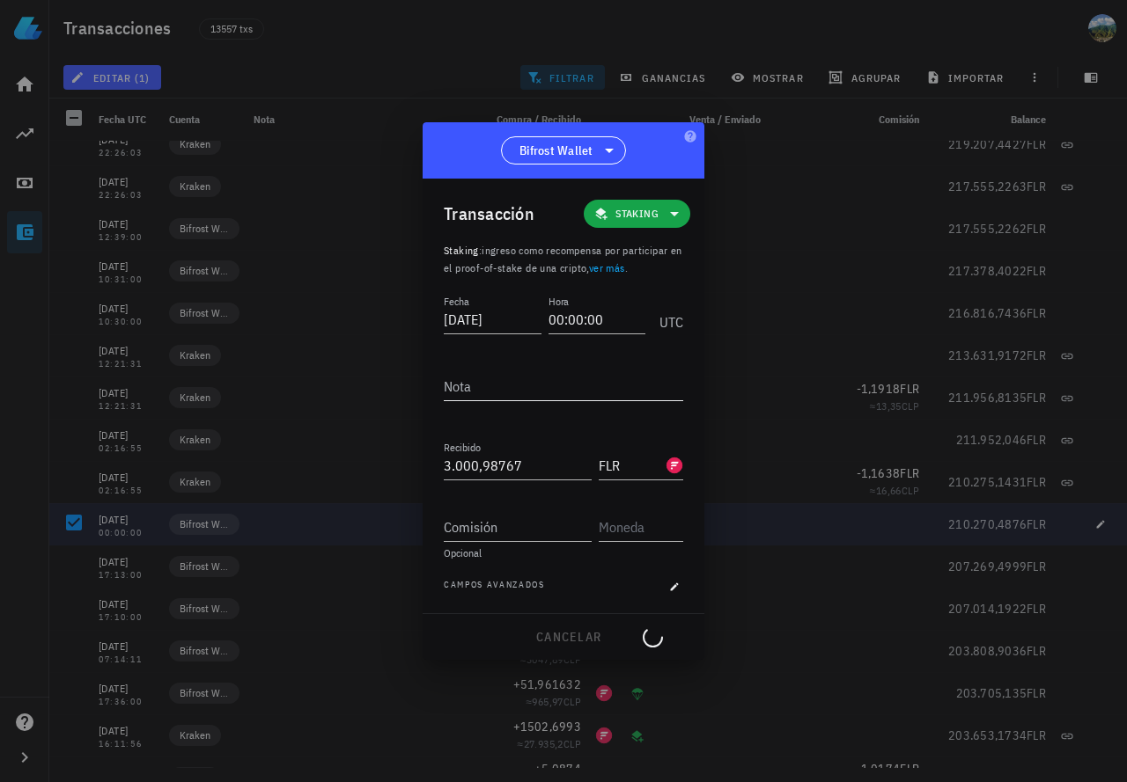
type input "2025-03-09"
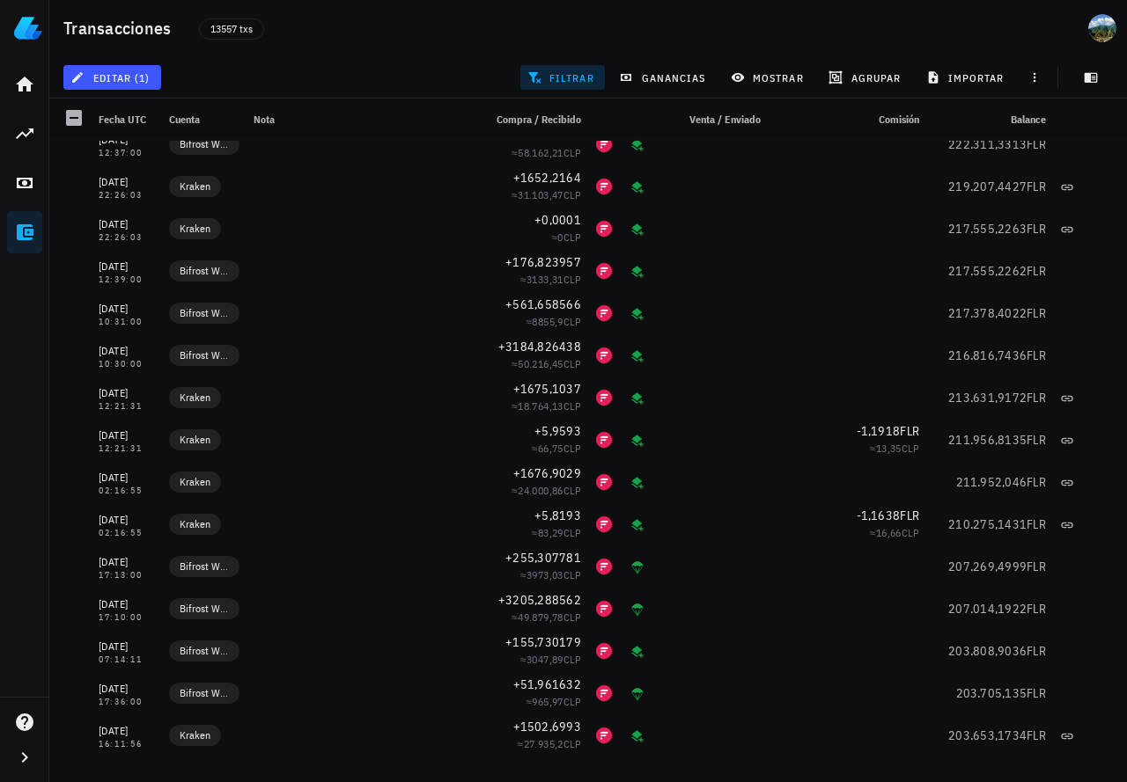
scroll to position [0, 0]
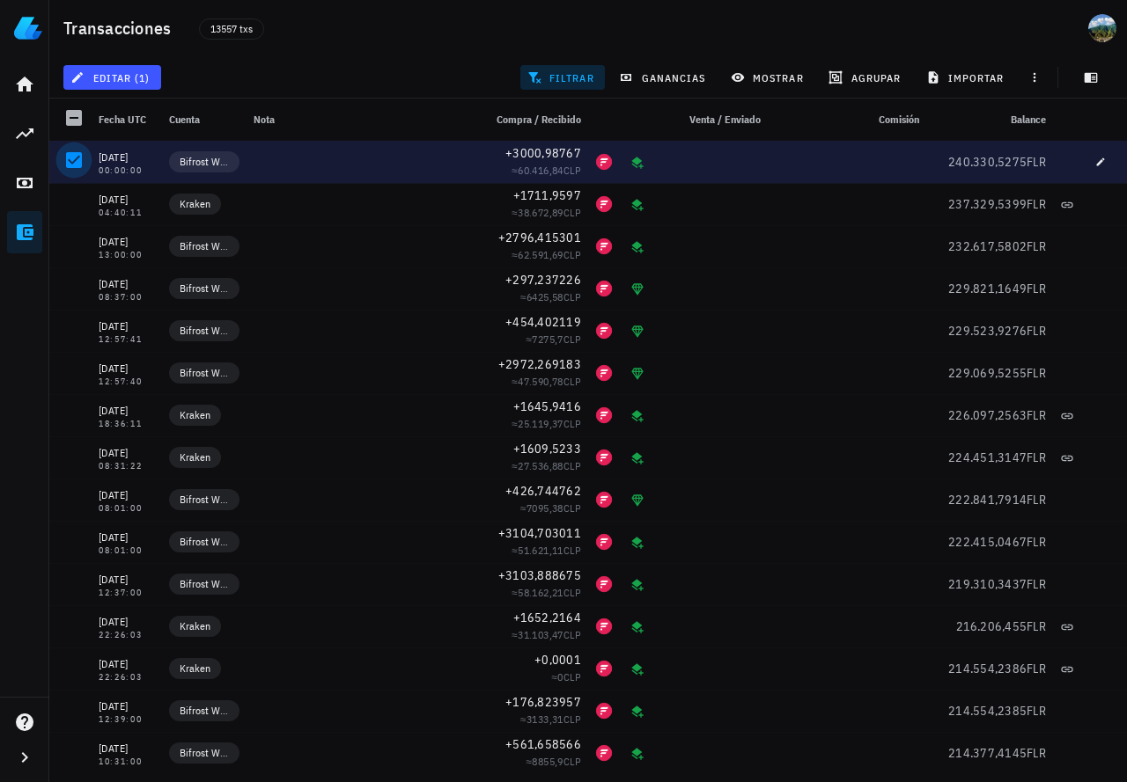
click at [74, 158] on div at bounding box center [74, 160] width 30 height 30
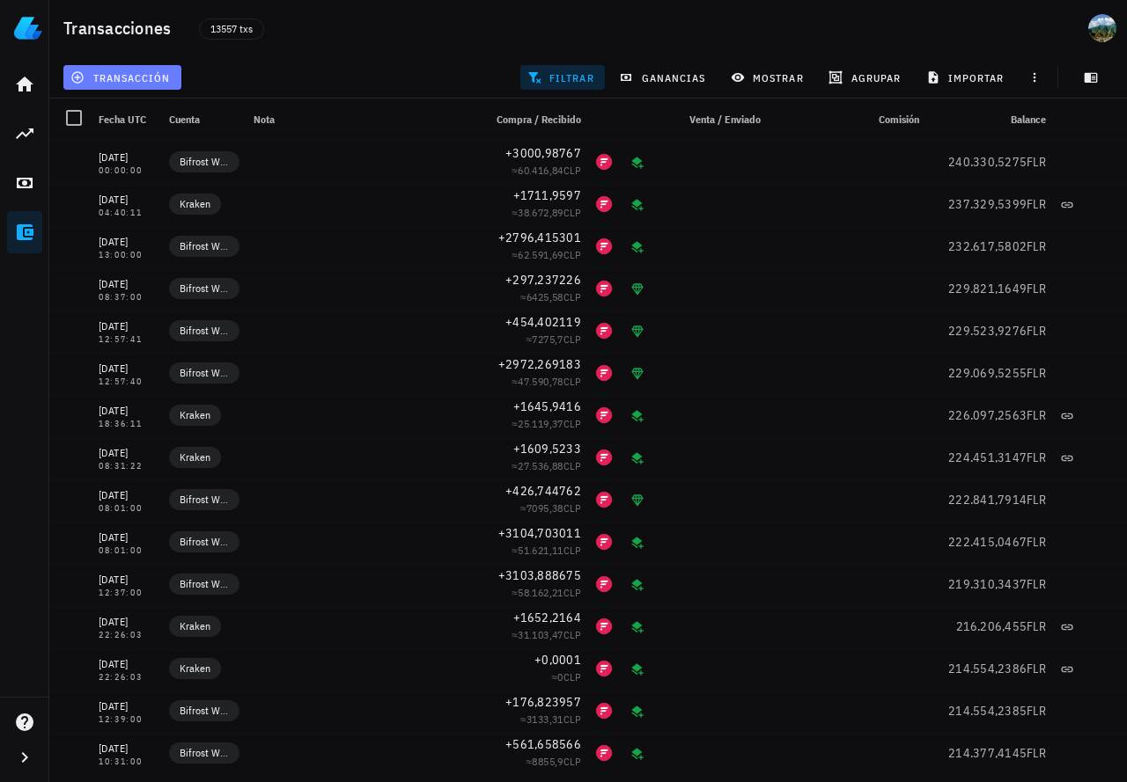
click at [156, 81] on span "transacción" at bounding box center [122, 77] width 96 height 14
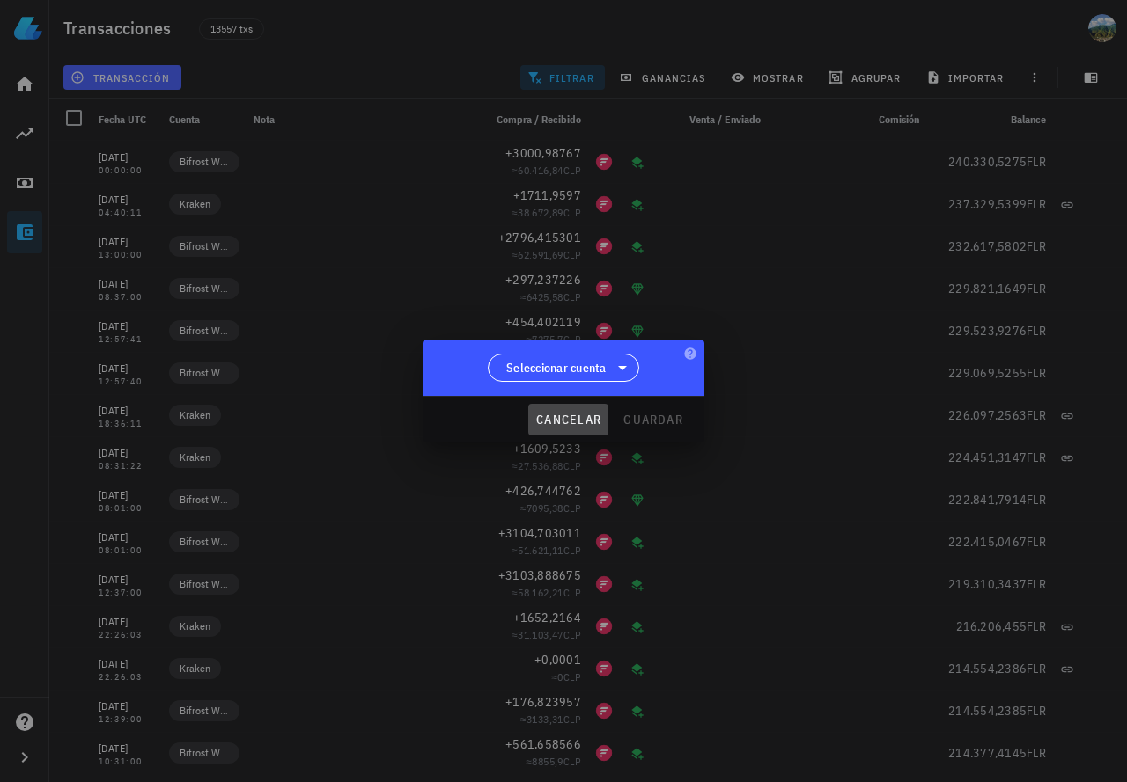
click at [569, 421] on span "cancelar" at bounding box center [568, 420] width 66 height 16
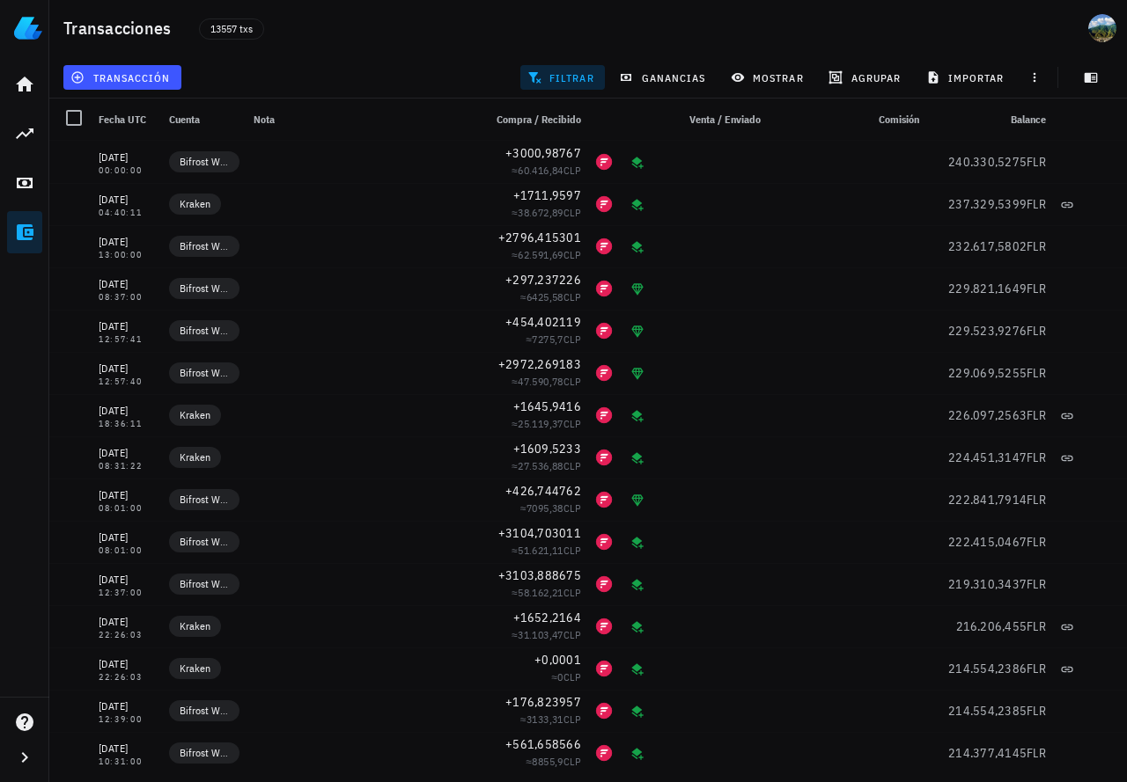
click at [27, 230] on icon at bounding box center [25, 232] width 17 height 16
drag, startPoint x: 28, startPoint y: 760, endPoint x: 28, endPoint y: 748, distance: 11.4
click at [28, 759] on icon "button" at bounding box center [24, 757] width 21 height 21
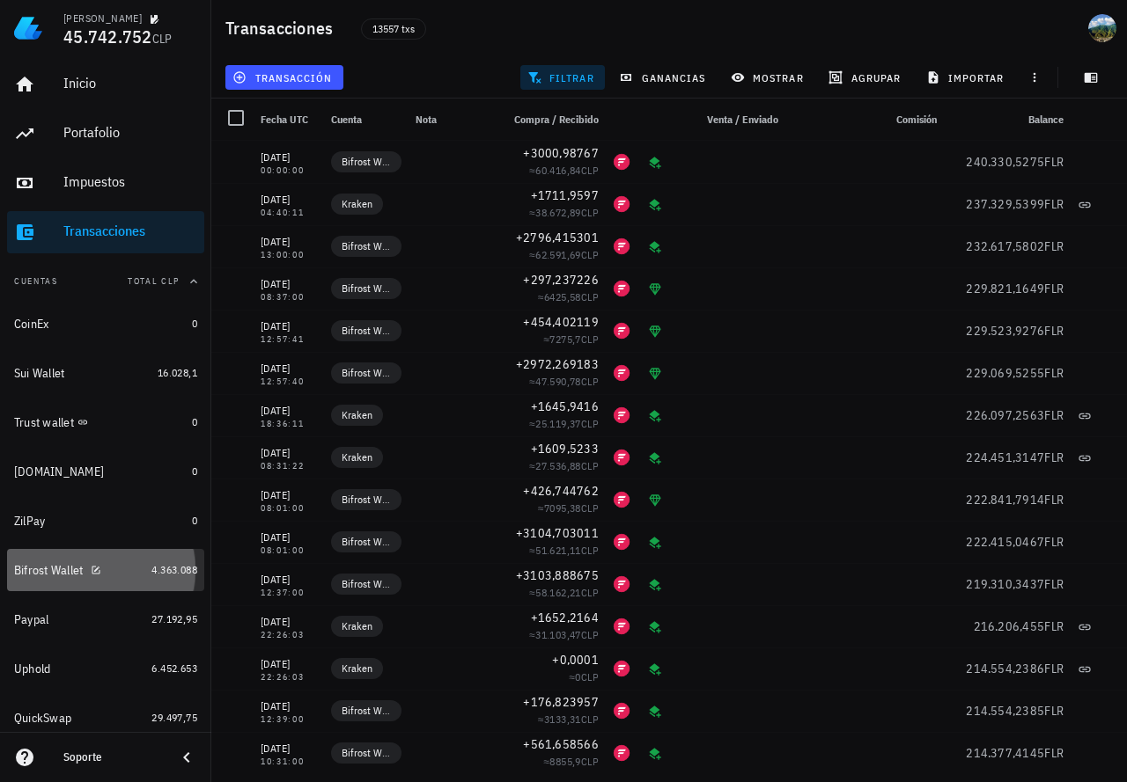
click at [120, 575] on div "Bifrost Wallet" at bounding box center [79, 570] width 130 height 17
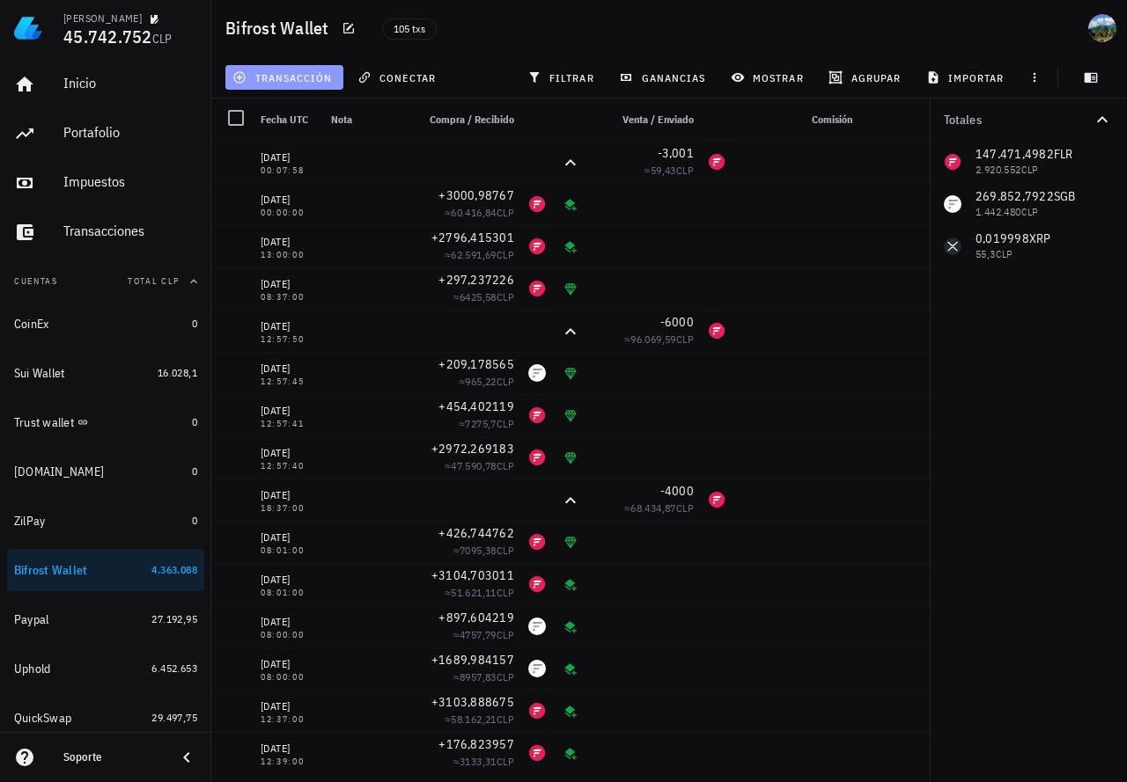
click at [309, 84] on button "transacción" at bounding box center [284, 77] width 118 height 25
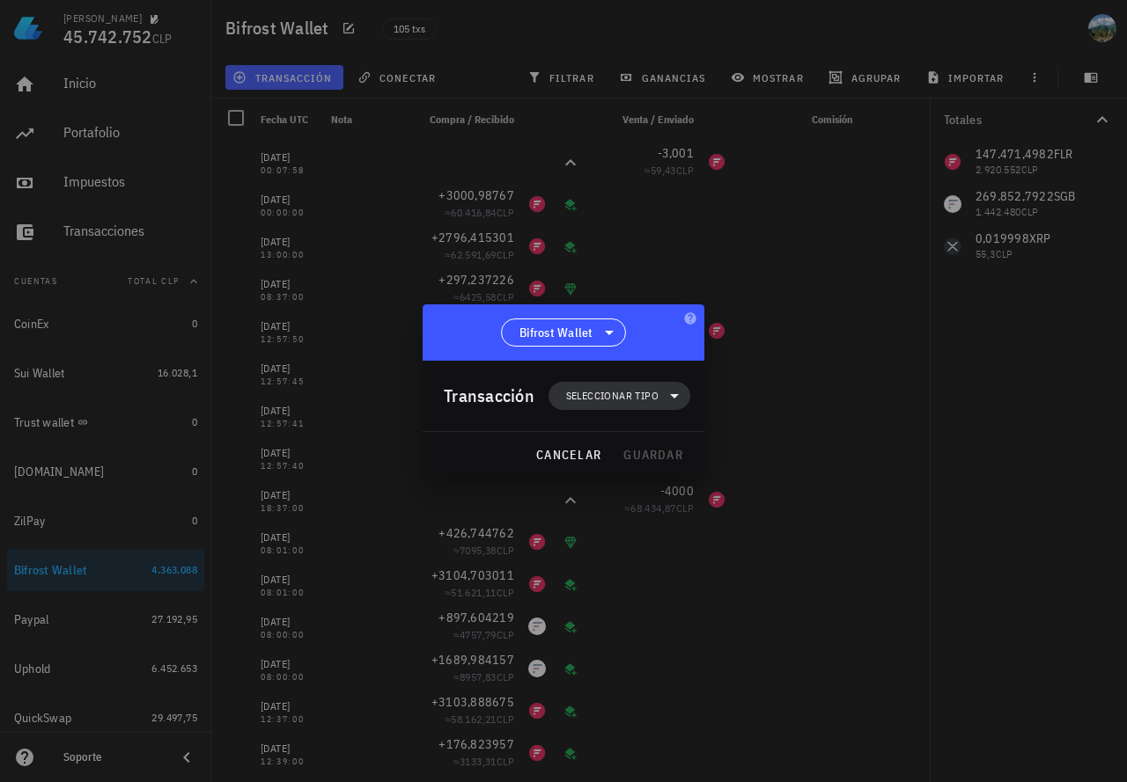
click at [598, 397] on span "Seleccionar tipo" at bounding box center [612, 396] width 92 height 18
click at [601, 478] on div "Ingreso" at bounding box center [628, 473] width 69 height 14
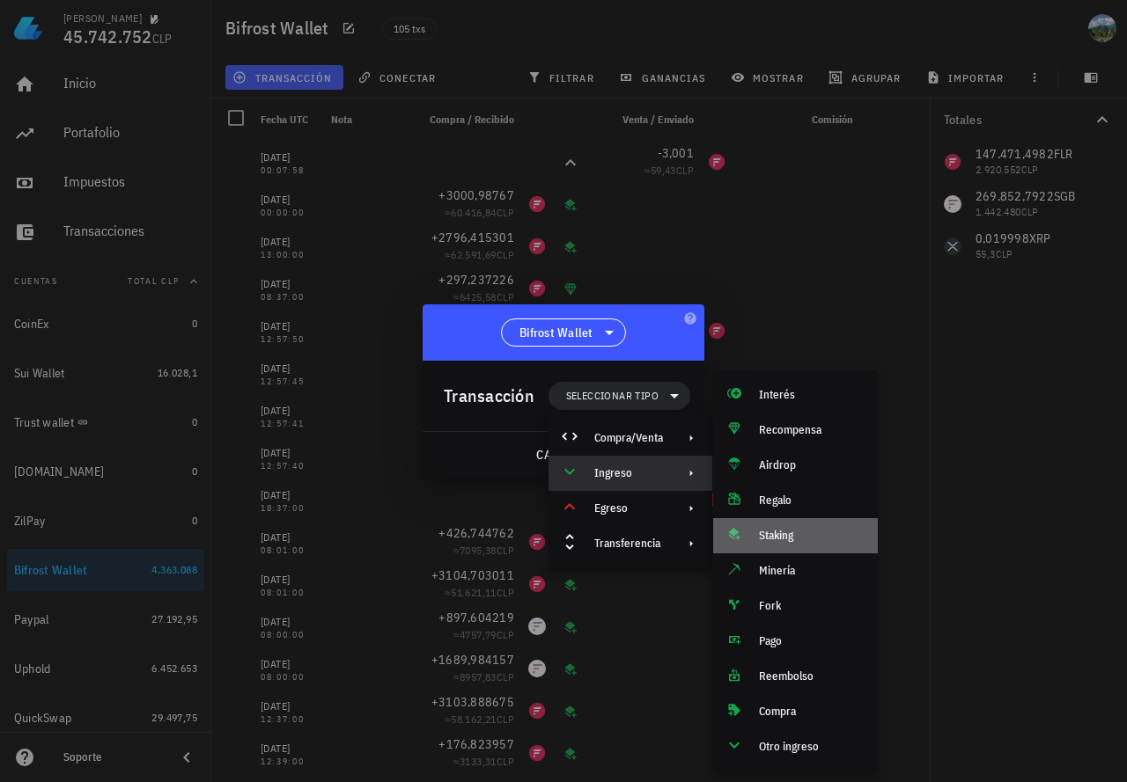
click at [770, 541] on div "Staking" at bounding box center [811, 536] width 105 height 14
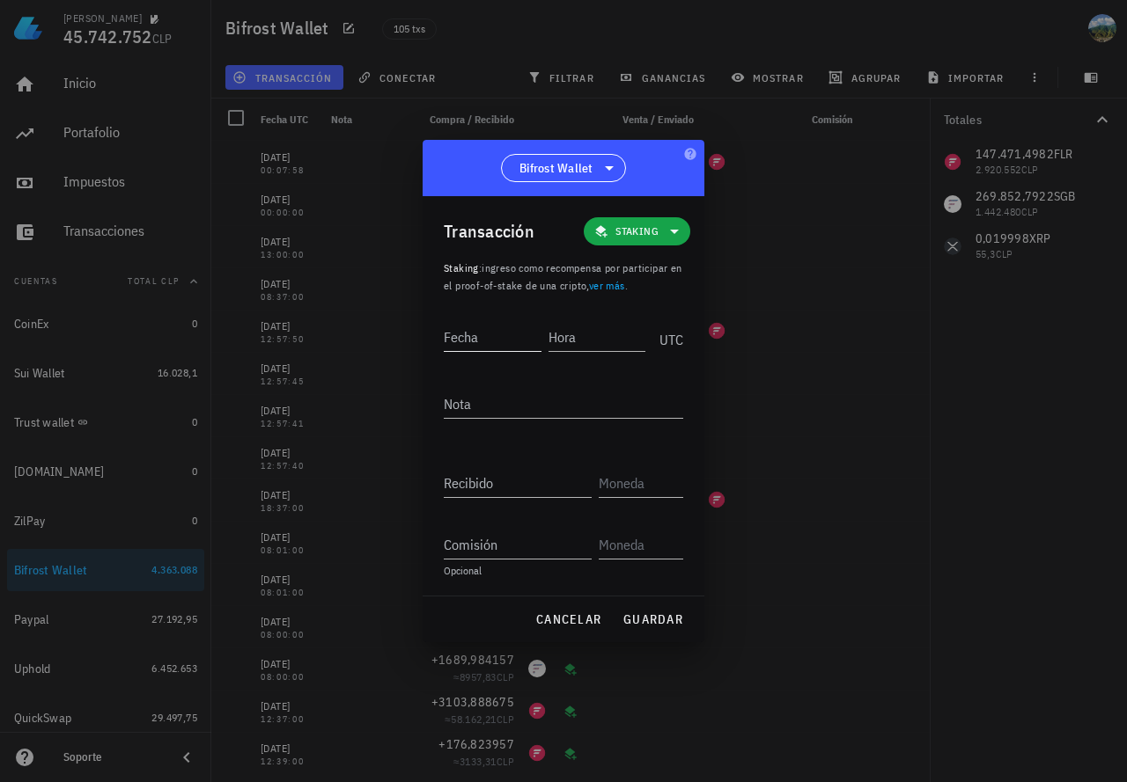
click at [489, 334] on input "Fecha" at bounding box center [493, 337] width 98 height 28
type input "0"
type input "[DATE]"
click at [588, 349] on input "Hora" at bounding box center [598, 337] width 94 height 28
type input "00:00:01"
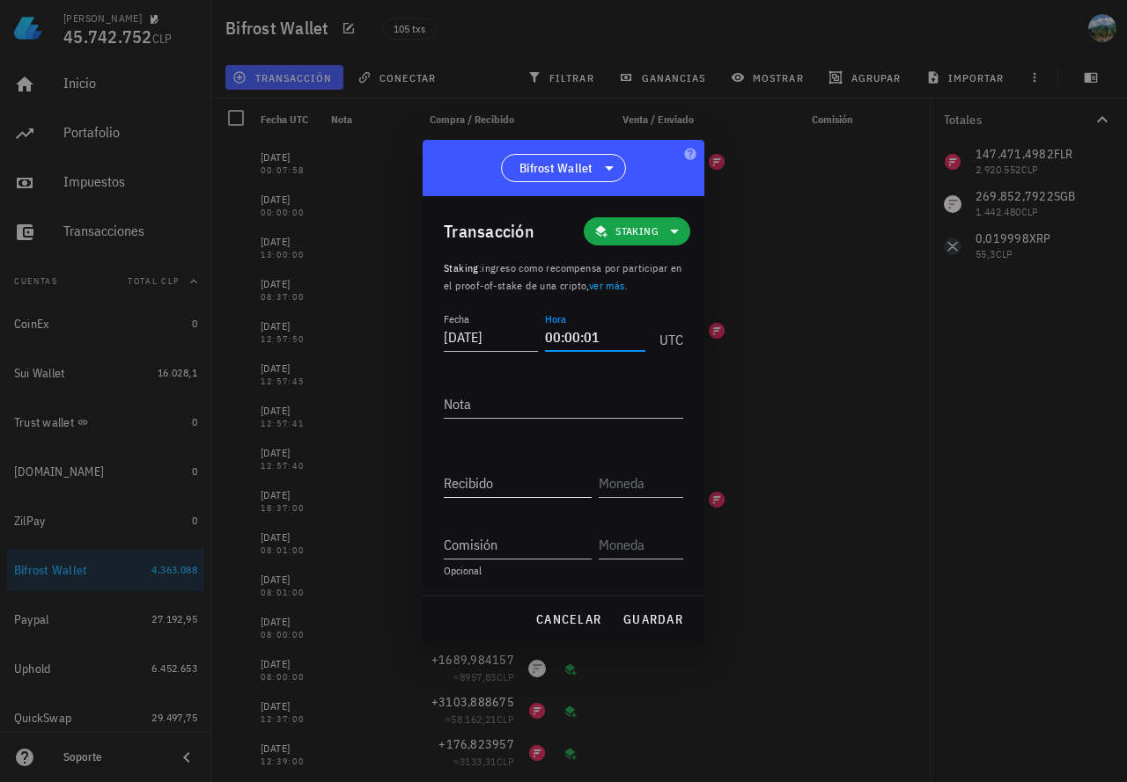
click at [467, 484] on input "Recibido" at bounding box center [518, 483] width 148 height 28
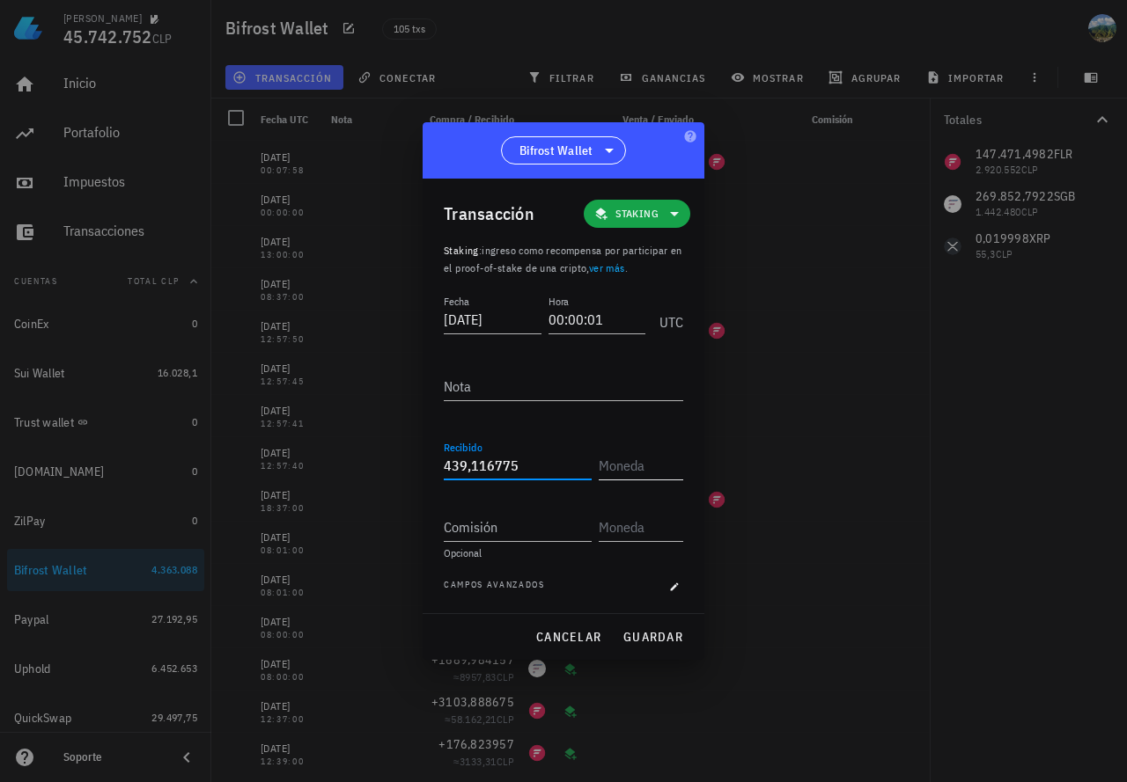
type input "439,116775"
click at [617, 456] on input "text" at bounding box center [638, 465] width 81 height 28
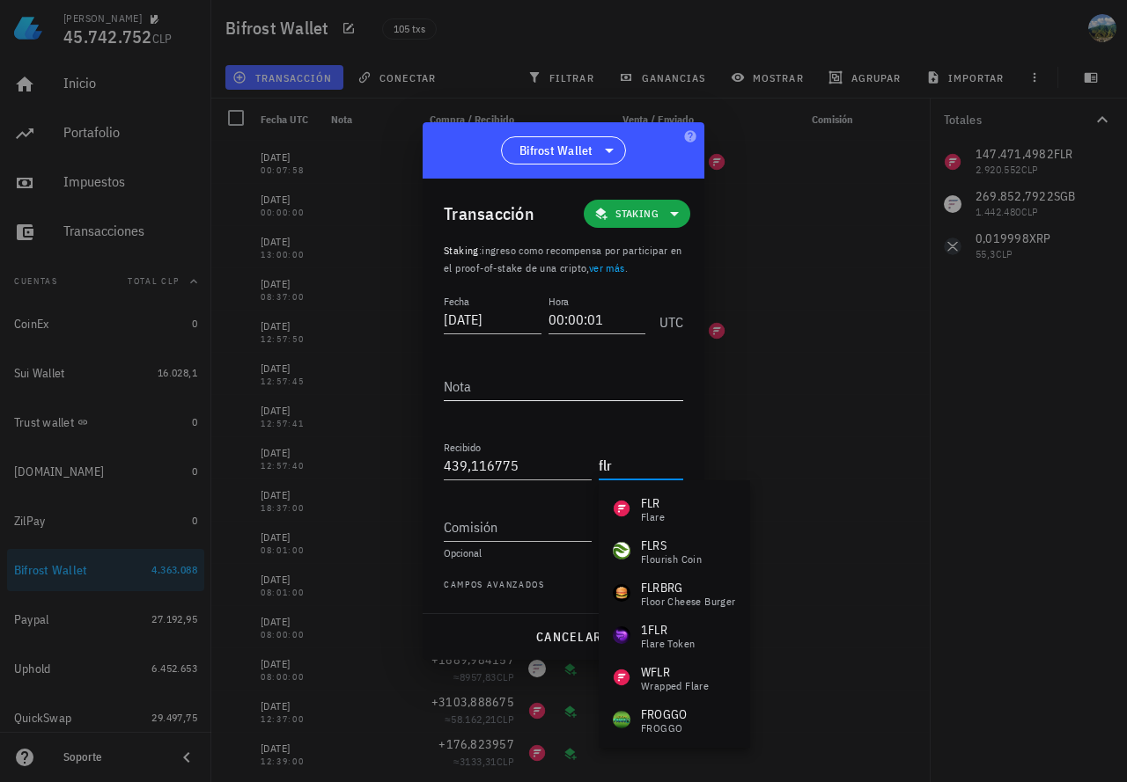
click at [528, 398] on textarea "Nota" at bounding box center [563, 386] width 239 height 28
type input "FLR"
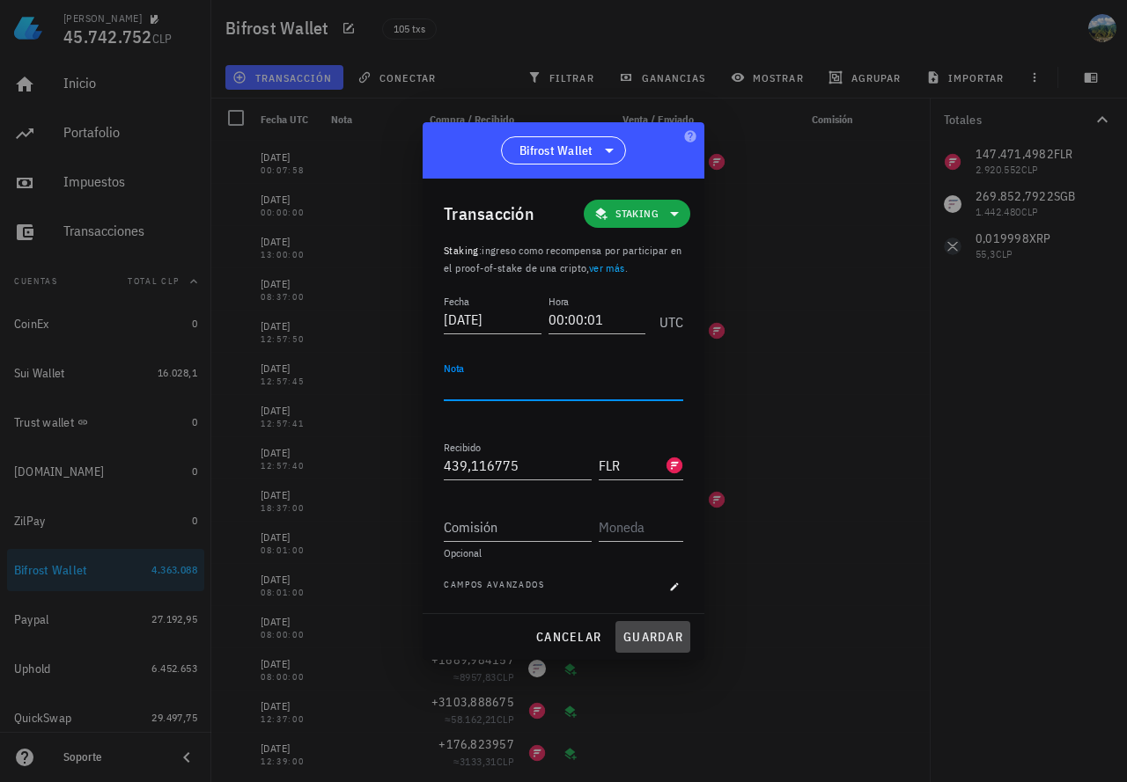
click at [633, 644] on span "guardar" at bounding box center [652, 637] width 61 height 16
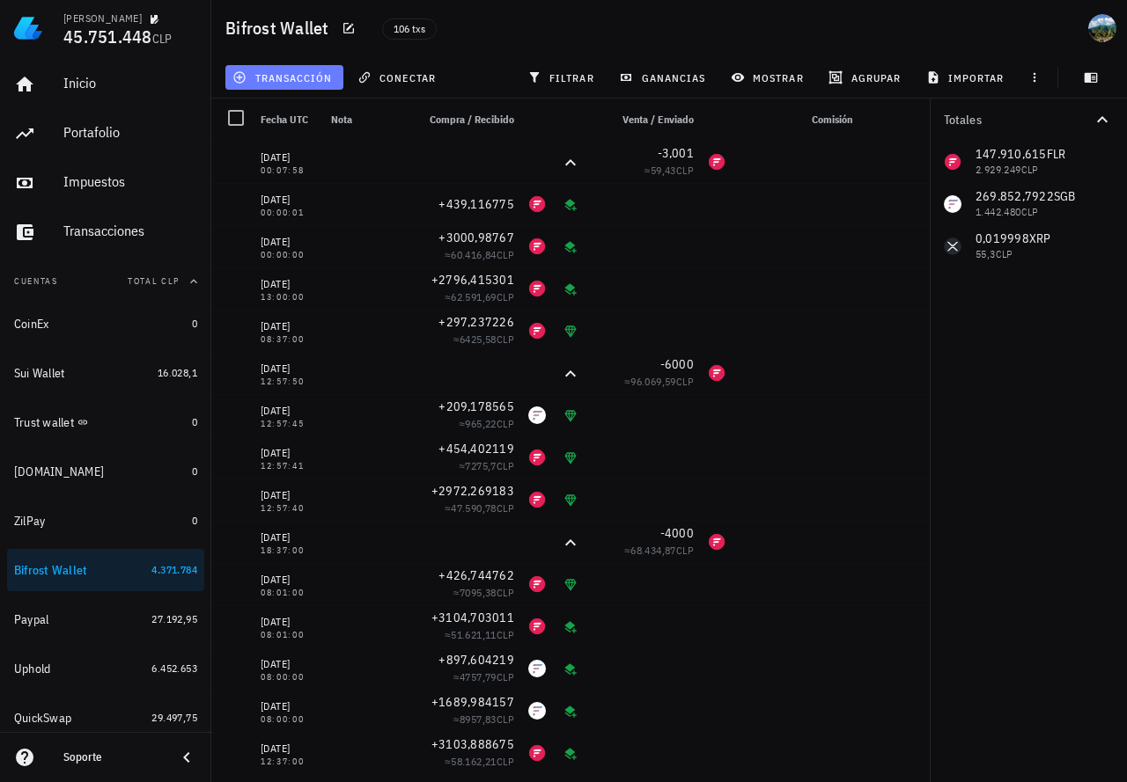
click at [295, 80] on span "transacción" at bounding box center [284, 77] width 96 height 14
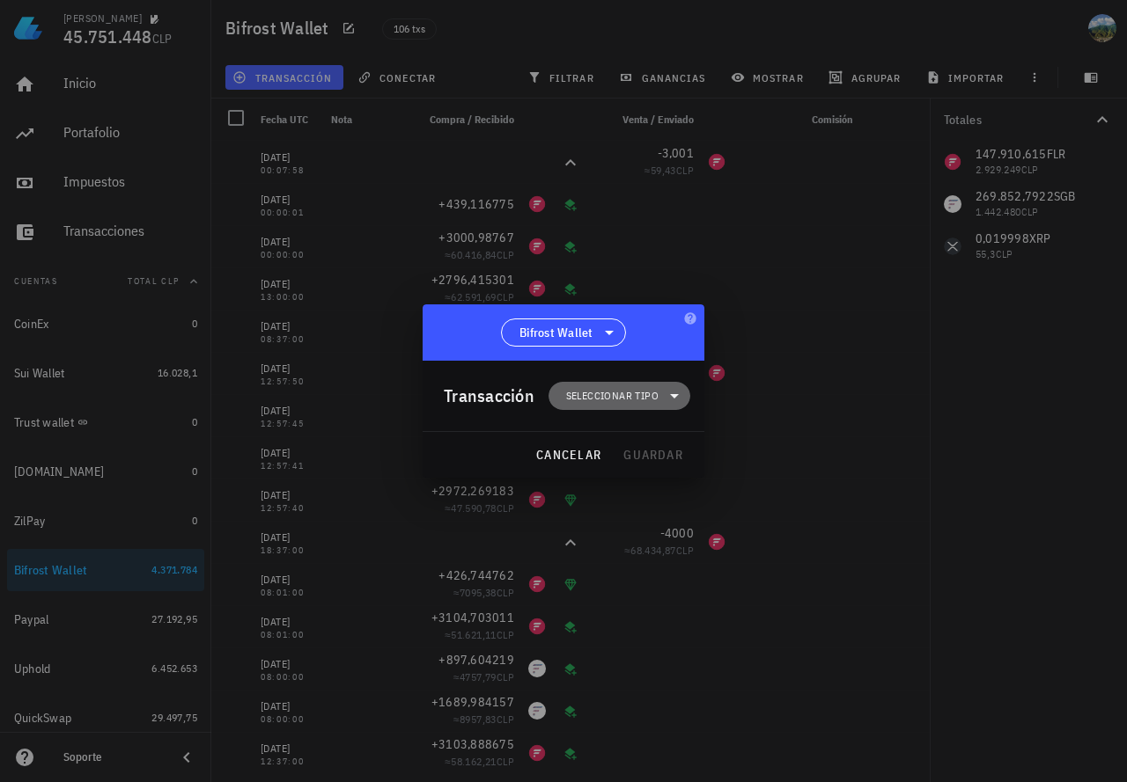
click at [569, 391] on span "Seleccionar tipo" at bounding box center [612, 396] width 92 height 18
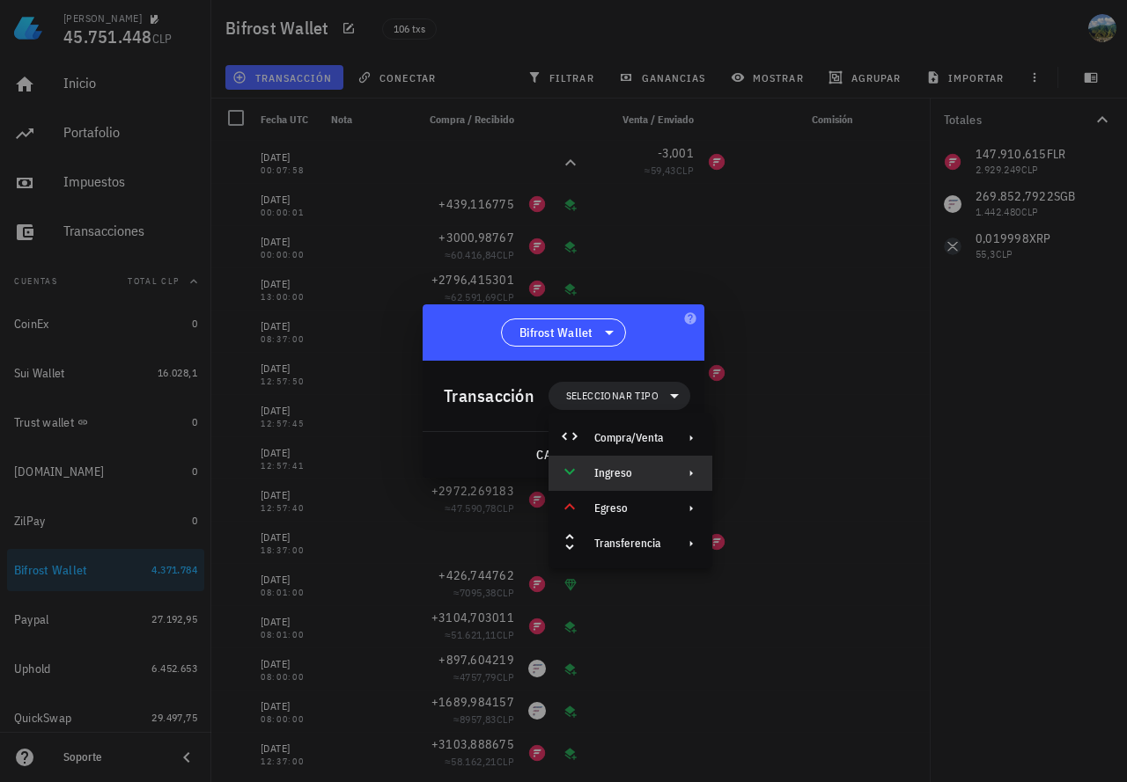
click at [608, 467] on div "Ingreso" at bounding box center [628, 473] width 69 height 14
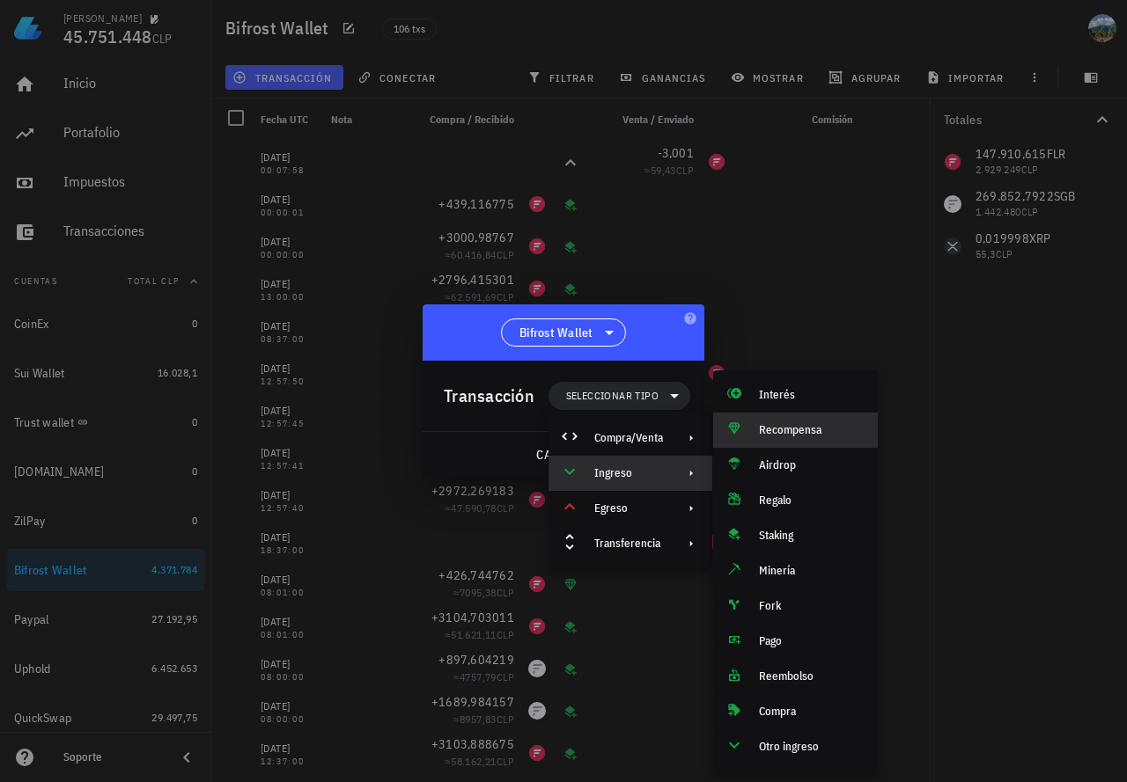
click at [782, 431] on div "Recompensa" at bounding box center [811, 430] width 105 height 14
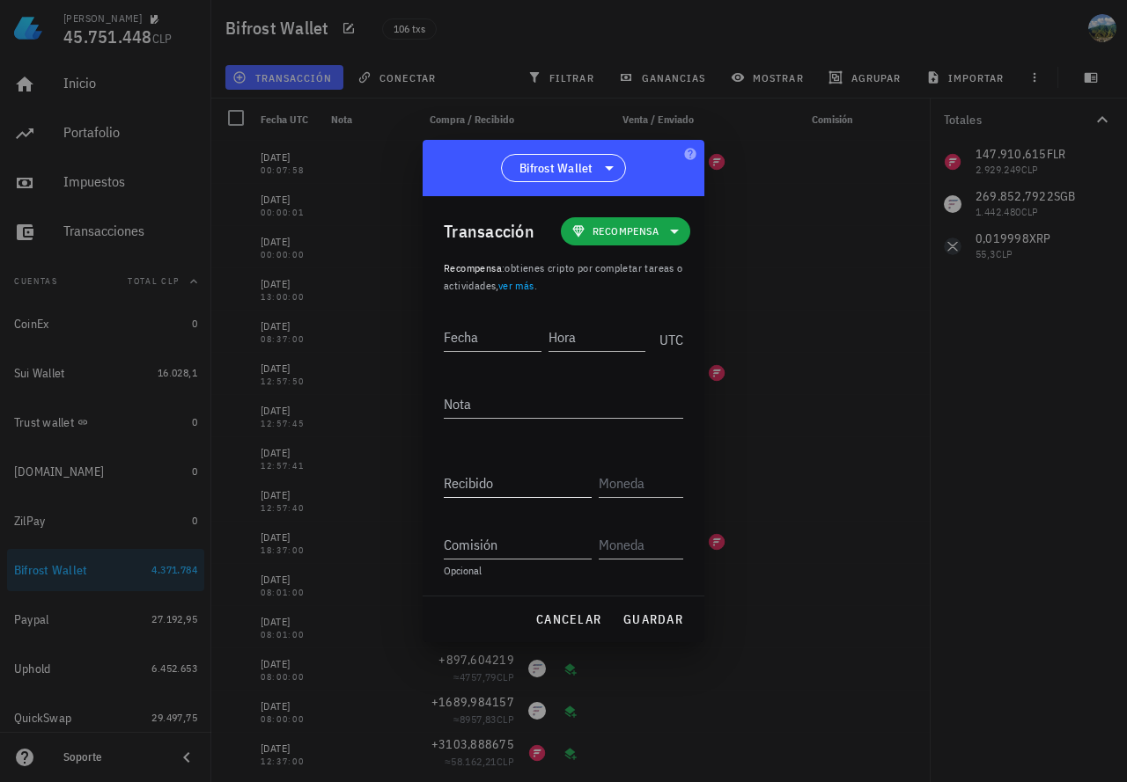
click at [469, 482] on input "Recibido" at bounding box center [518, 483] width 148 height 28
paste input "20250804"
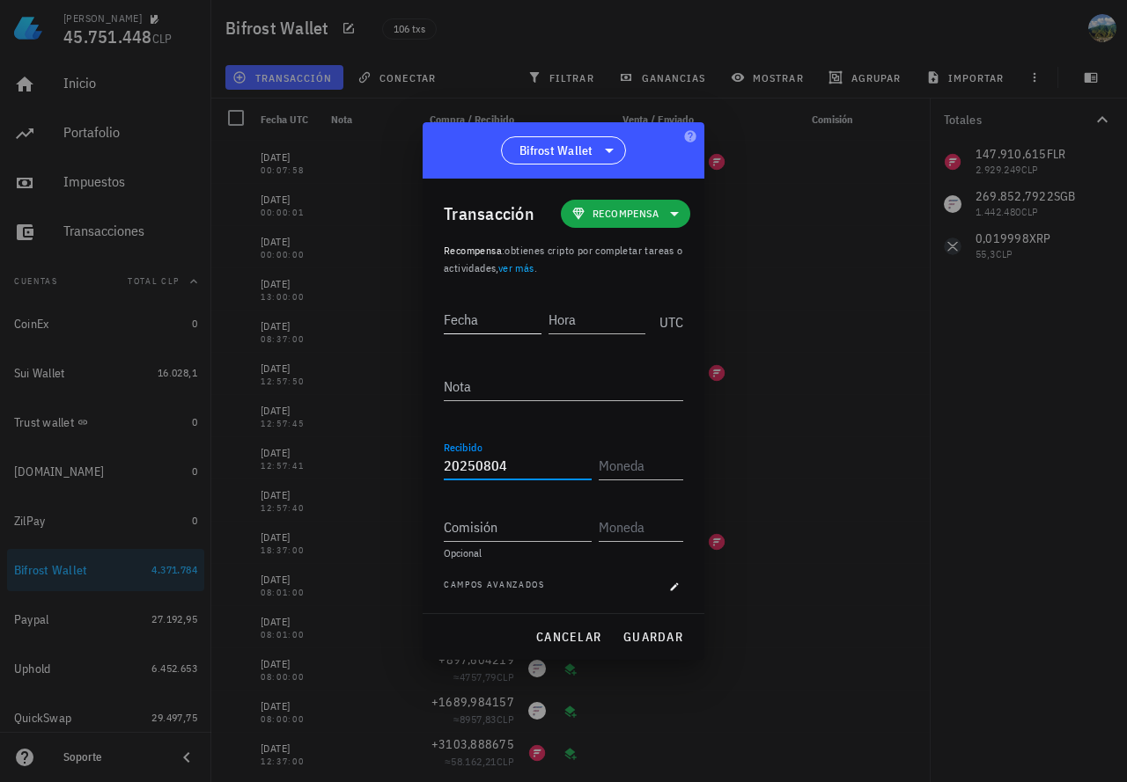
type input "20.250.804"
click at [497, 323] on input "Fecha" at bounding box center [493, 319] width 98 height 28
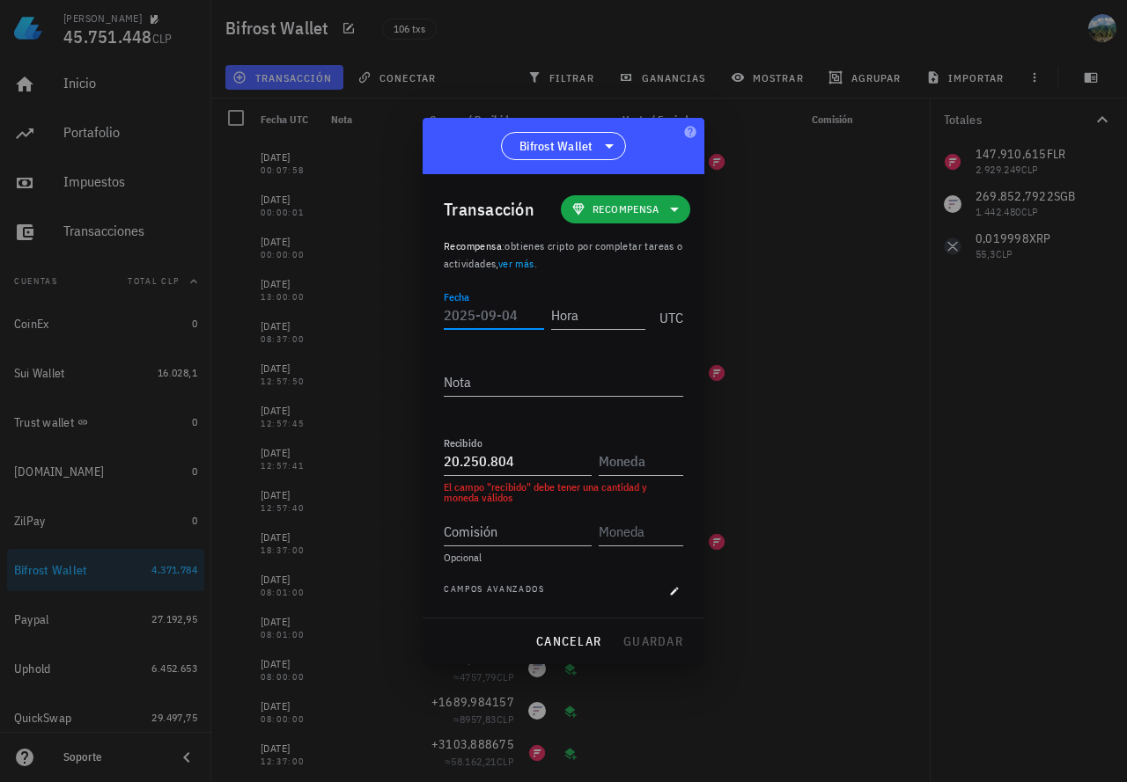
paste input "2025-08-04"
type input "2025-08-04"
click at [571, 314] on input "Hora" at bounding box center [595, 315] width 100 height 28
paste input "17:19:22"
type input "17:19:18"
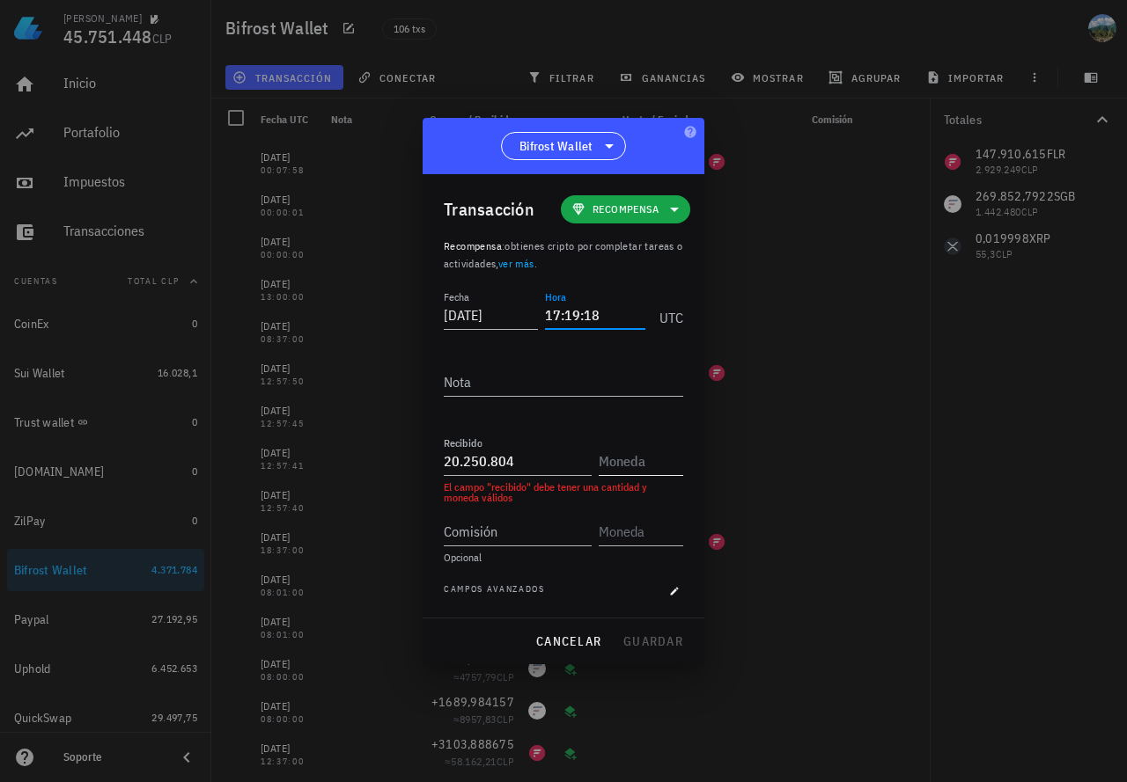
click at [651, 459] on input "text" at bounding box center [638, 461] width 81 height 28
drag, startPoint x: 513, startPoint y: 466, endPoint x: 380, endPoint y: 462, distance: 133.0
click at [380, 462] on div "Martín 45.751.448 CLP Inicio Portafolio Impuestos Transacciones Cuentas Total C…" at bounding box center [563, 391] width 1127 height 782
paste input "3"
type input "3"
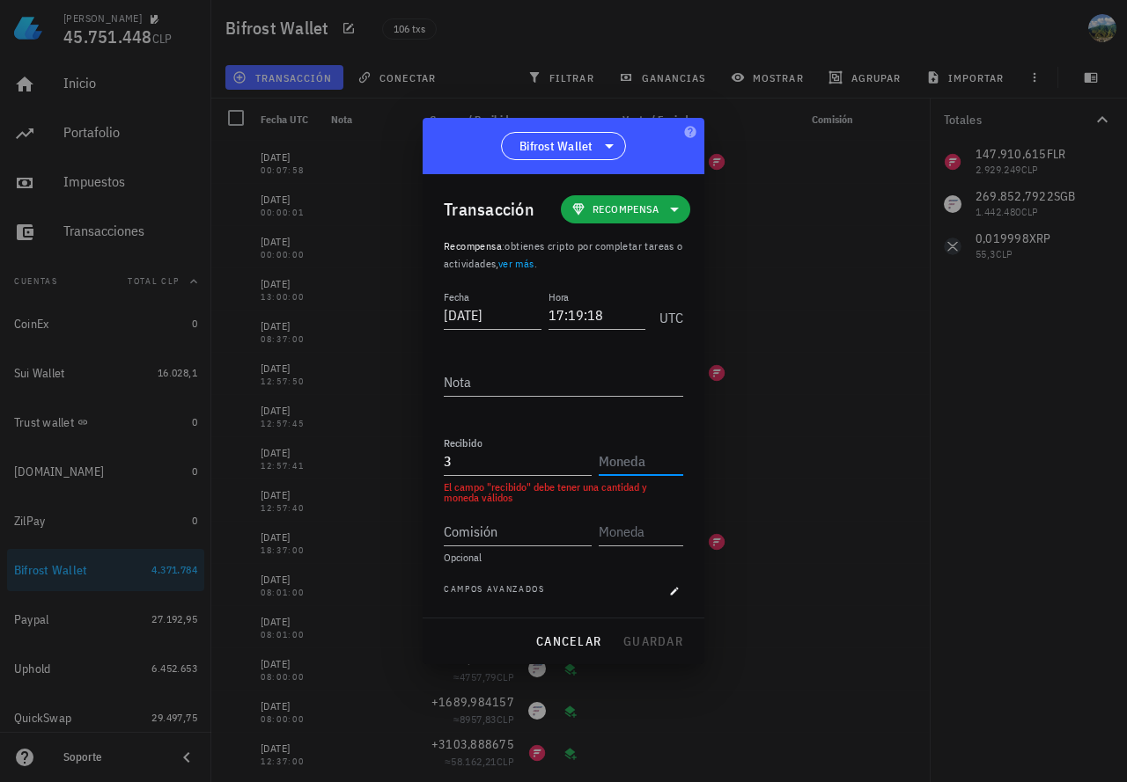
click at [613, 458] on input "text" at bounding box center [638, 461] width 81 height 28
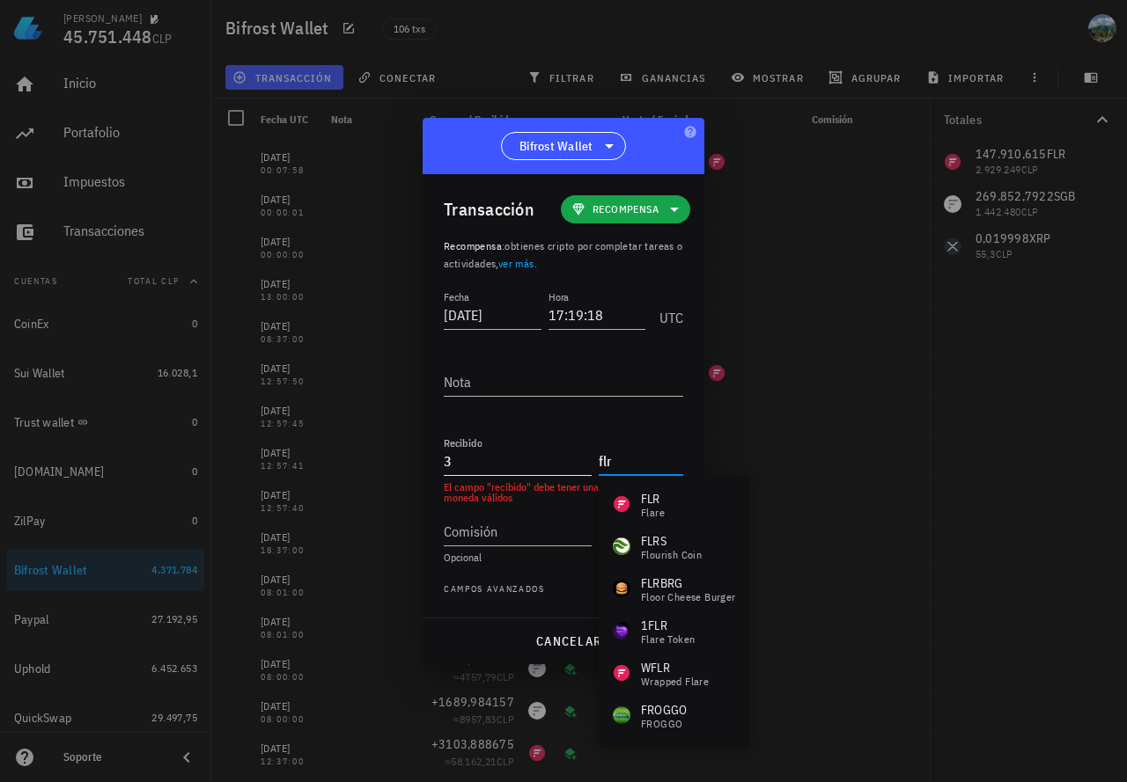
click at [526, 462] on input "3" at bounding box center [518, 461] width 148 height 28
type input "FLR"
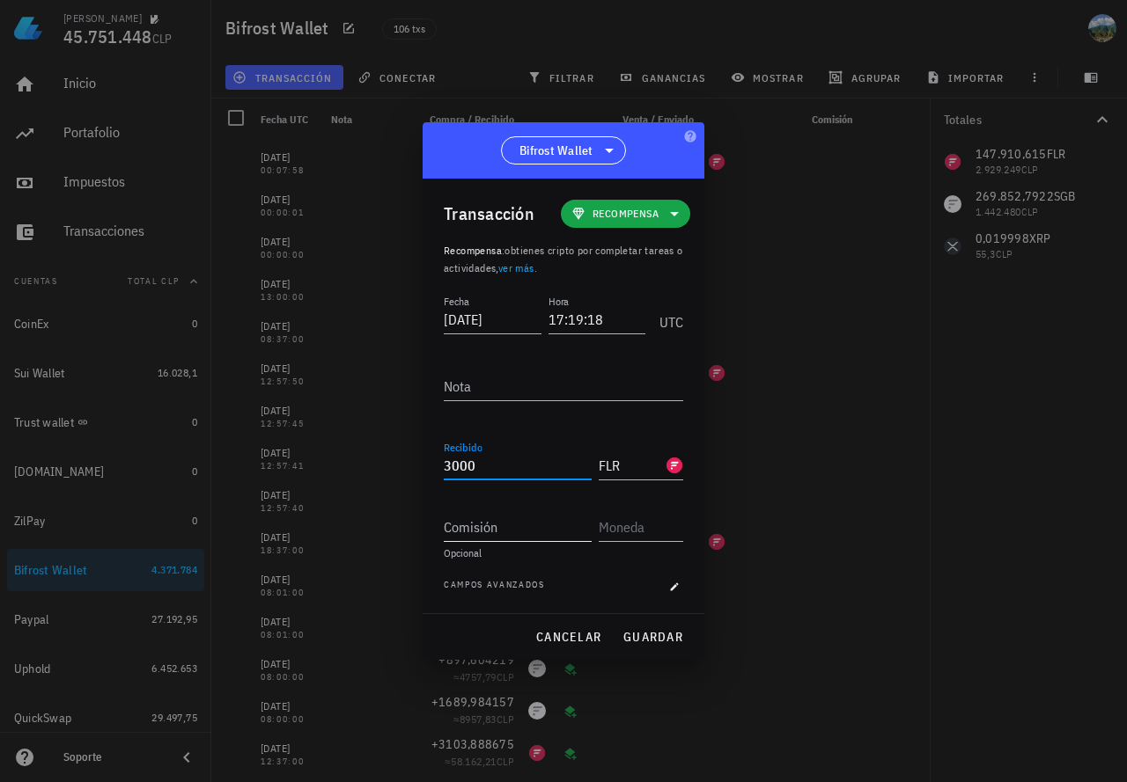
type input "3.000"
click at [516, 525] on input "Comisión" at bounding box center [518, 527] width 148 height 28
click at [635, 634] on span "guardar" at bounding box center [652, 637] width 61 height 16
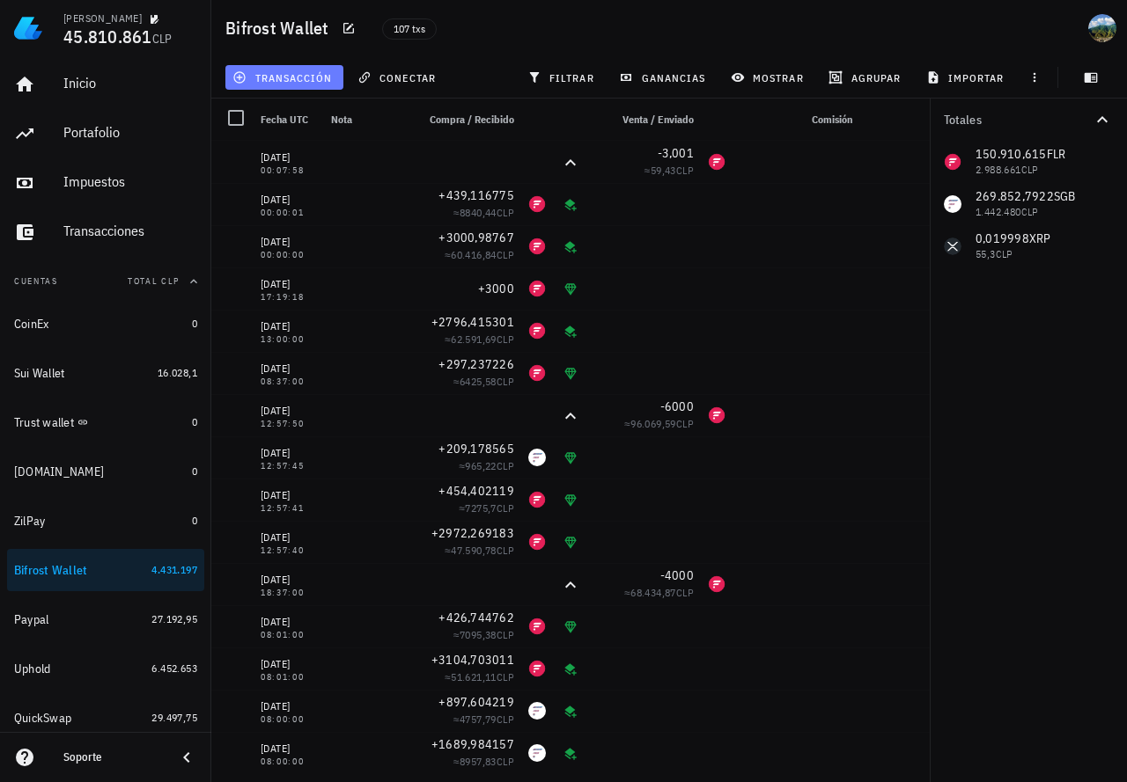
click at [312, 84] on button "transacción" at bounding box center [284, 77] width 118 height 25
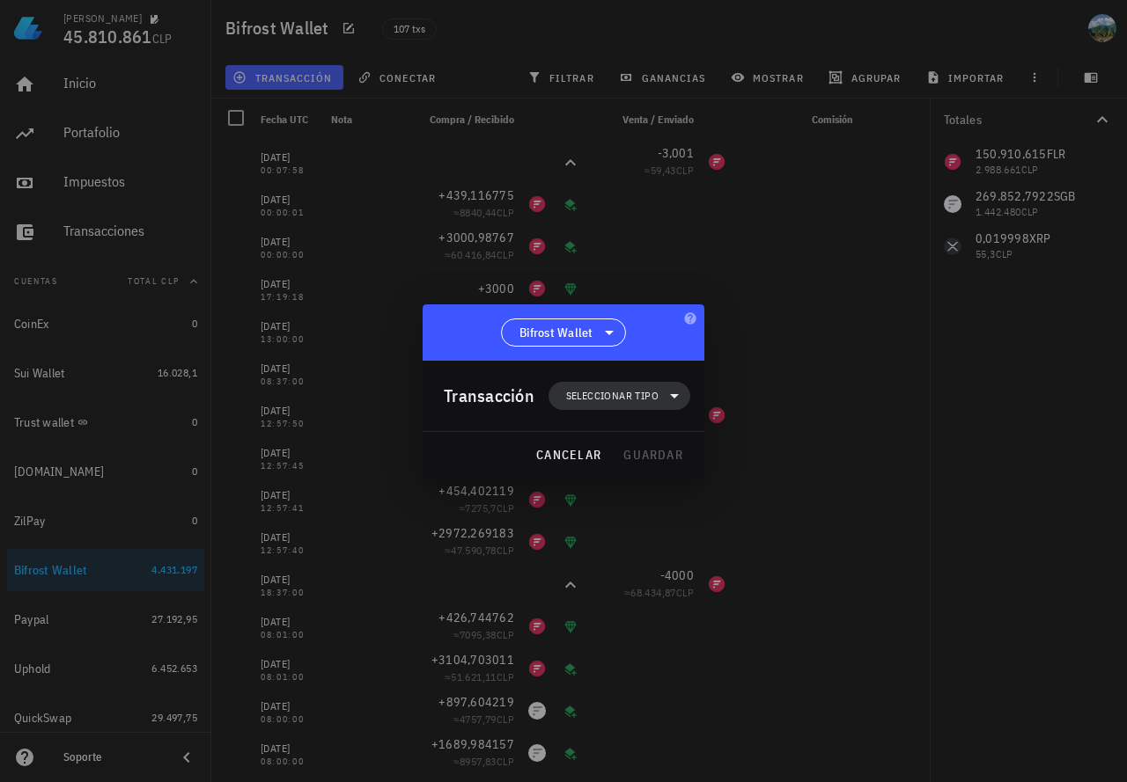
click at [618, 403] on span "Seleccionar tipo" at bounding box center [612, 396] width 92 height 18
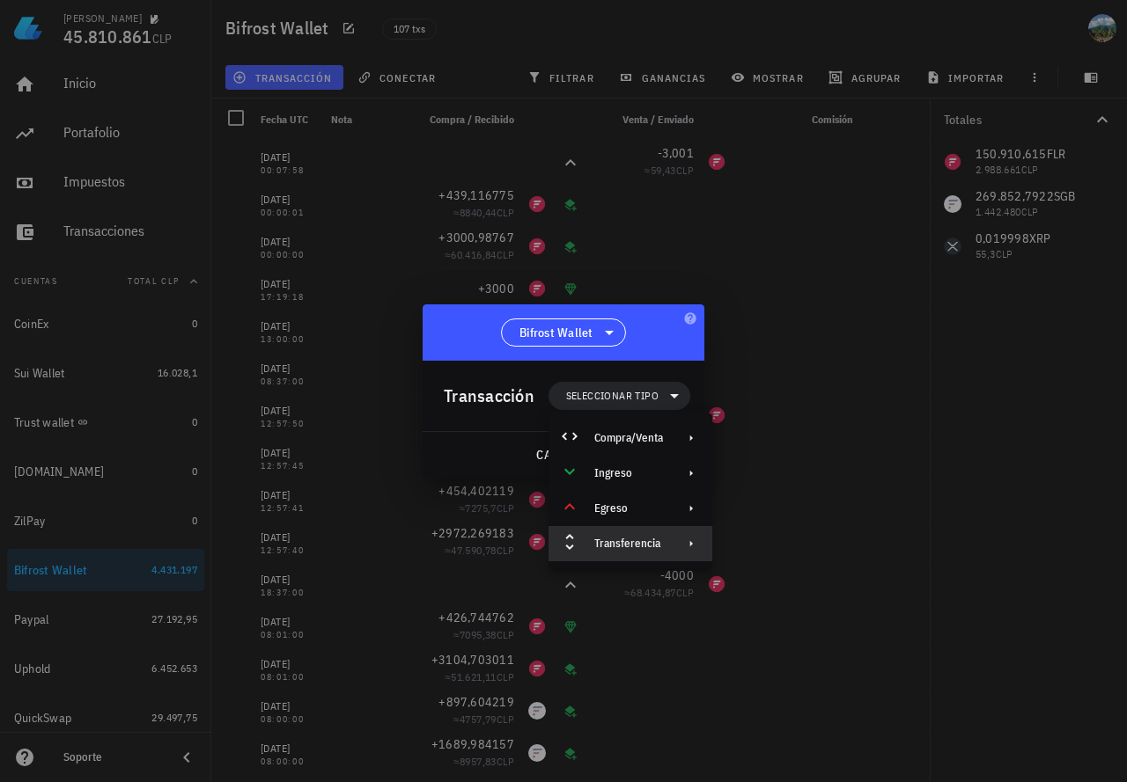
click at [619, 540] on div "Transferencia" at bounding box center [628, 544] width 69 height 14
click at [762, 579] on div "Retiro" at bounding box center [811, 586] width 105 height 14
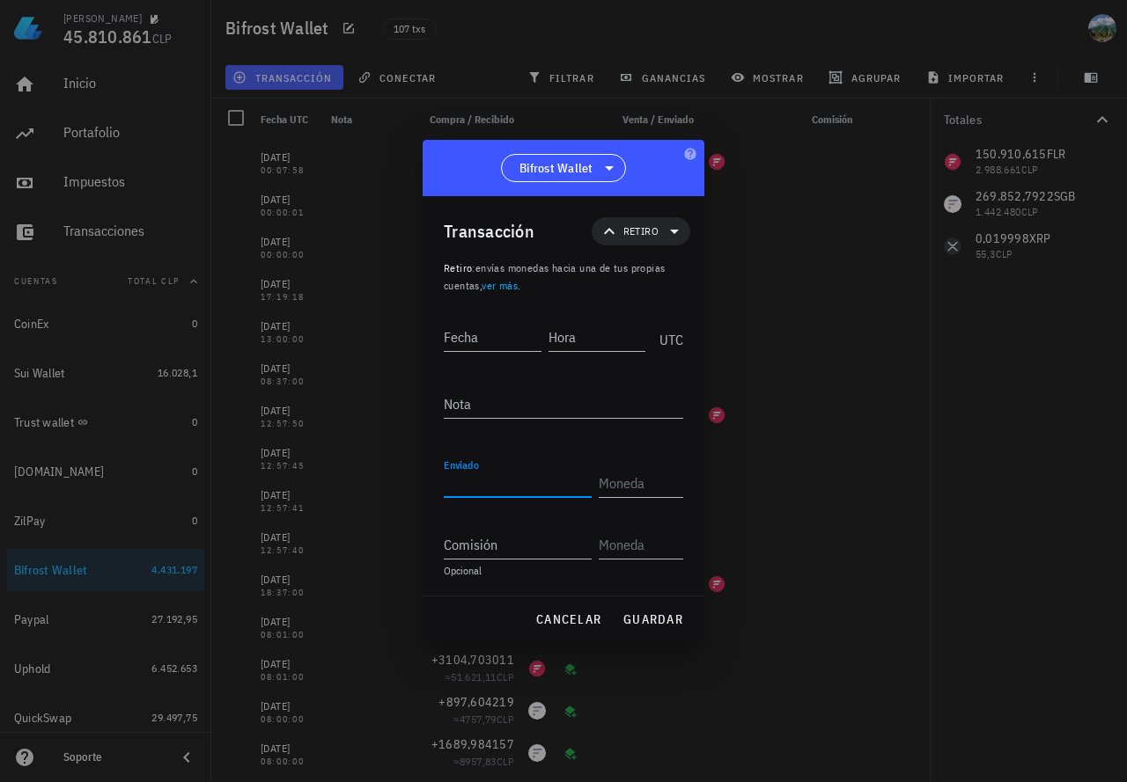
click at [481, 480] on input "Enviado" at bounding box center [518, 483] width 148 height 28
paste input "20250804"
type input "20.250.804"
click at [471, 340] on input "Fecha" at bounding box center [493, 337] width 98 height 28
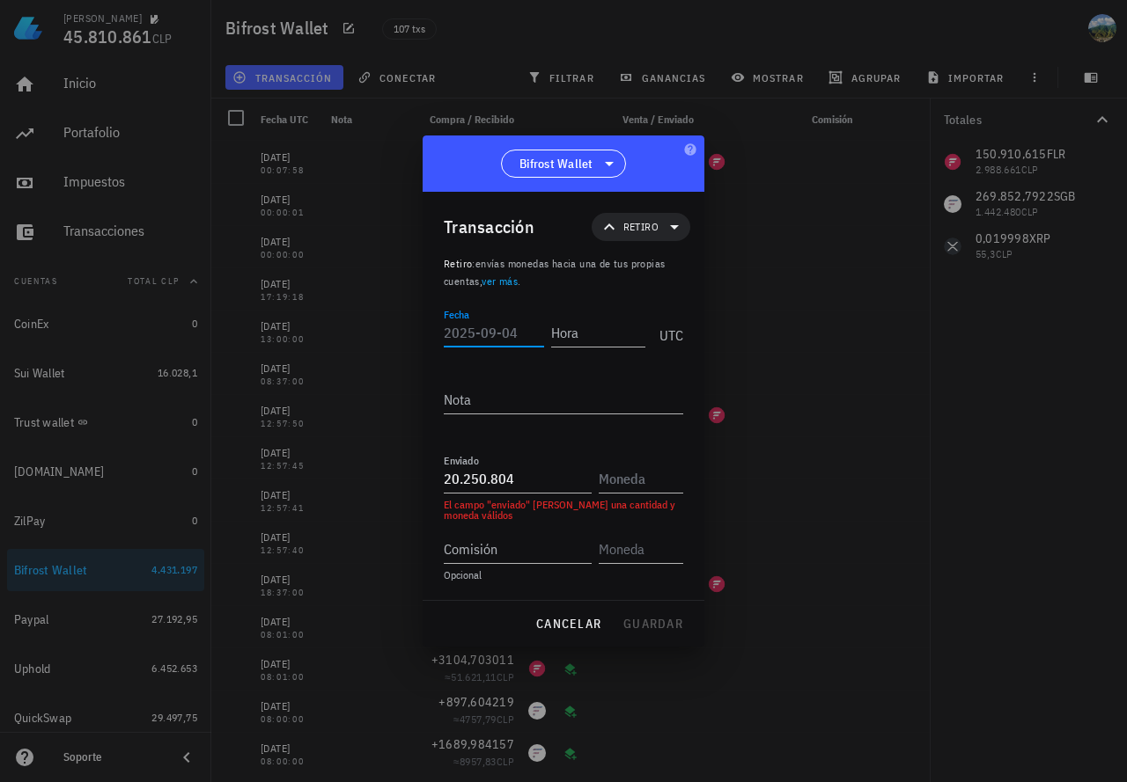
paste input "2025-08-04"
type input "2025-08-04"
click at [584, 335] on input "Hora" at bounding box center [597, 333] width 98 height 28
paste input "17:19:22"
type input "17:19:21"
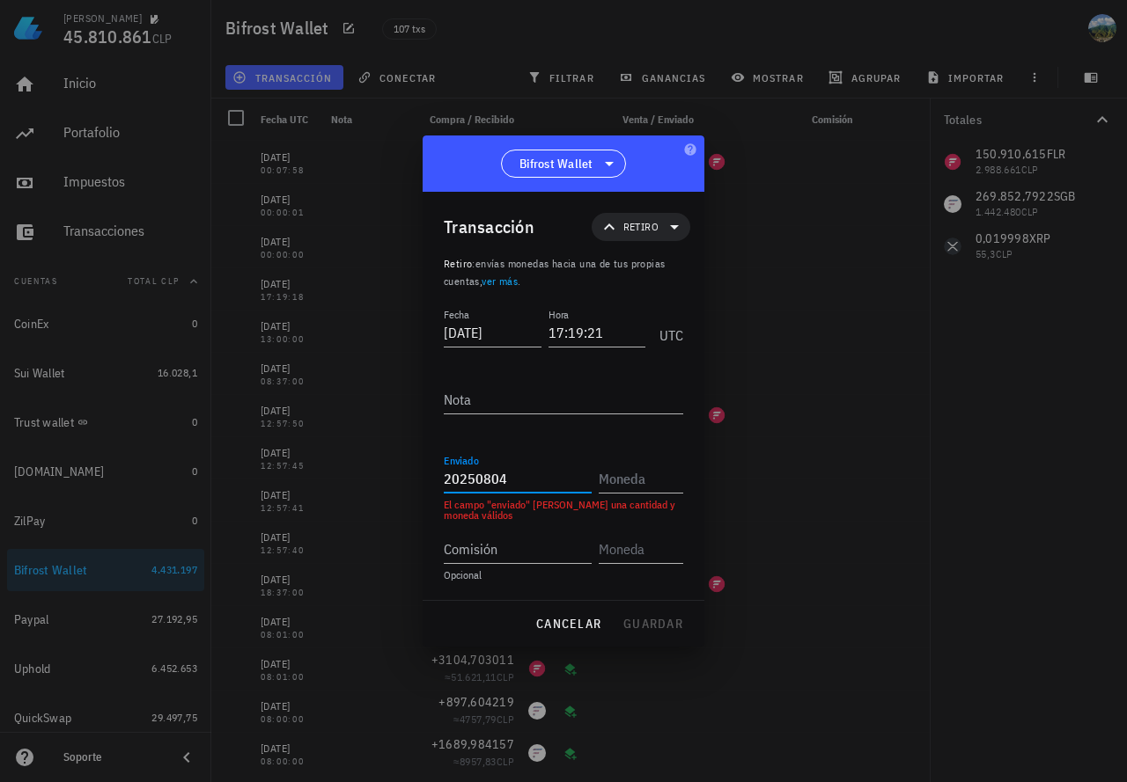
drag, startPoint x: 444, startPoint y: 479, endPoint x: 394, endPoint y: 480, distance: 49.3
click at [394, 480] on div "Martín 45.810.861 CLP Inicio Portafolio Impuestos Transacciones Cuentas Total C…" at bounding box center [563, 391] width 1127 height 782
type input "3.000"
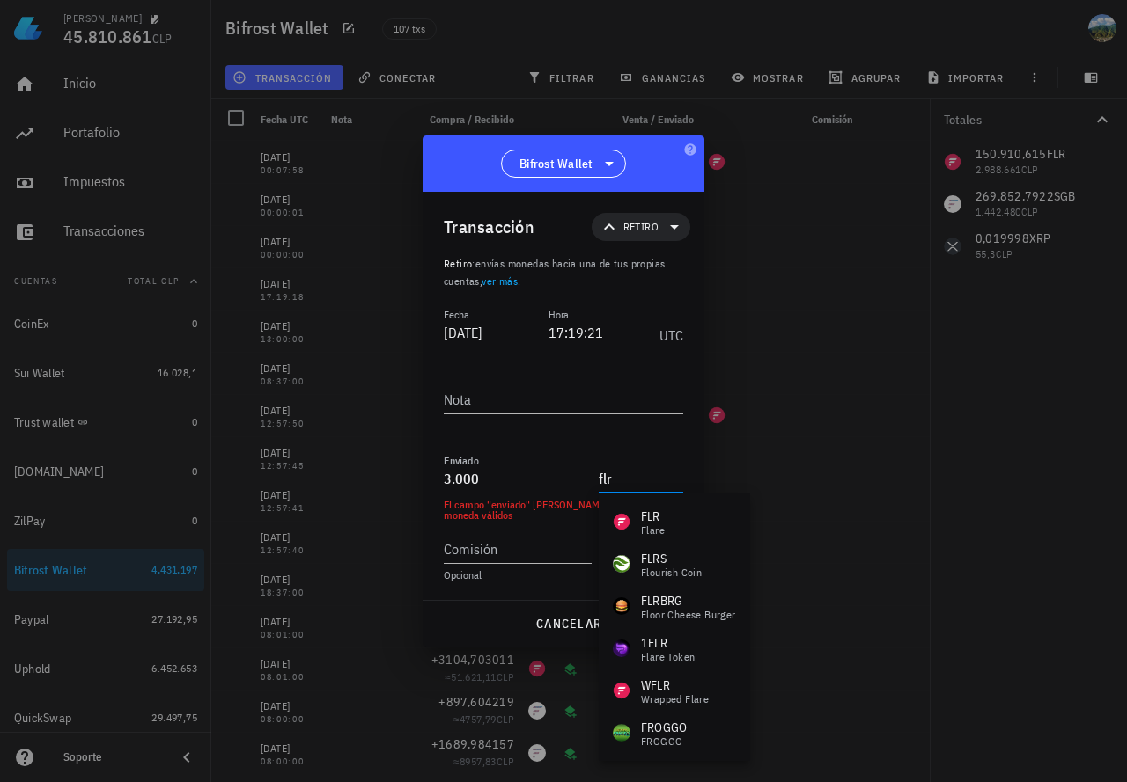
type input "flr"
type input "3000"
click at [488, 480] on input "3000" at bounding box center [518, 479] width 148 height 28
type input "FLR"
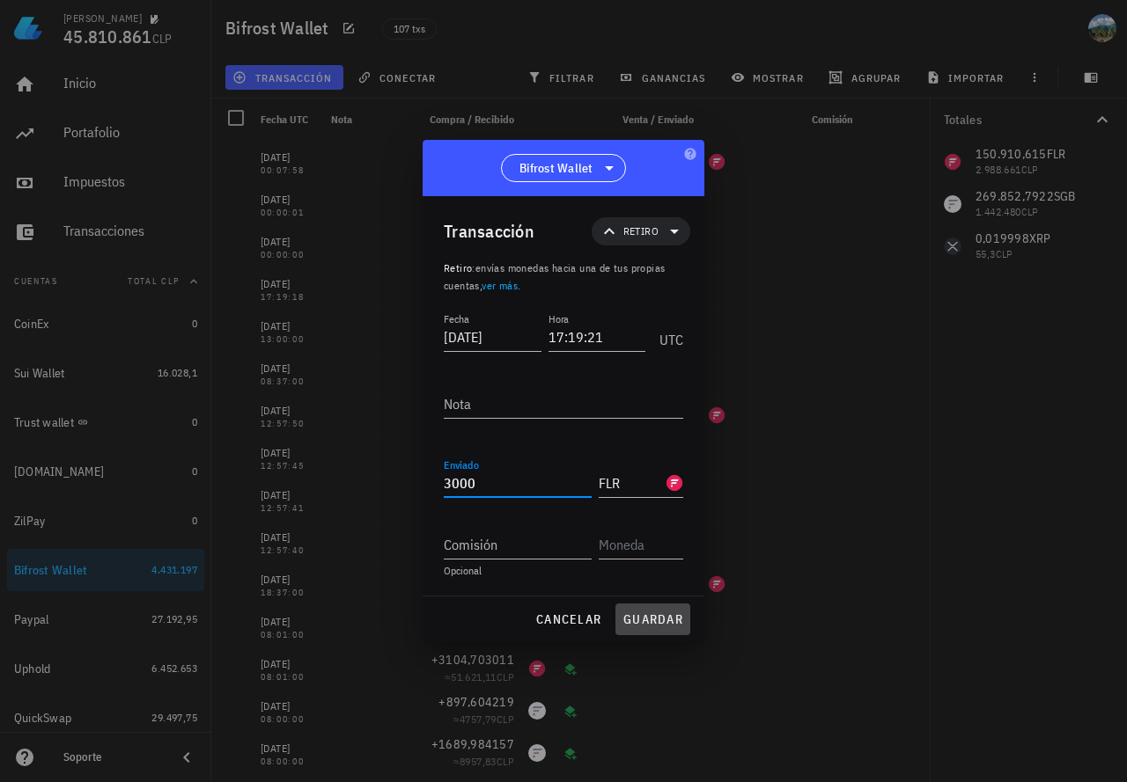
type input "3.000"
click at [650, 619] on span "guardar" at bounding box center [652, 620] width 61 height 16
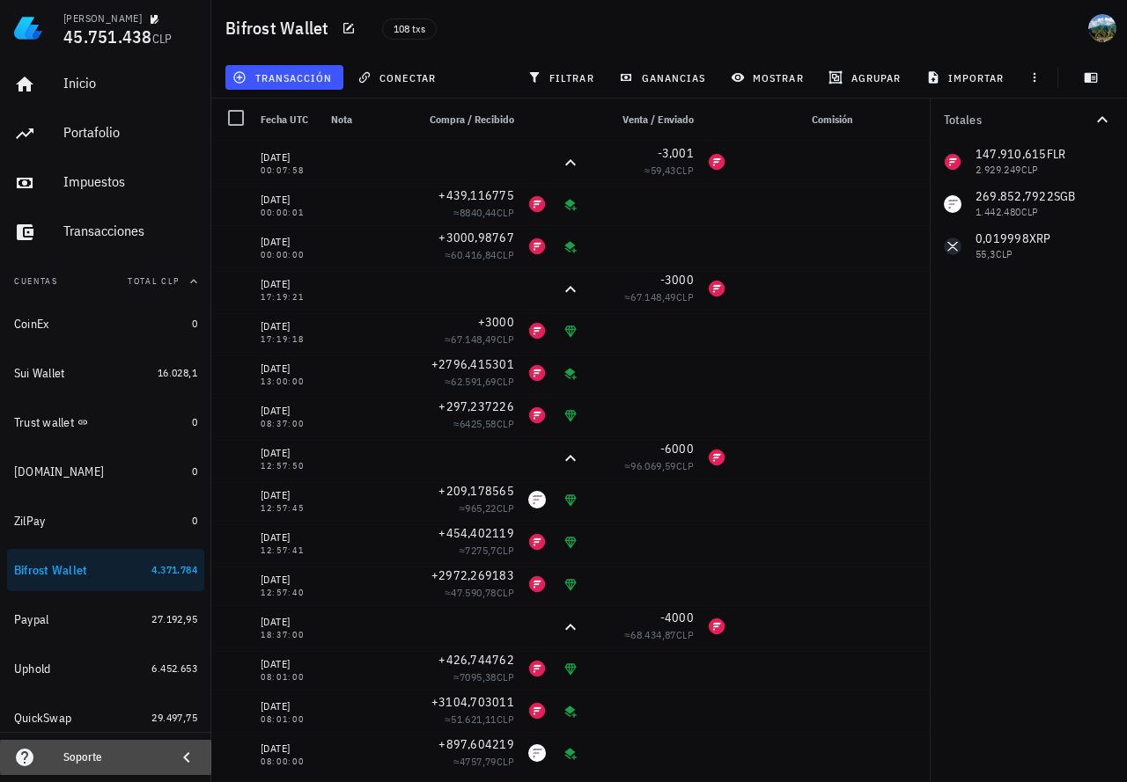
click at [177, 758] on icon at bounding box center [186, 757] width 21 height 21
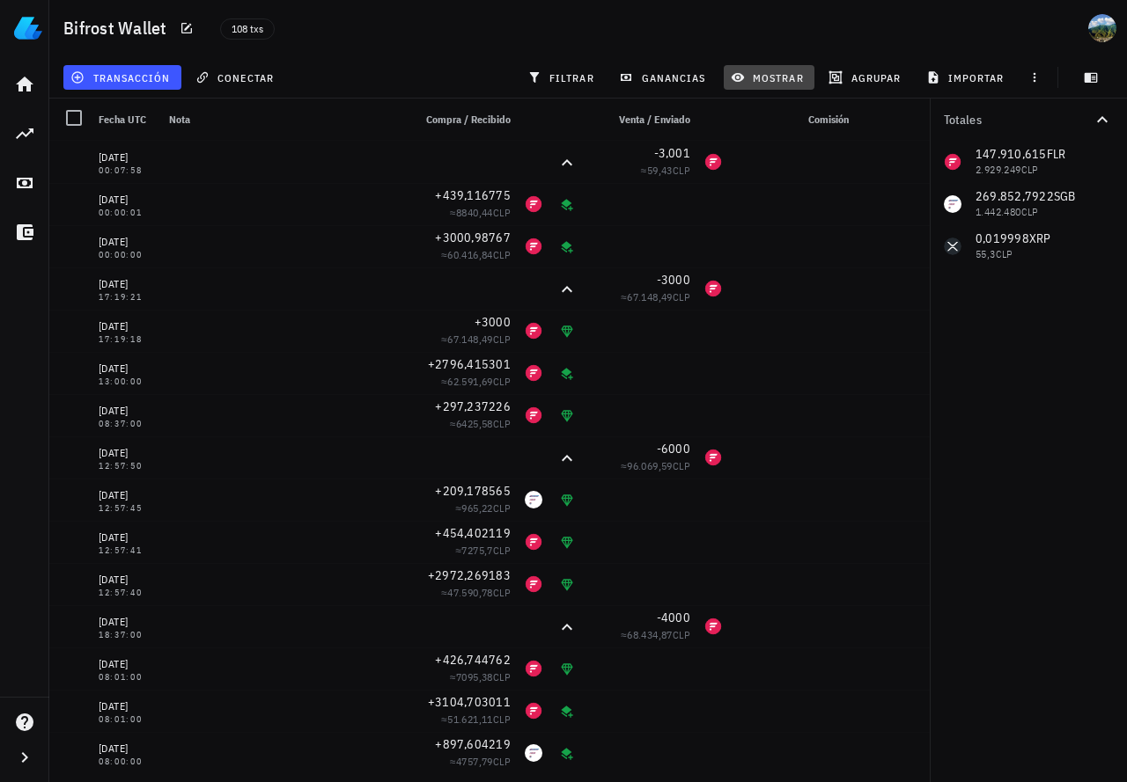
click at [771, 77] on span "mostrar" at bounding box center [769, 77] width 70 height 14
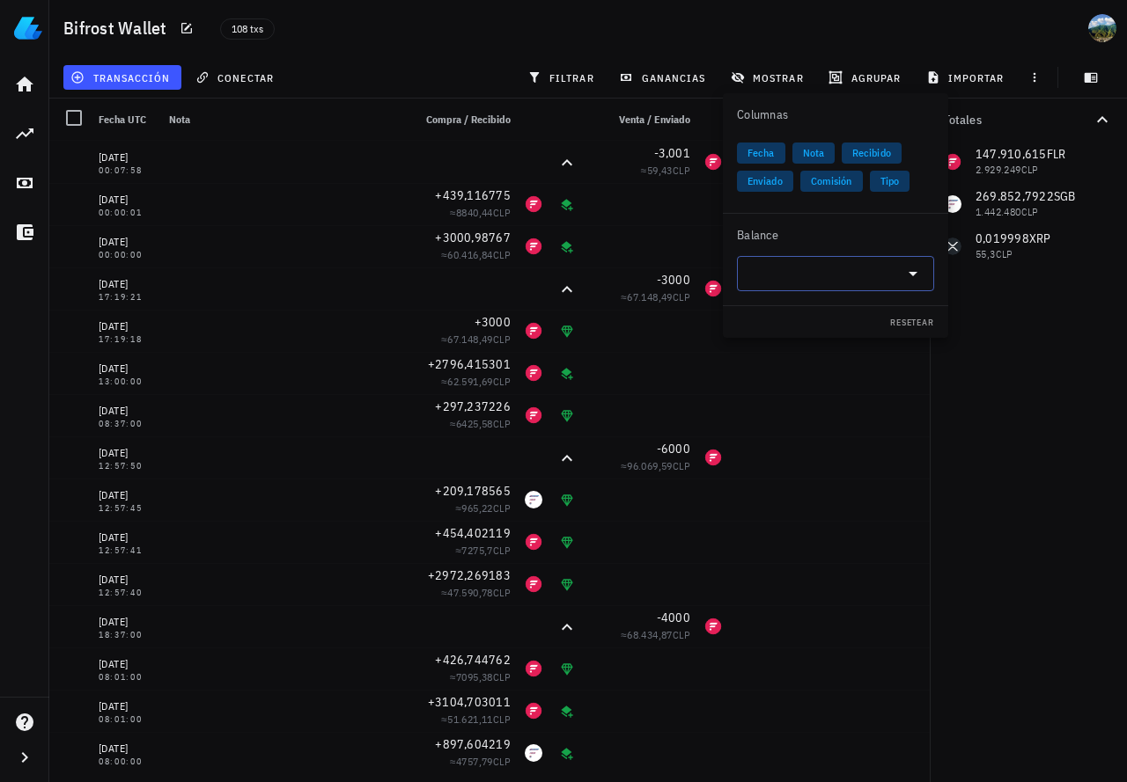
click at [767, 277] on input "text" at bounding box center [821, 274] width 148 height 28
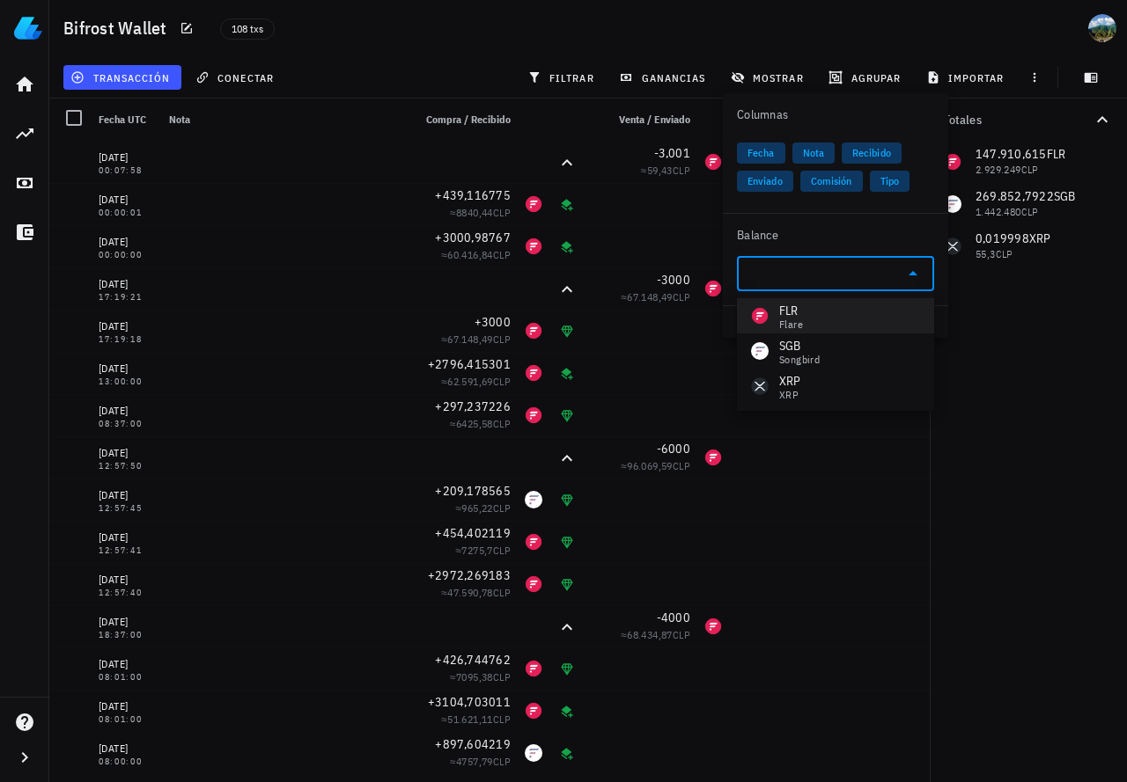
click at [797, 315] on div "FLR" at bounding box center [791, 311] width 24 height 18
type input "FLR"
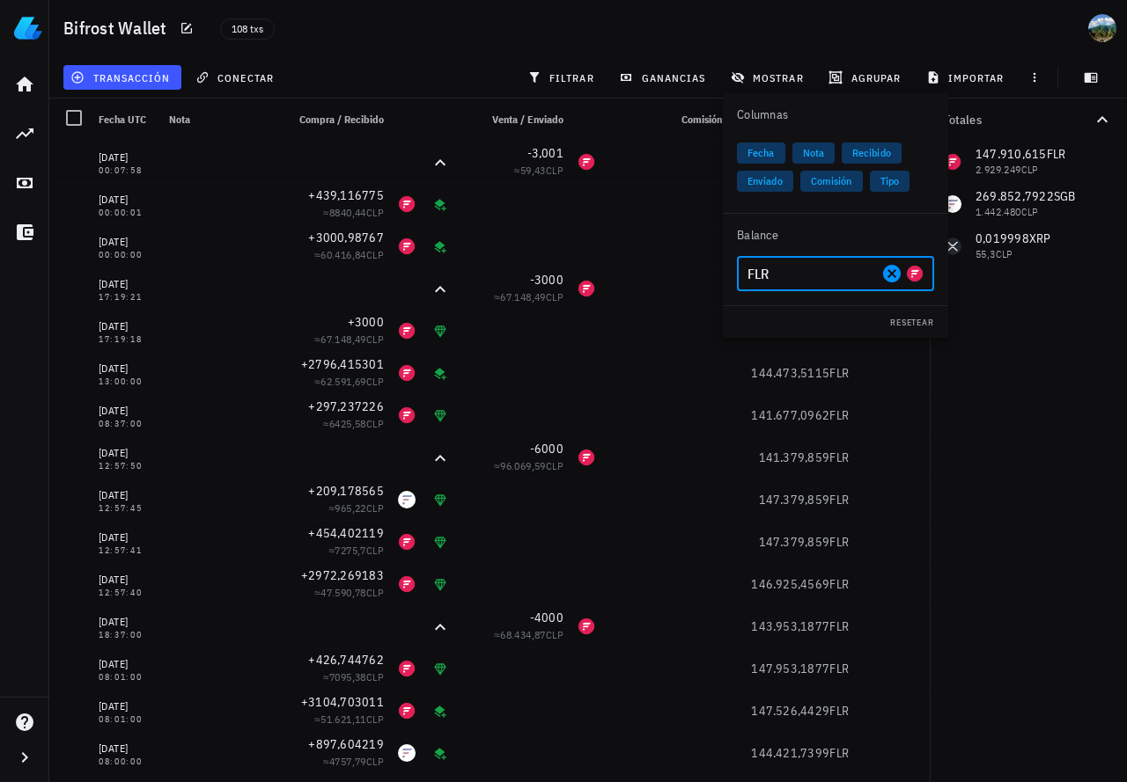
click at [892, 101] on div "Columnas" at bounding box center [835, 114] width 225 height 42
click at [393, 69] on div "transacción conectar filtrar ganancias mostrar [GEOGRAPHIC_DATA] importar" at bounding box center [588, 77] width 1056 height 42
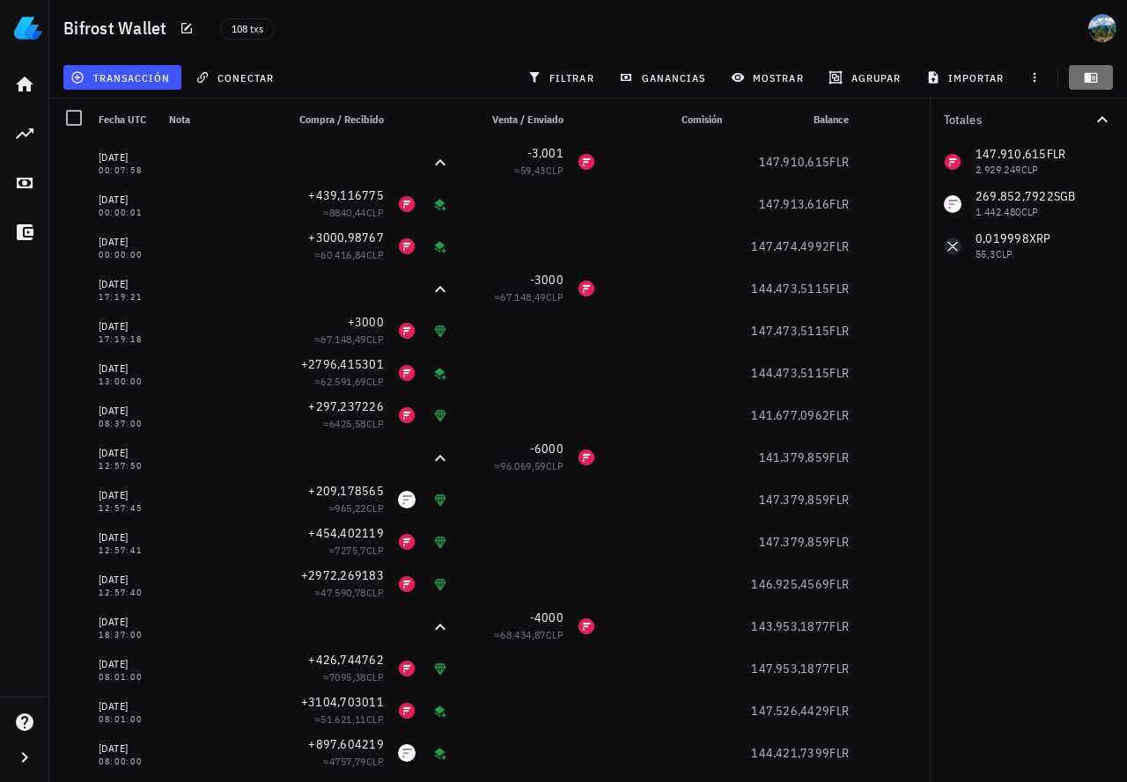
click at [1090, 80] on icon "button" at bounding box center [1090, 78] width 13 height 10
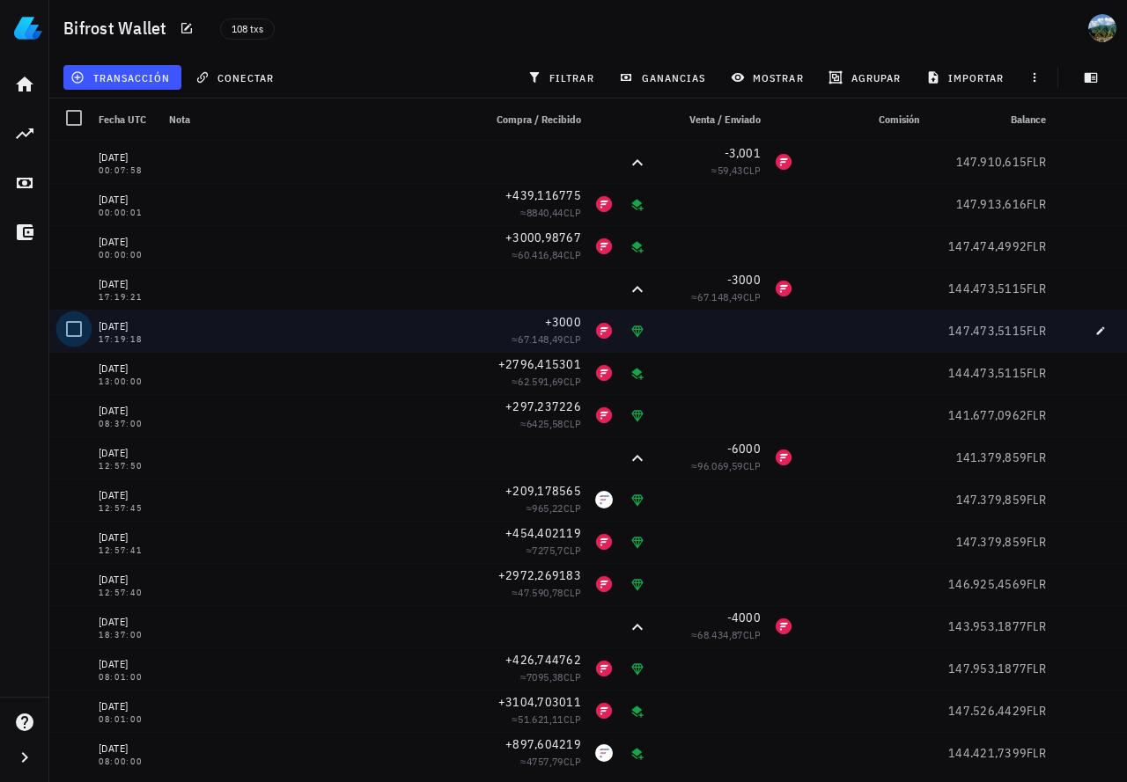
click at [75, 330] on div at bounding box center [74, 329] width 30 height 30
click at [142, 83] on span "editar (1)" at bounding box center [112, 77] width 76 height 14
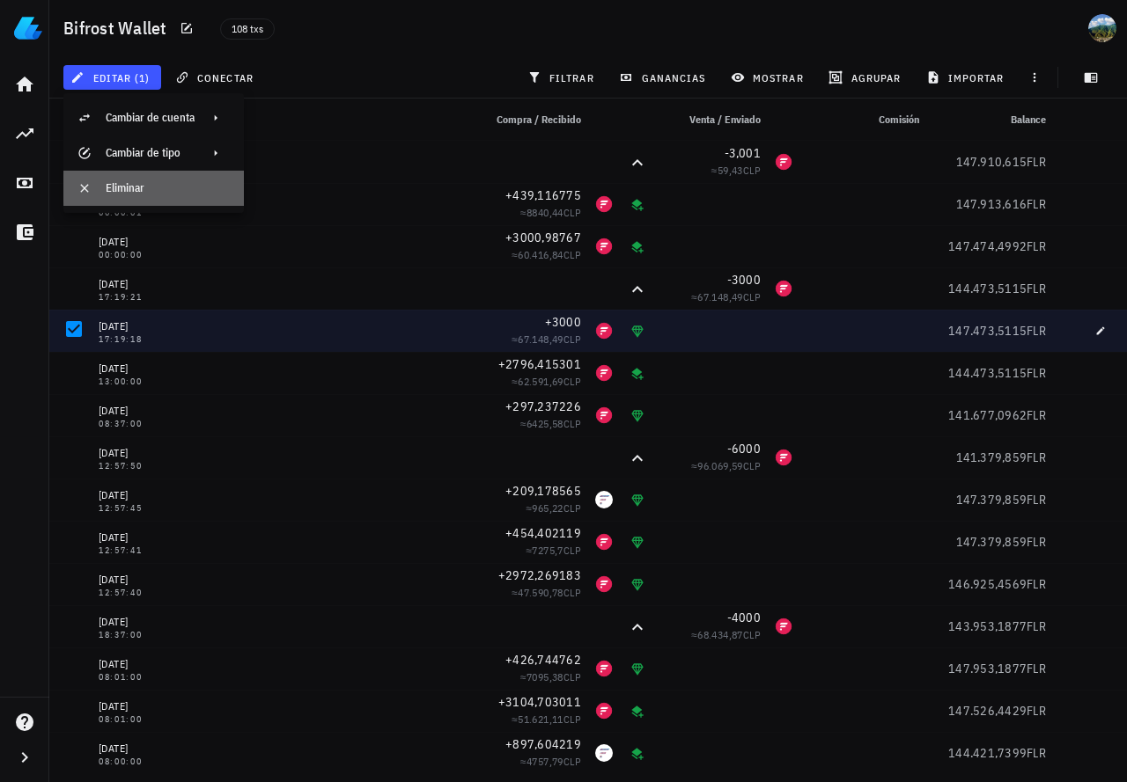
click at [156, 185] on div "Eliminar" at bounding box center [168, 188] width 124 height 14
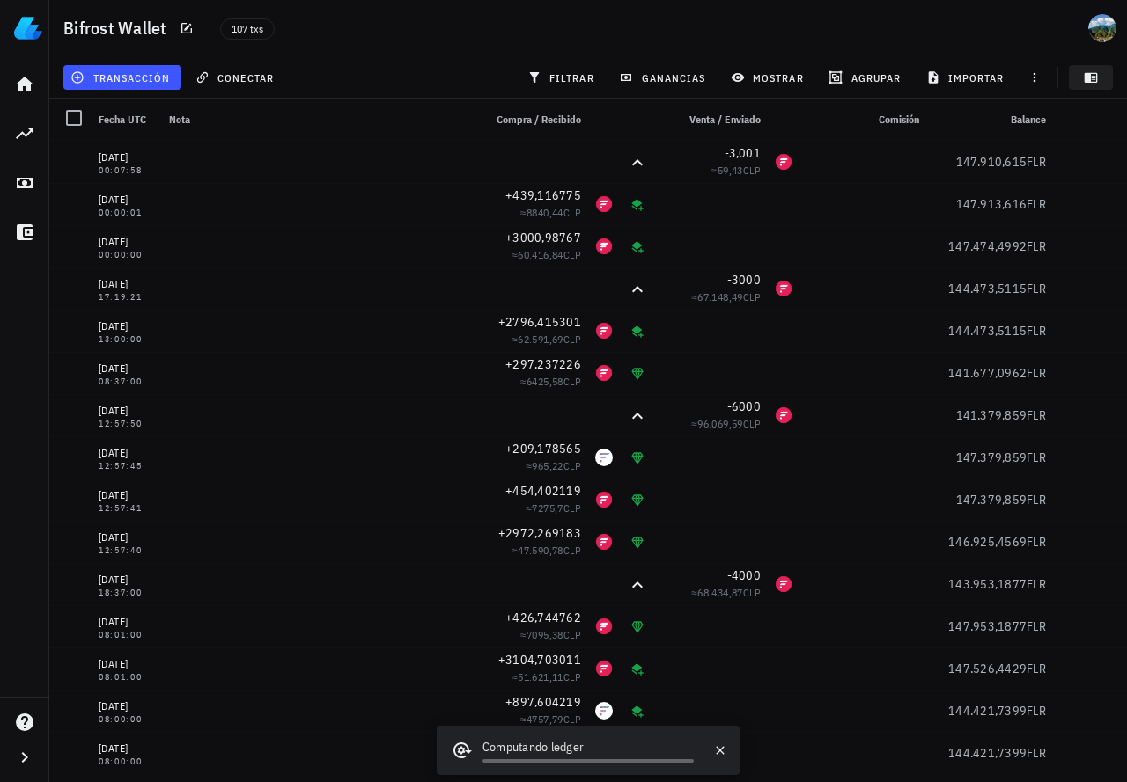
click at [1084, 79] on icon "button" at bounding box center [1090, 78] width 13 height 10
click at [1088, 80] on icon "button" at bounding box center [1090, 78] width 13 height 10
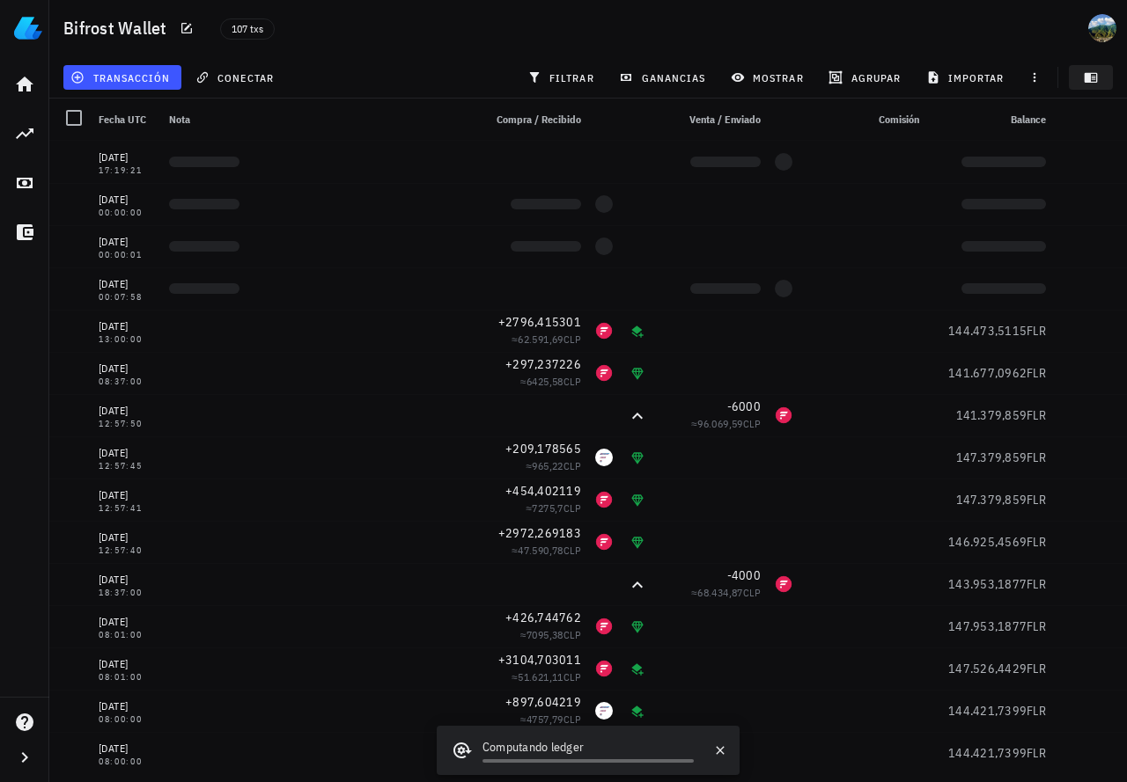
click at [1088, 80] on icon "button" at bounding box center [1090, 78] width 13 height 10
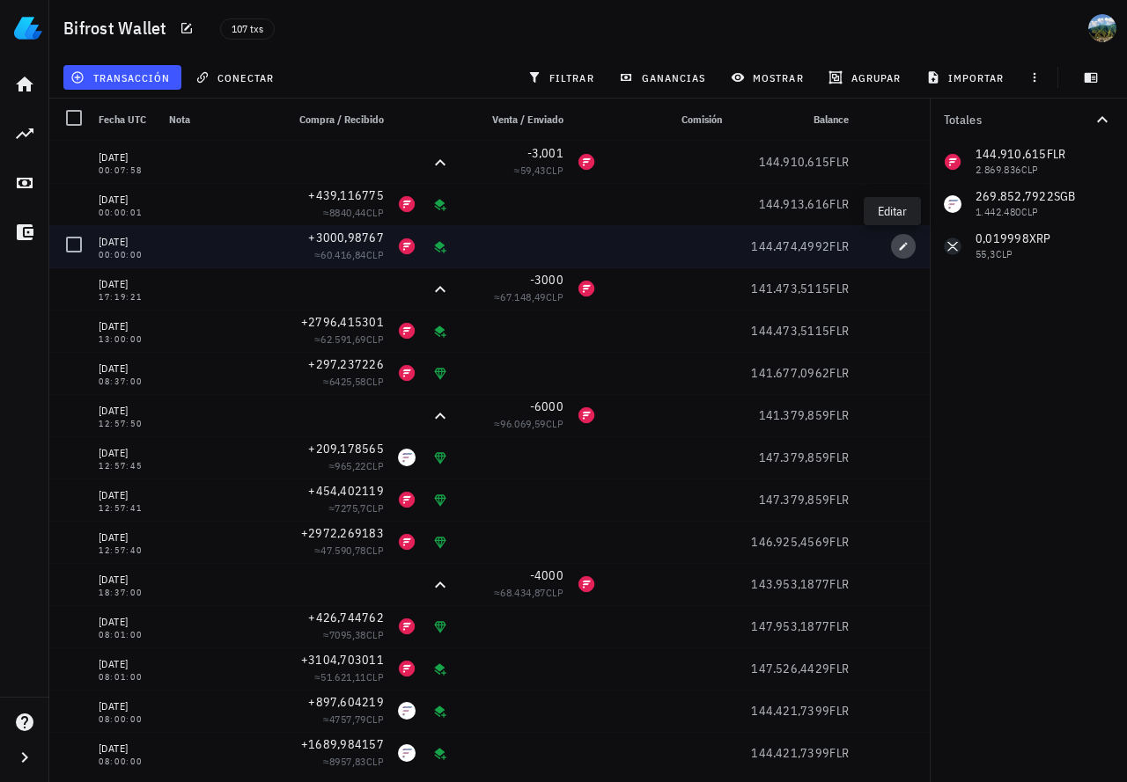
click at [891, 253] on button "button" at bounding box center [903, 246] width 25 height 25
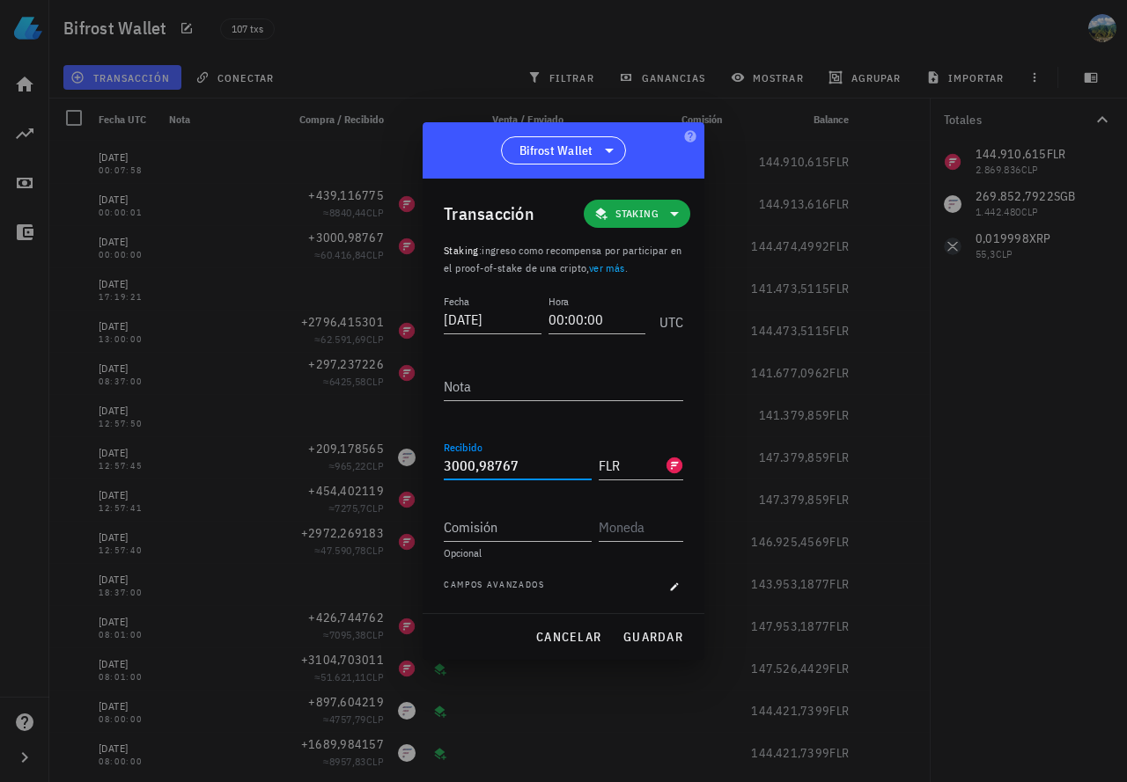
drag, startPoint x: 468, startPoint y: 462, endPoint x: 345, endPoint y: 460, distance: 123.2
click at [345, 460] on div "[PERSON_NAME] 45.692.025 CLP Inicio [GEOGRAPHIC_DATA] Impuestos [GEOGRAPHIC_DAT…" at bounding box center [563, 391] width 1127 height 782
click at [461, 385] on textarea "Nota" at bounding box center [563, 386] width 239 height 28
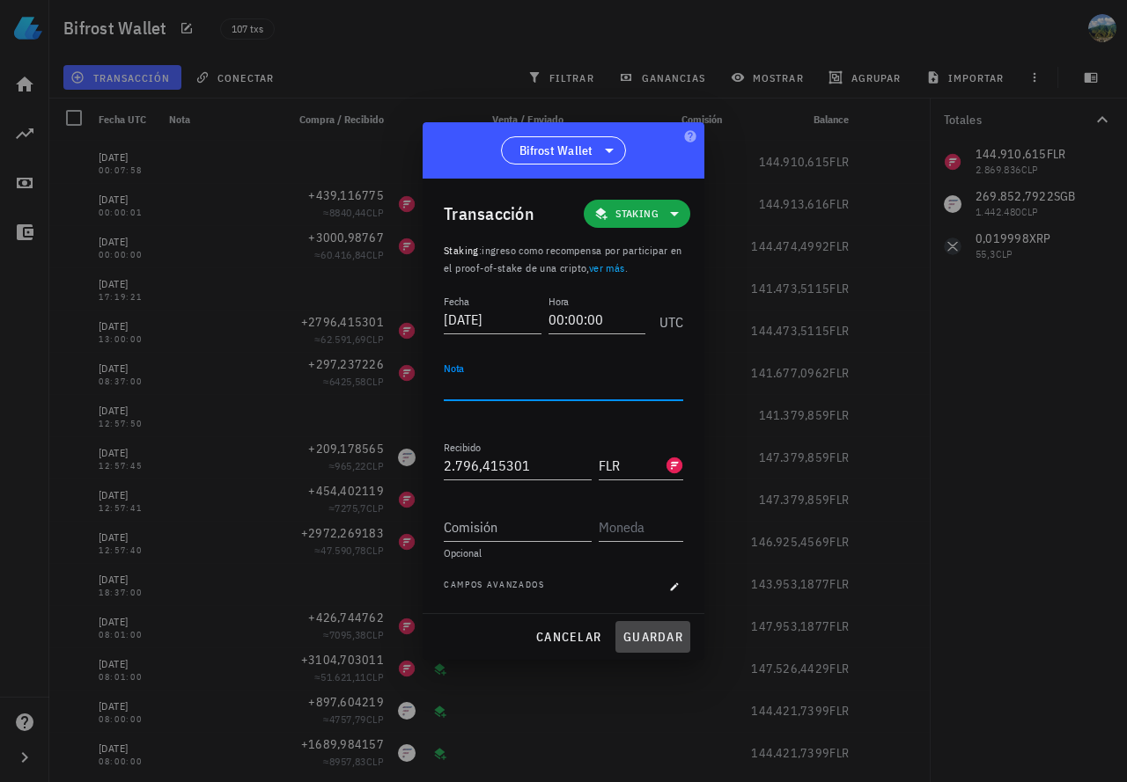
click at [627, 635] on span "guardar" at bounding box center [652, 637] width 61 height 16
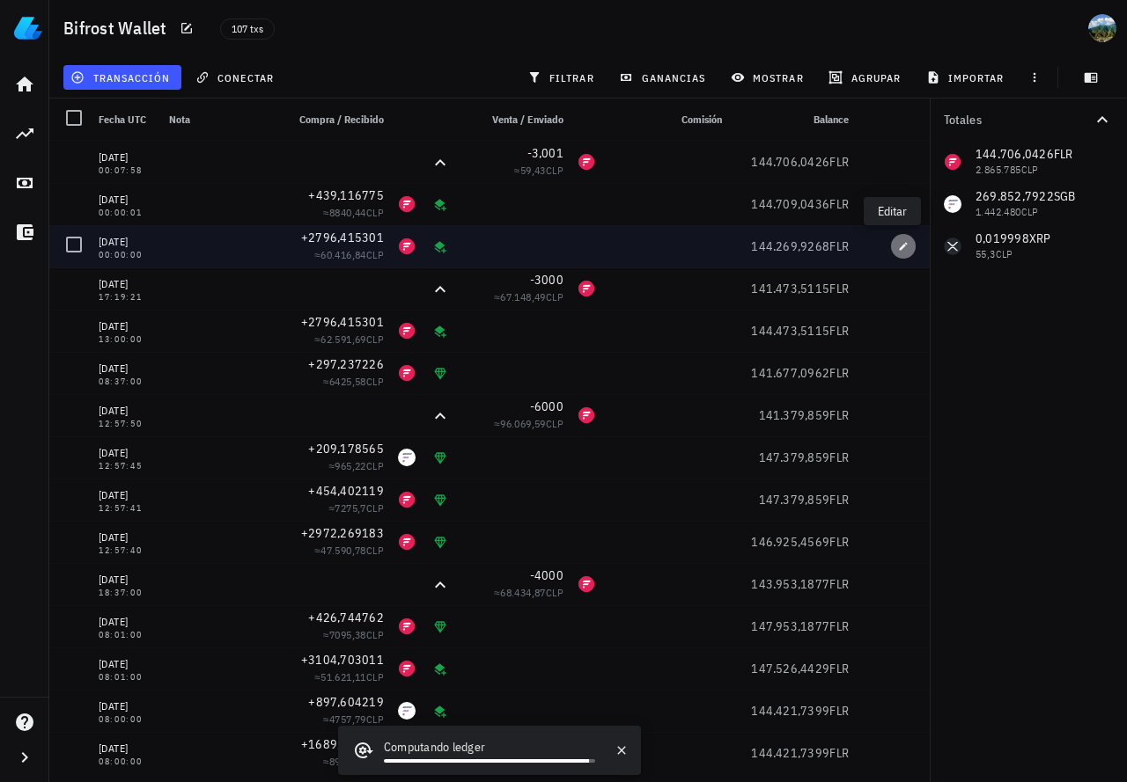
click at [898, 246] on icon "button" at bounding box center [903, 246] width 11 height 11
type input "2.796,415301"
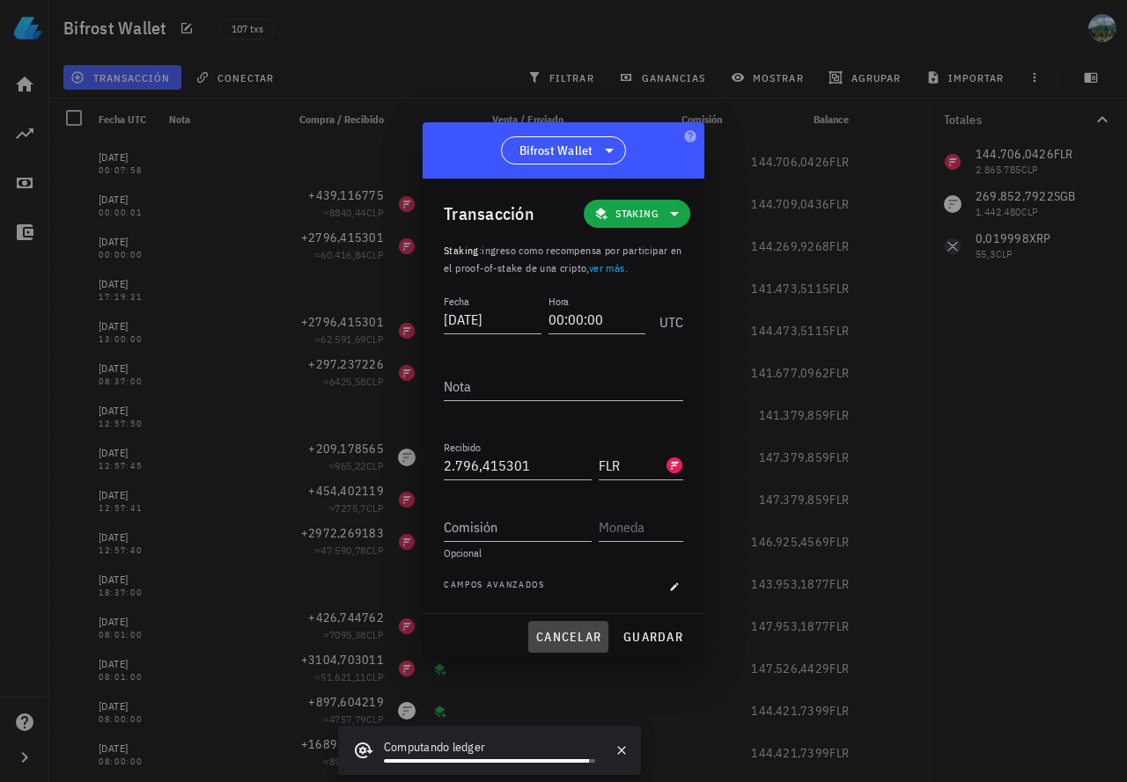
click at [562, 631] on span "cancelar" at bounding box center [568, 637] width 66 height 16
